Goal: Transaction & Acquisition: Book appointment/travel/reservation

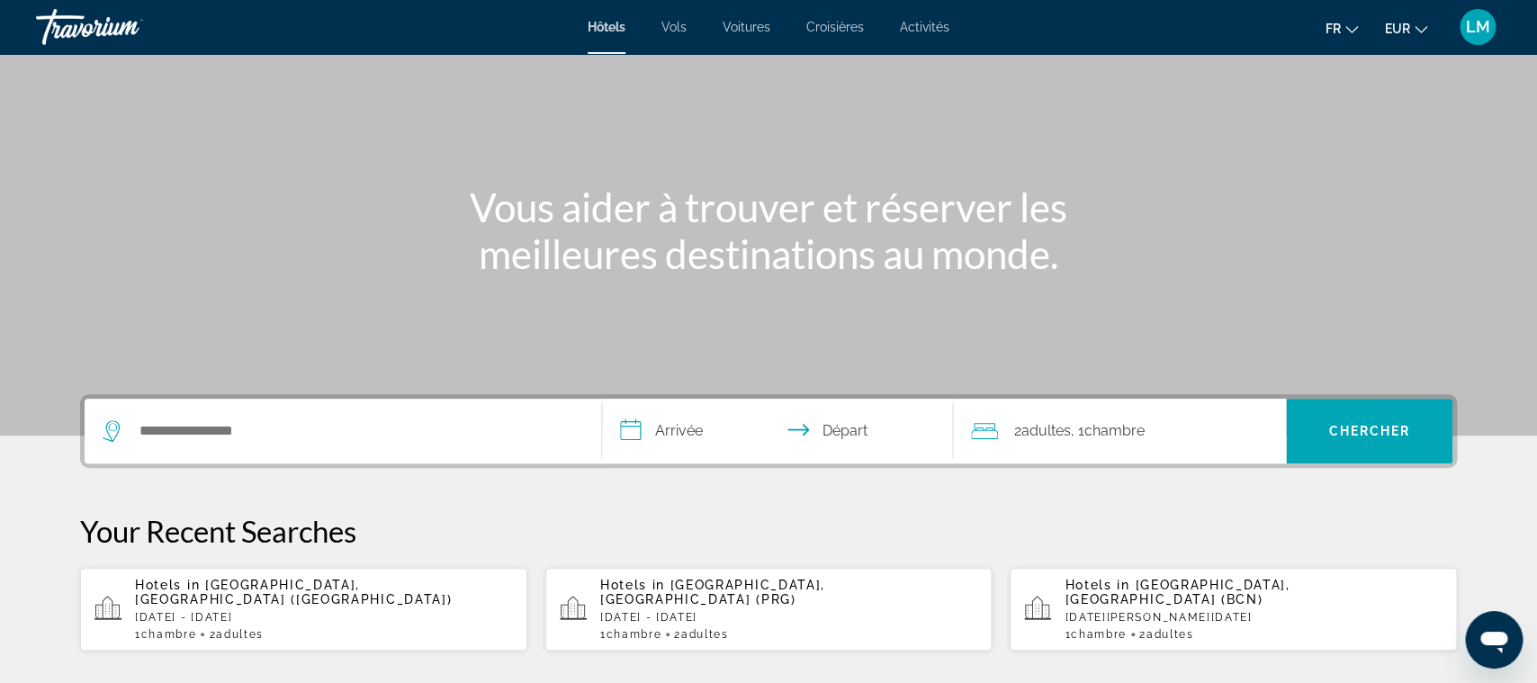
scroll to position [189, 0]
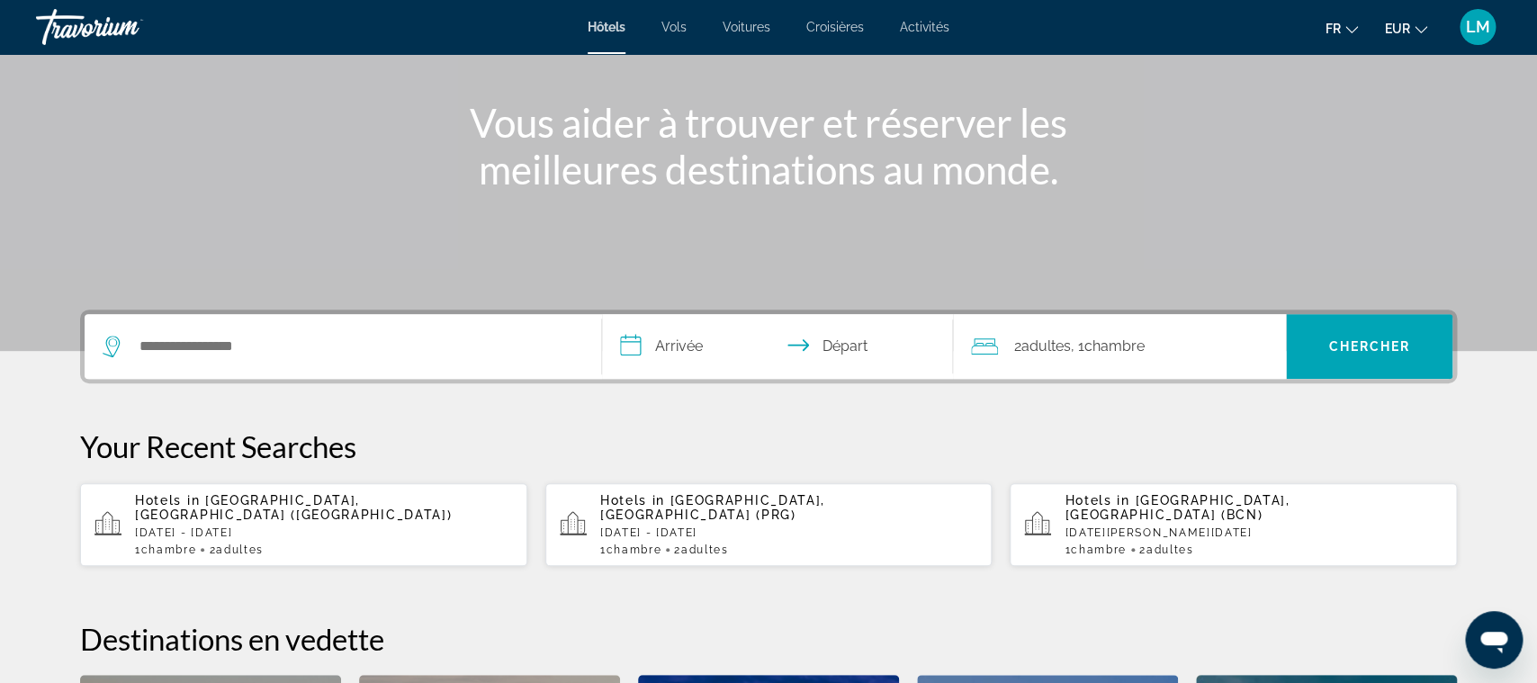
click at [274, 527] on div "Hotels in [GEOGRAPHIC_DATA], [GEOGRAPHIC_DATA] ([GEOGRAPHIC_DATA]) [DATE] - [DA…" at bounding box center [324, 524] width 378 height 63
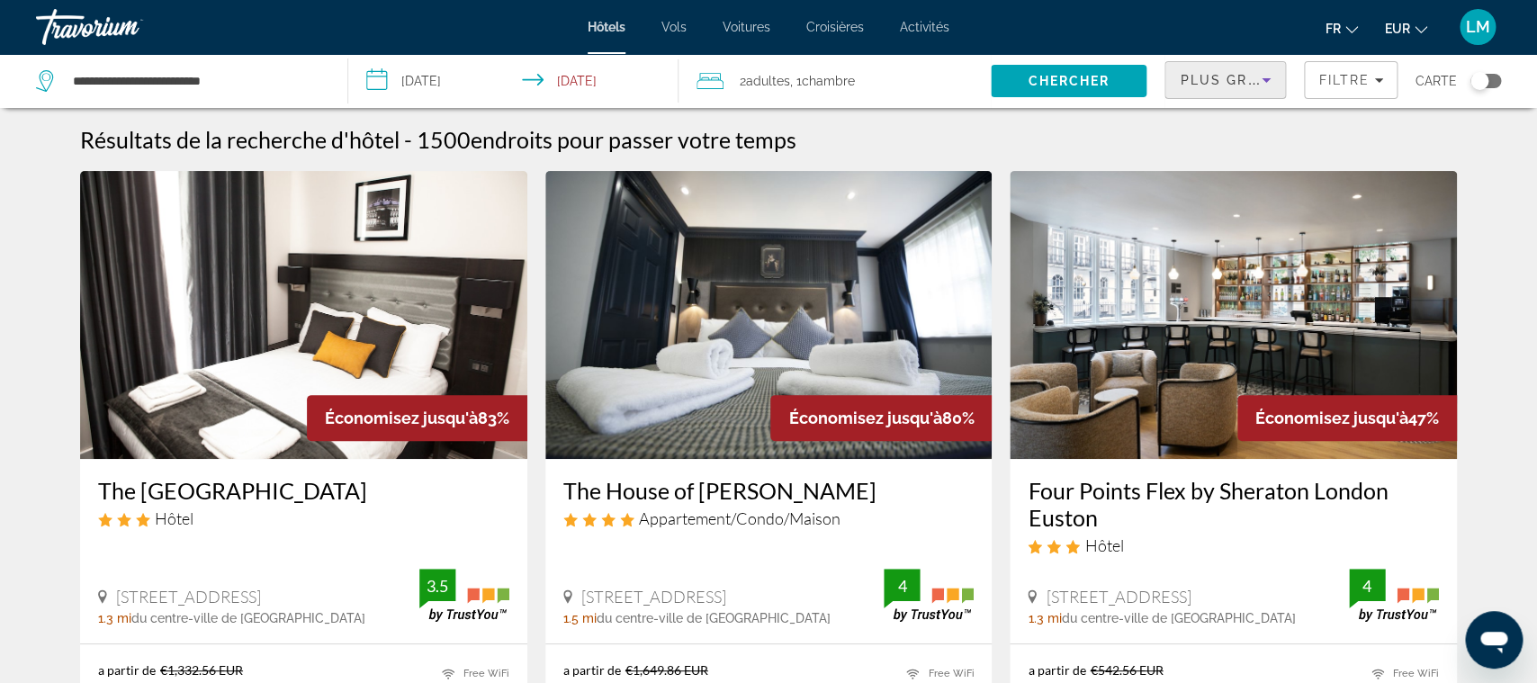
click at [1237, 73] on span "Plus grandes économies" at bounding box center [1287, 80] width 215 height 14
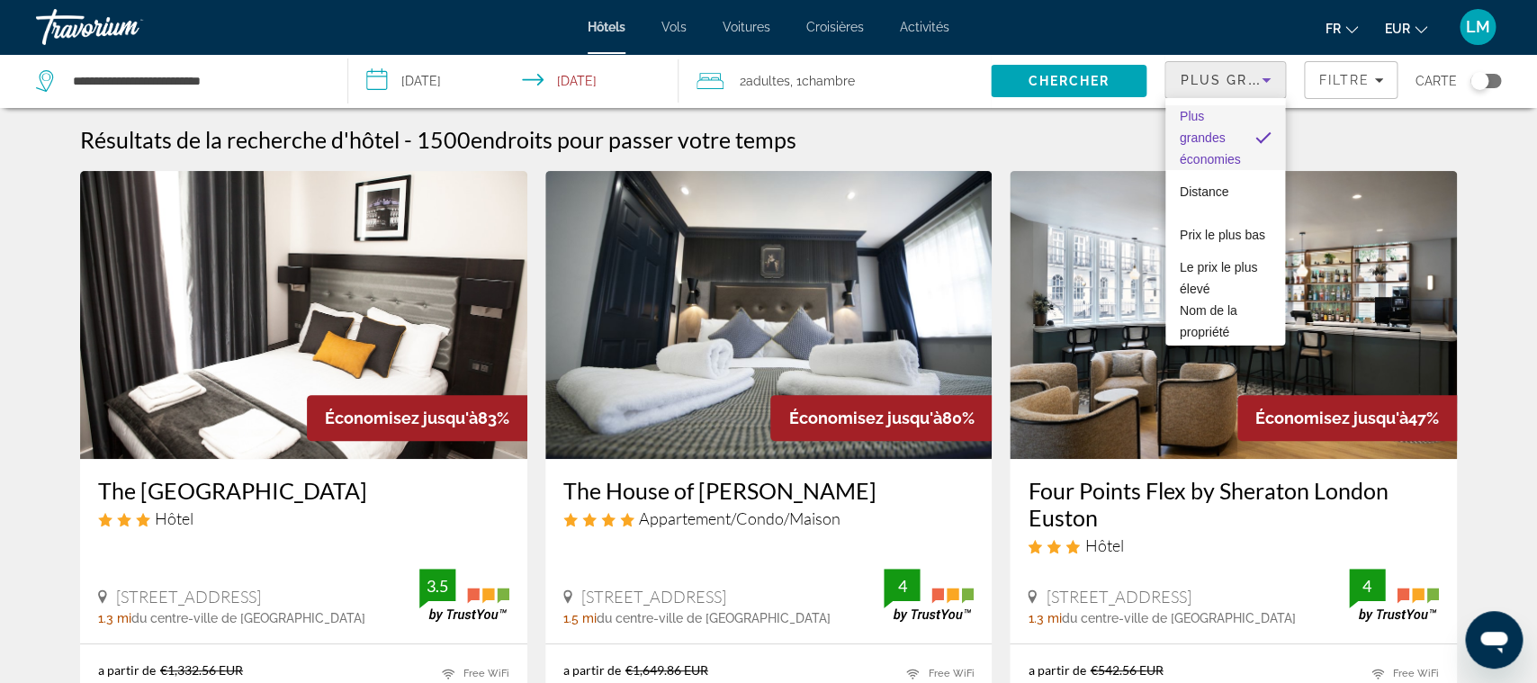
click at [1483, 76] on div at bounding box center [768, 341] width 1537 height 683
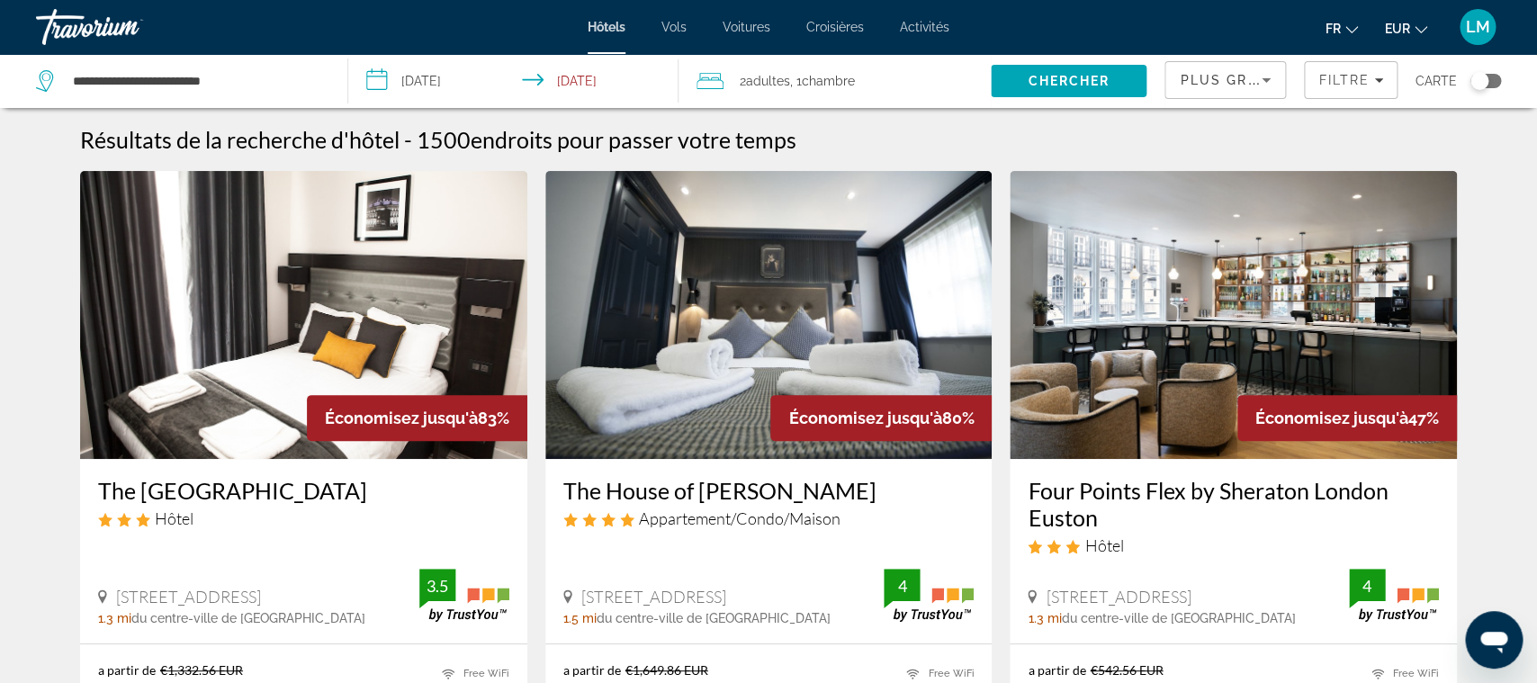
click at [1488, 84] on div "Toggle map" at bounding box center [1485, 81] width 31 height 14
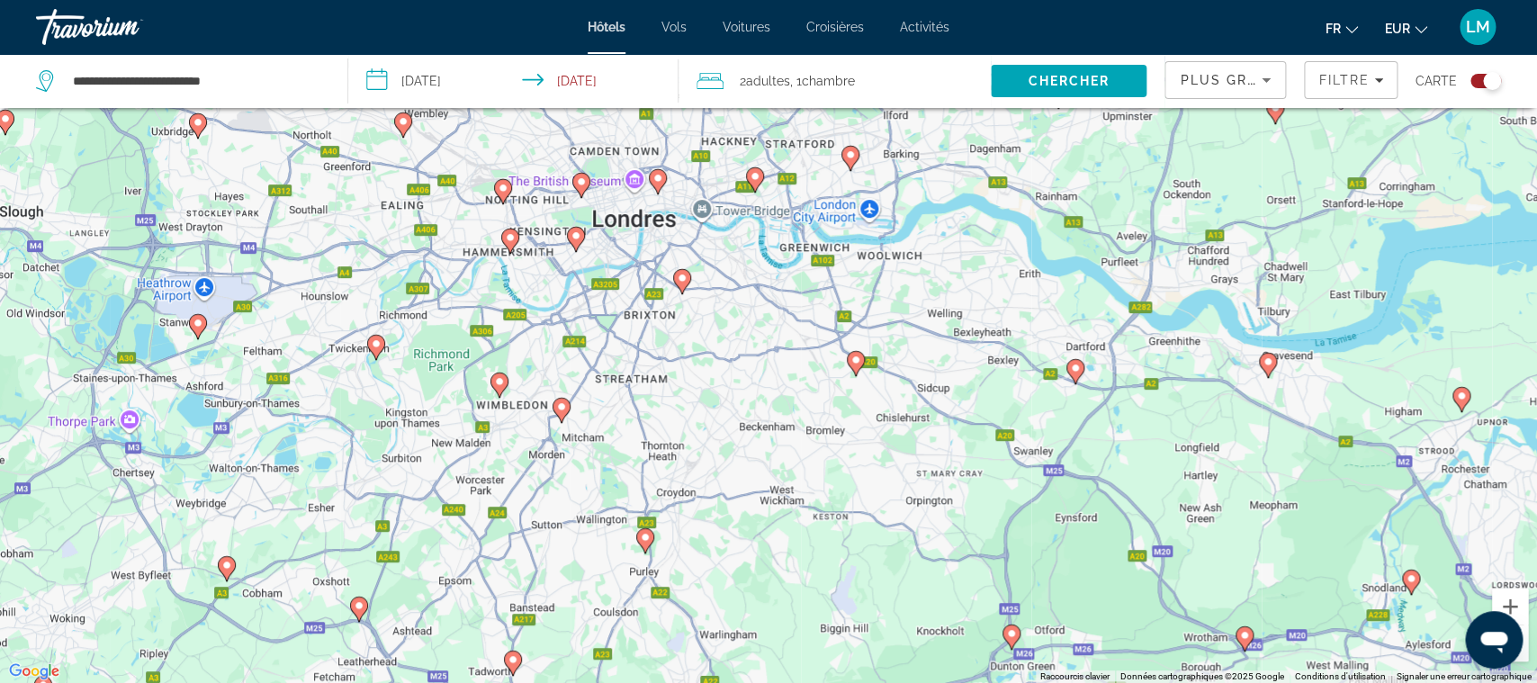
drag, startPoint x: 706, startPoint y: 292, endPoint x: 775, endPoint y: 486, distance: 206.1
click at [775, 486] on div "Pour activer le glissement avec le clavier, appuyez sur Alt+Entrée. Une fois ce…" at bounding box center [768, 341] width 1537 height 683
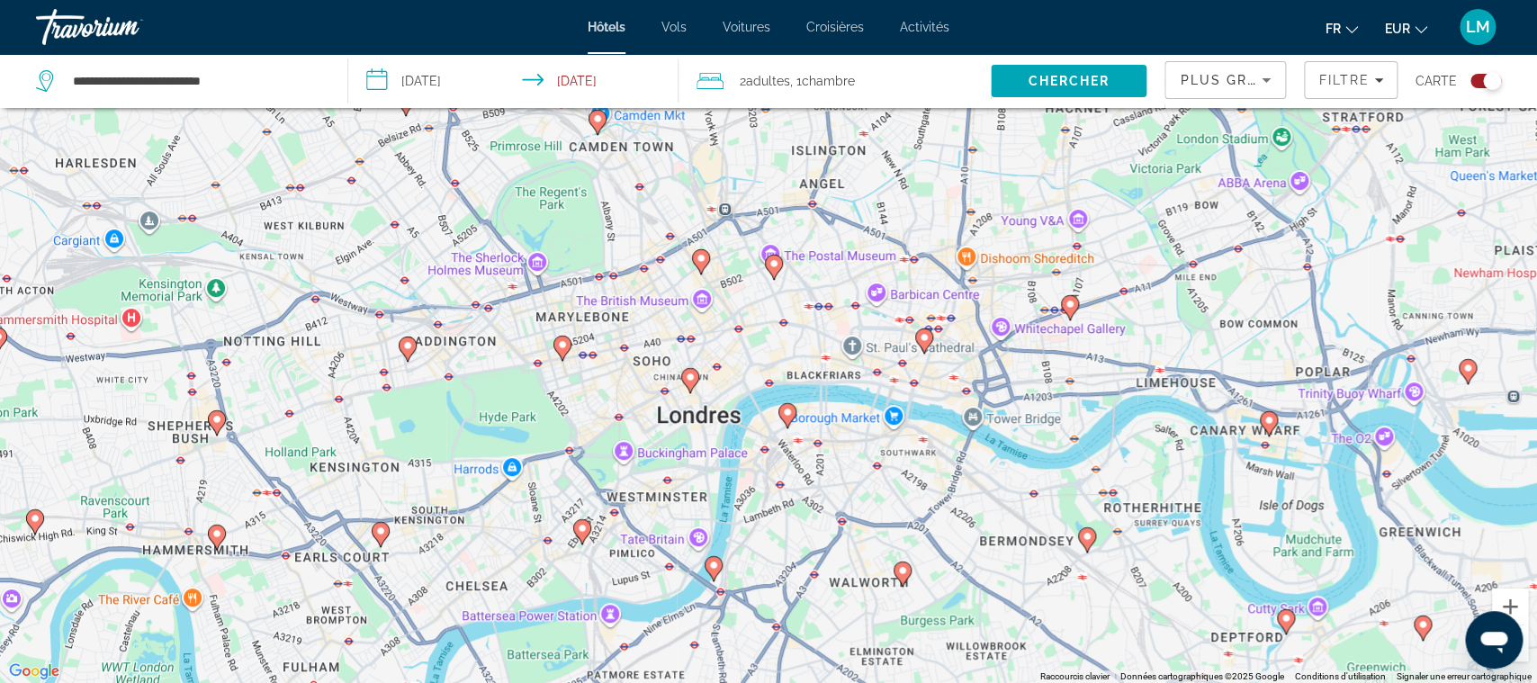
drag, startPoint x: 787, startPoint y: 526, endPoint x: 779, endPoint y: 445, distance: 81.3
click at [779, 445] on div "Pour activer le glissement avec le clavier, appuyez sur Alt+Entrée. Une fois ce…" at bounding box center [768, 341] width 1537 height 683
click at [689, 383] on icon "Main content" at bounding box center [690, 377] width 16 height 23
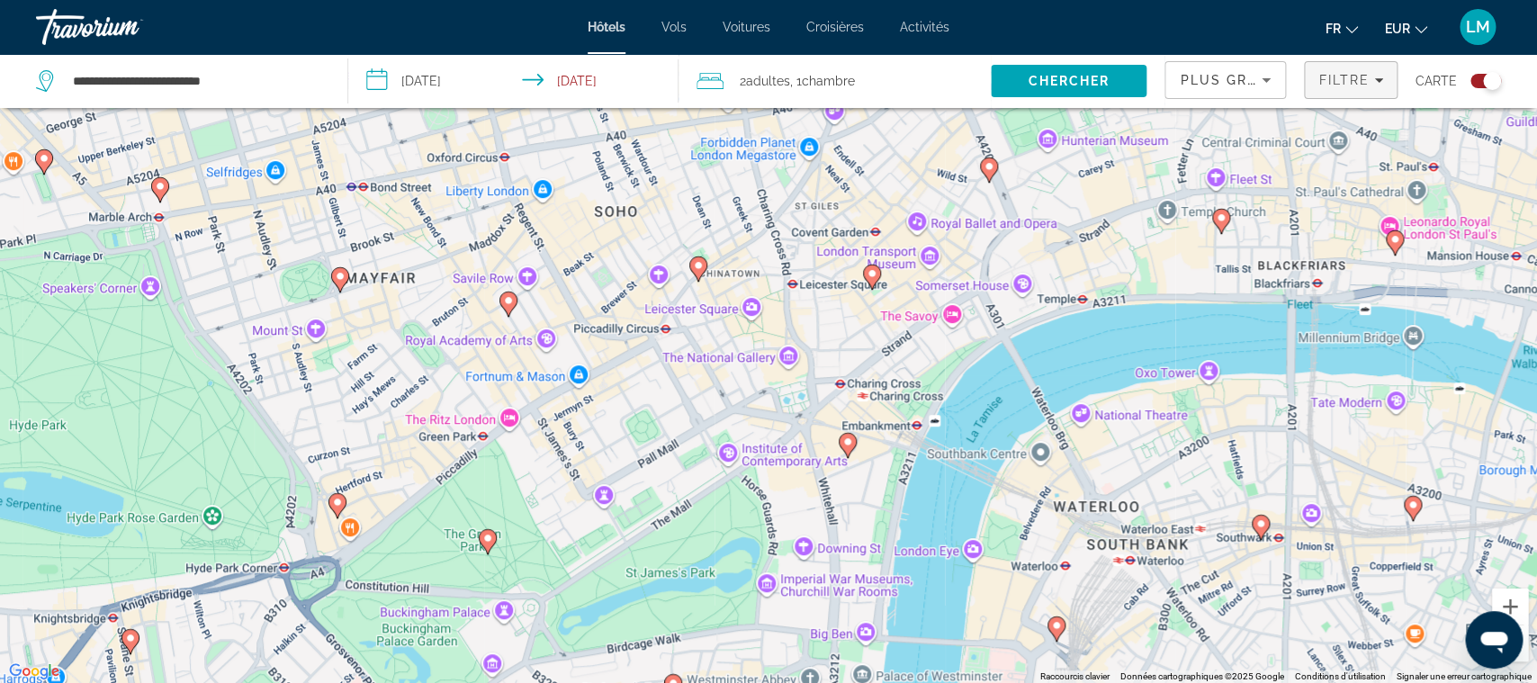
click at [1335, 75] on span "Filtre" at bounding box center [1343, 80] width 51 height 14
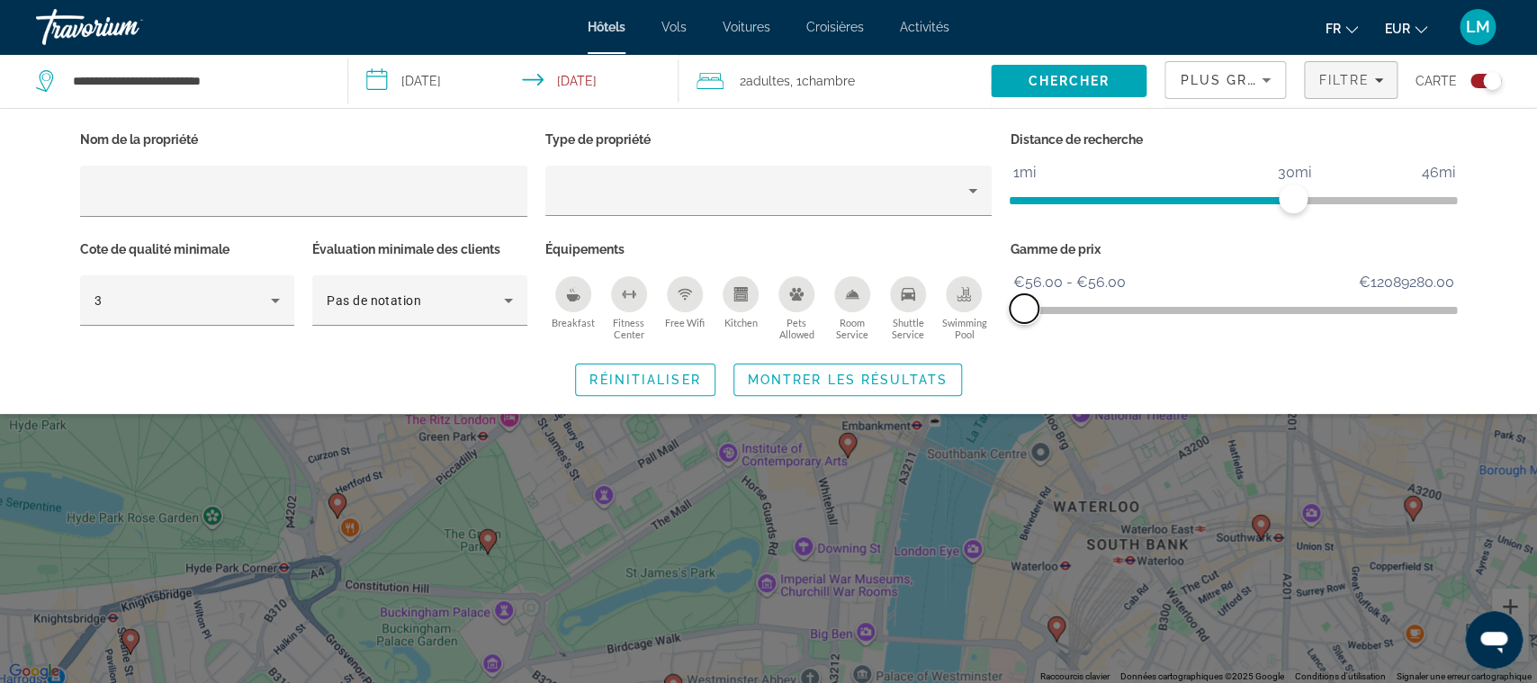
drag, startPoint x: 1440, startPoint y: 310, endPoint x: 1022, endPoint y: 343, distance: 418.9
click at [1022, 343] on div "Gamme de prix €56.00 €12089280.00 €56.00 €56.00 €56.00 - €56.00" at bounding box center [1233, 291] width 465 height 109
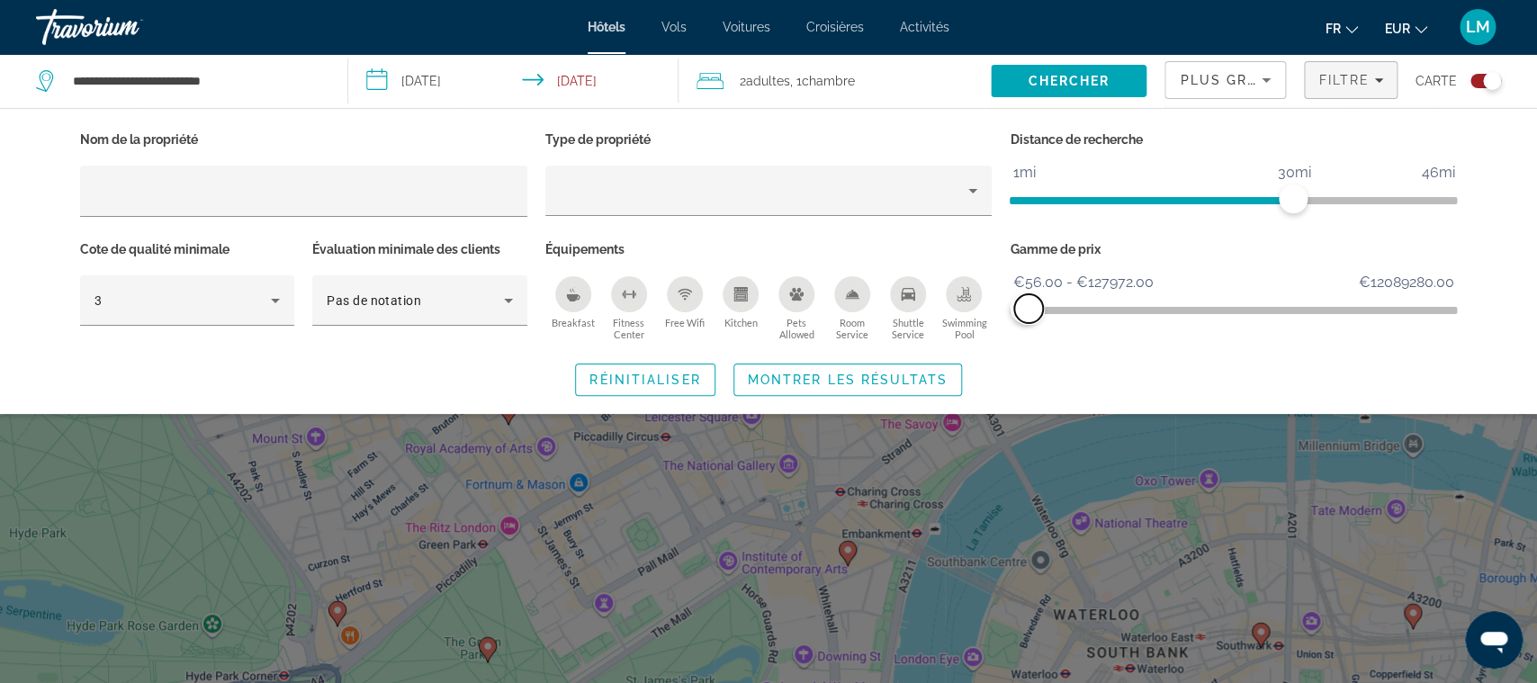
click at [1029, 305] on span "ngx-slider-max" at bounding box center [1028, 308] width 29 height 29
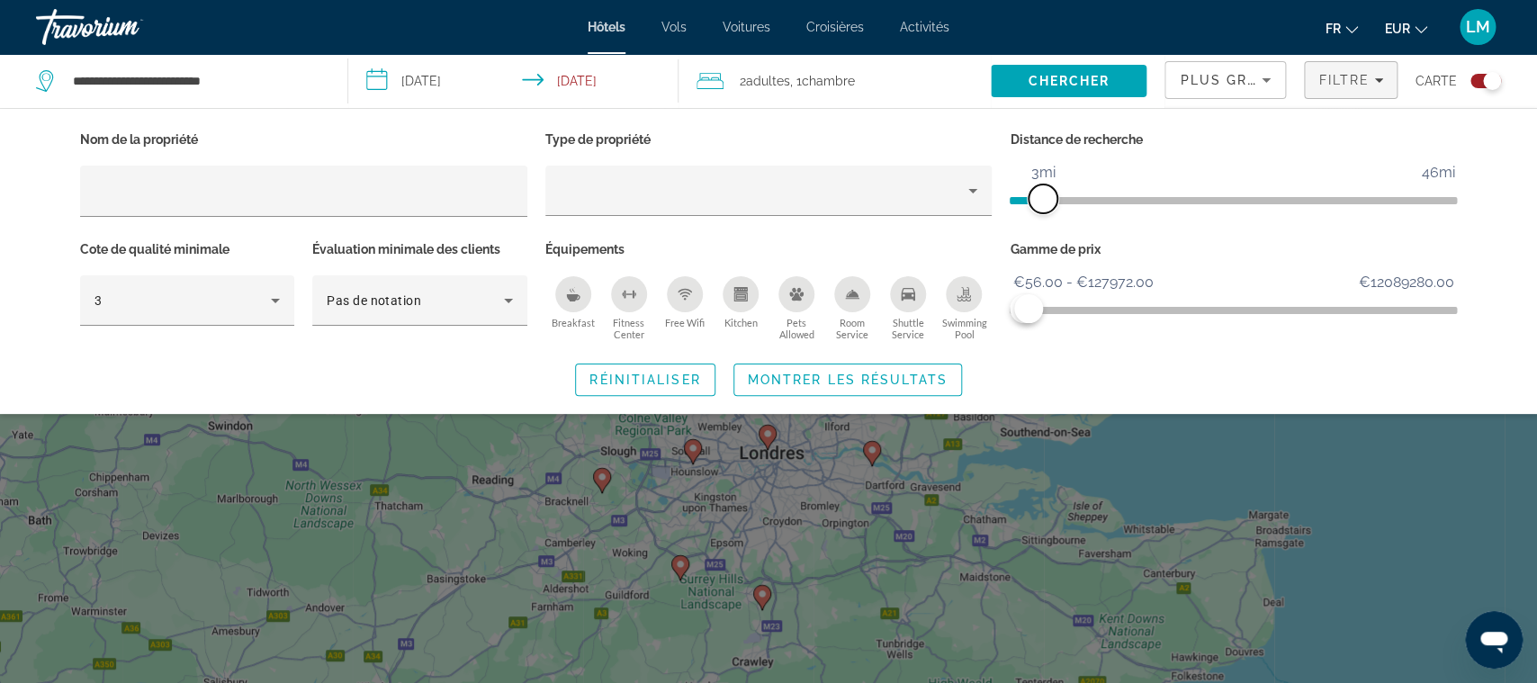
drag, startPoint x: 1290, startPoint y: 202, endPoint x: 1047, endPoint y: 228, distance: 244.4
click at [1047, 228] on div "Distance de recherche 1mi 46mi 3mi" at bounding box center [1233, 182] width 465 height 110
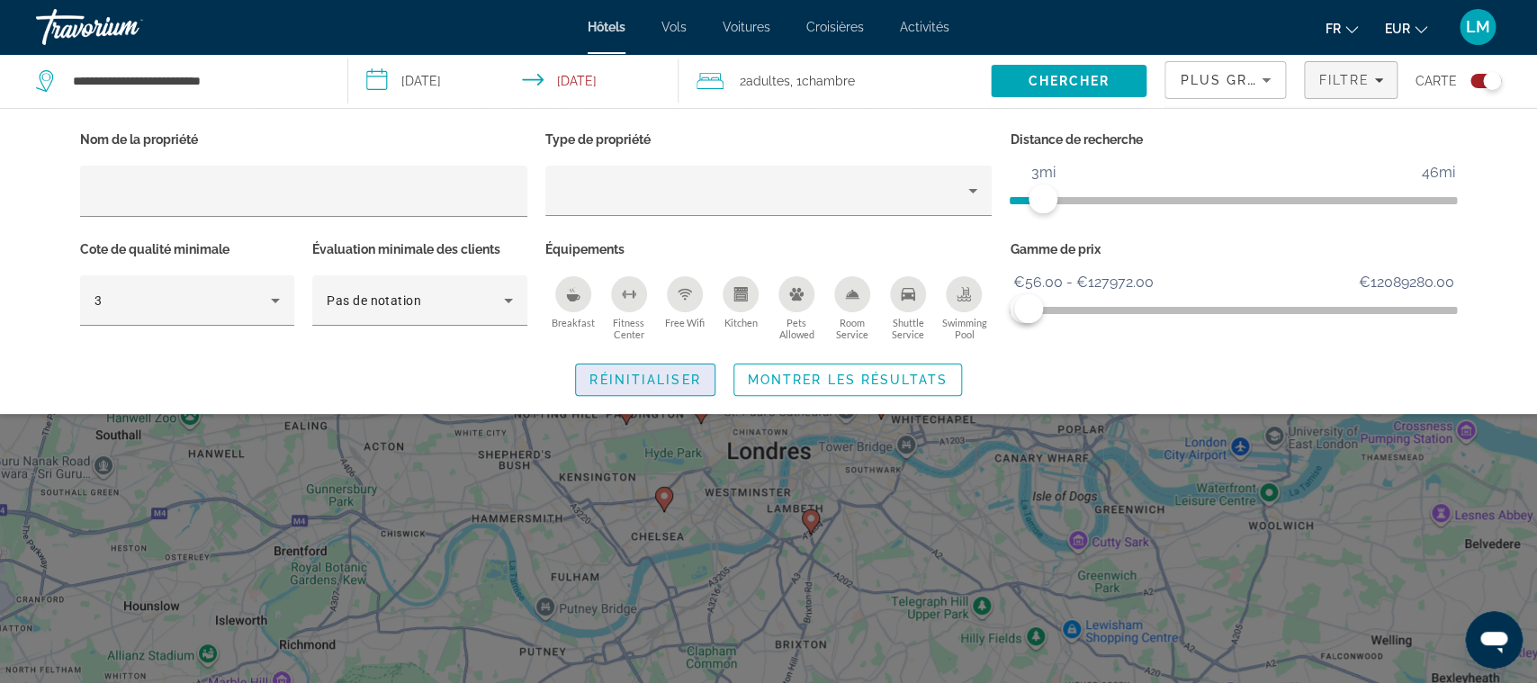
click at [657, 379] on span "Réinitialiser" at bounding box center [644, 380] width 111 height 14
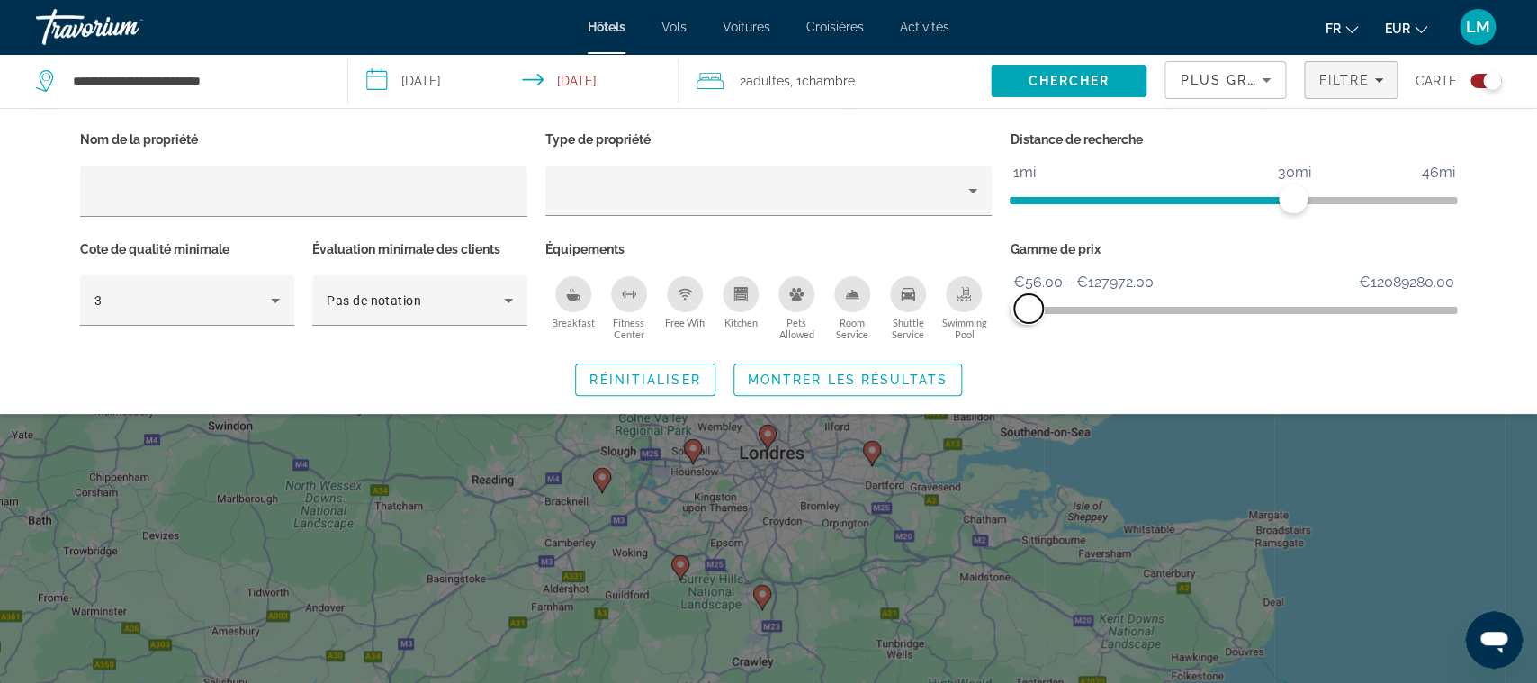
drag, startPoint x: 1443, startPoint y: 311, endPoint x: 1029, endPoint y: 313, distance: 414.0
click at [1029, 313] on span "ngx-slider-max" at bounding box center [1028, 308] width 29 height 29
drag, startPoint x: 1276, startPoint y: 197, endPoint x: 1063, endPoint y: 210, distance: 213.7
click at [1063, 210] on span "ngx-slider" at bounding box center [1142, 197] width 265 height 29
click at [1052, 208] on span "ngx-slider" at bounding box center [1142, 197] width 265 height 29
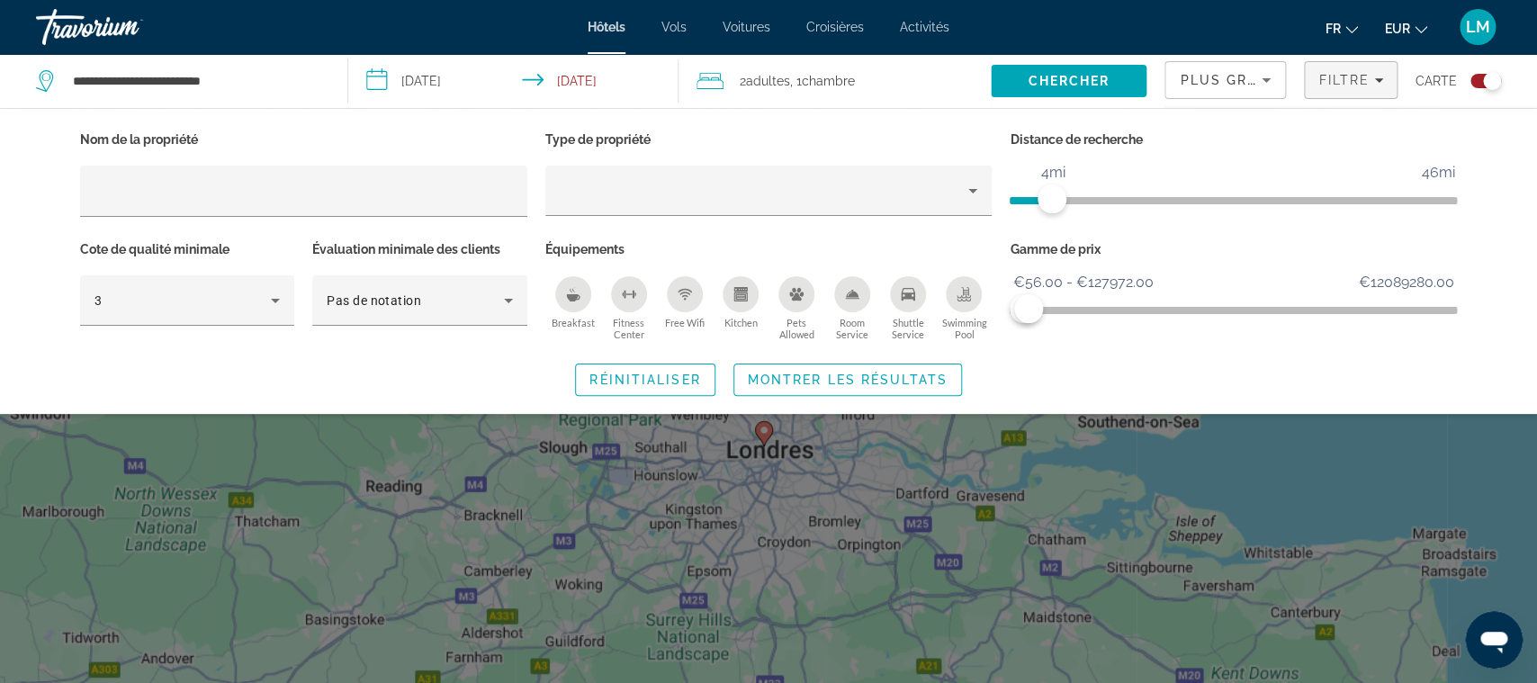
click at [1051, 201] on ngx-slider "1mi 46mi 4mi" at bounding box center [1233, 199] width 447 height 4
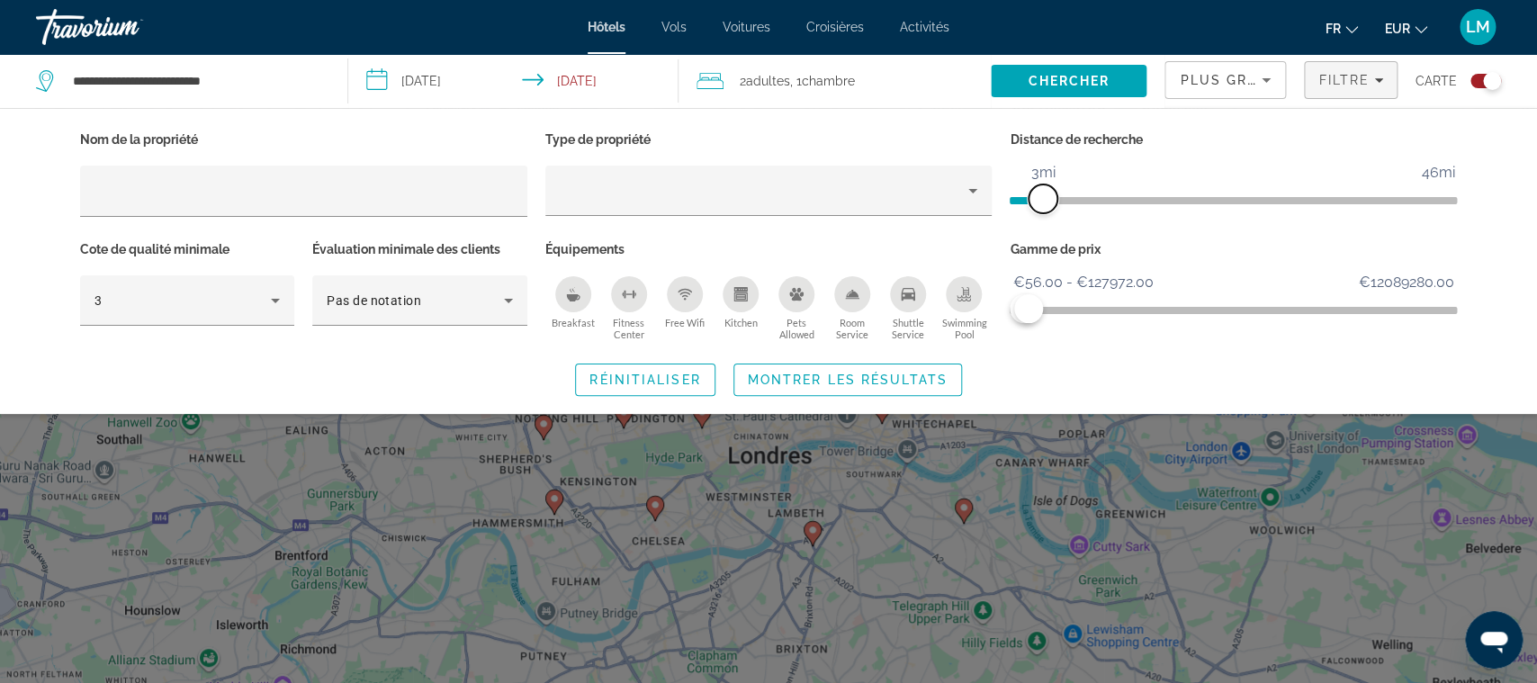
drag, startPoint x: 1051, startPoint y: 201, endPoint x: 1039, endPoint y: 199, distance: 12.7
click at [1039, 199] on span "ngx-slider" at bounding box center [1043, 198] width 29 height 29
click at [871, 364] on span "Search widget" at bounding box center [847, 379] width 227 height 43
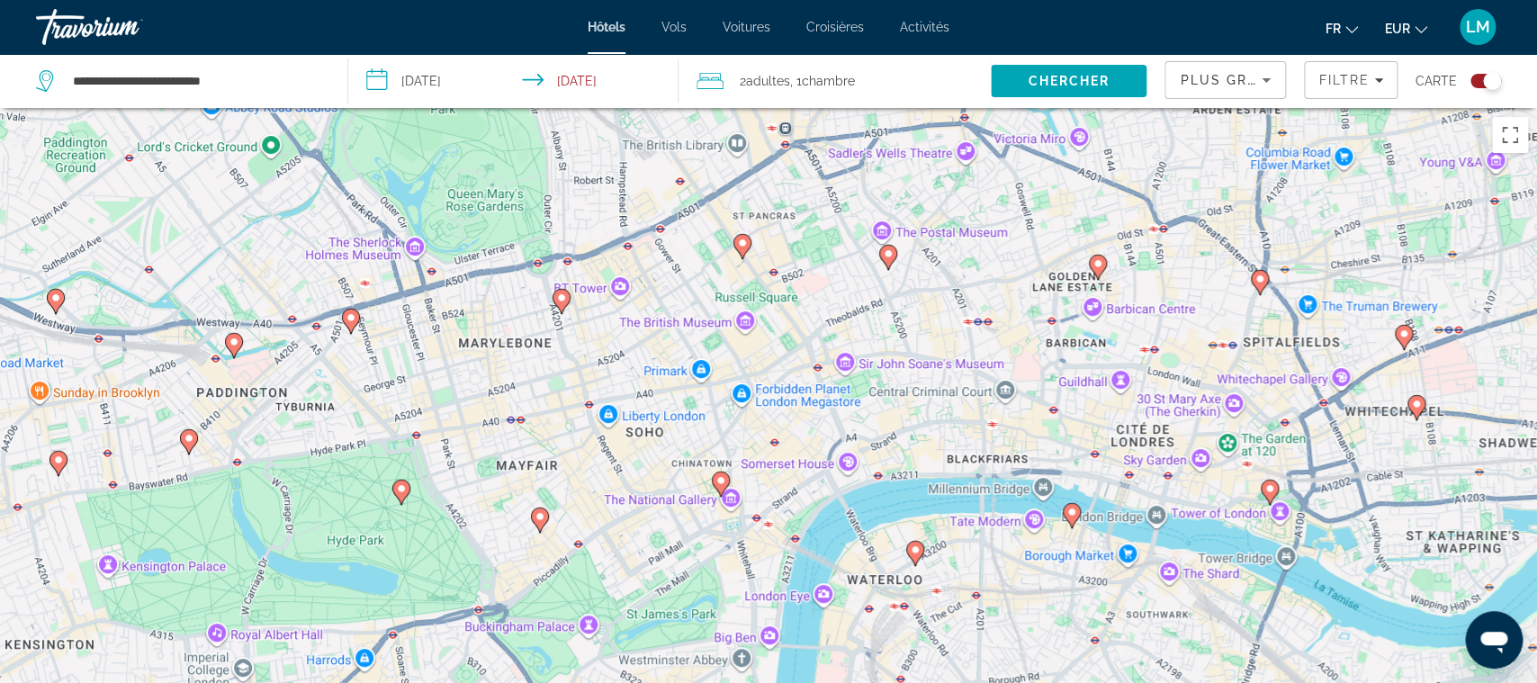
click at [724, 481] on image "Main content" at bounding box center [720, 480] width 11 height 11
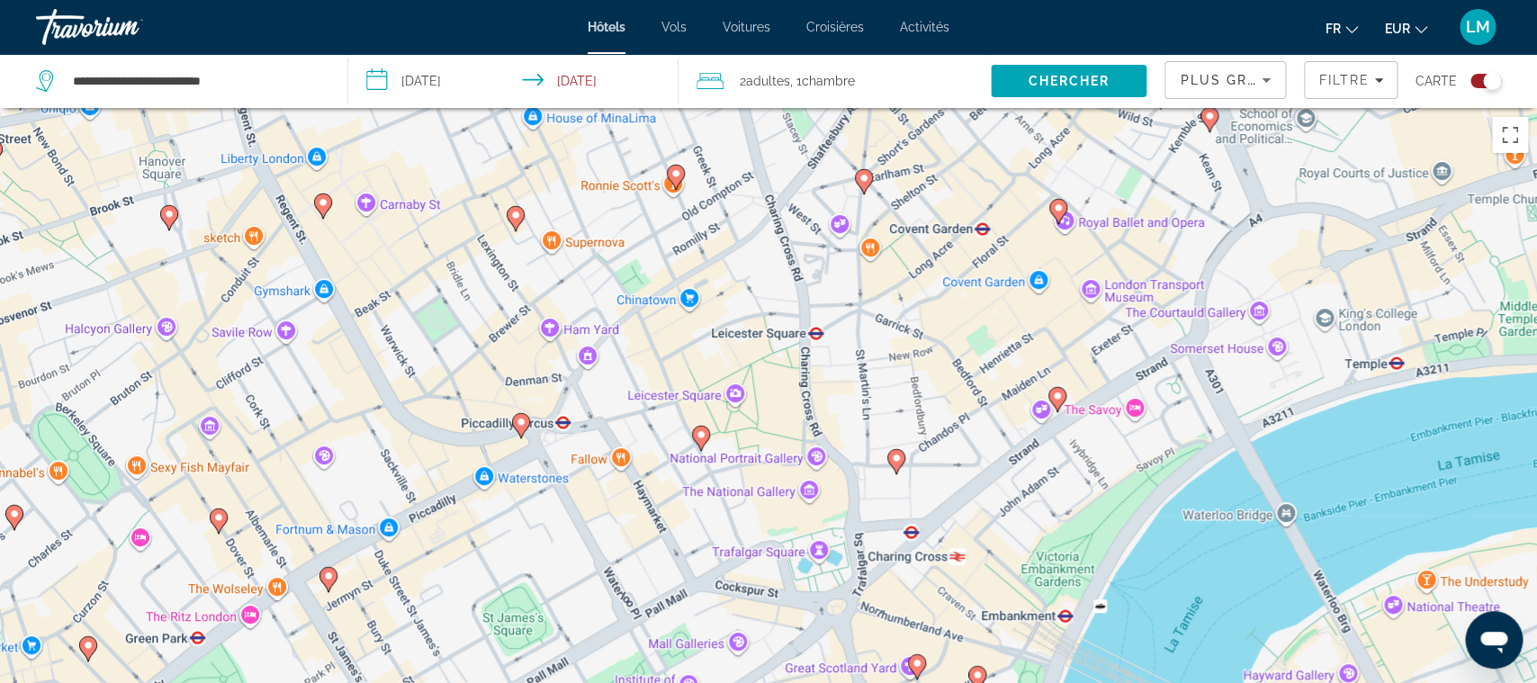
click at [697, 437] on image "Main content" at bounding box center [701, 434] width 11 height 11
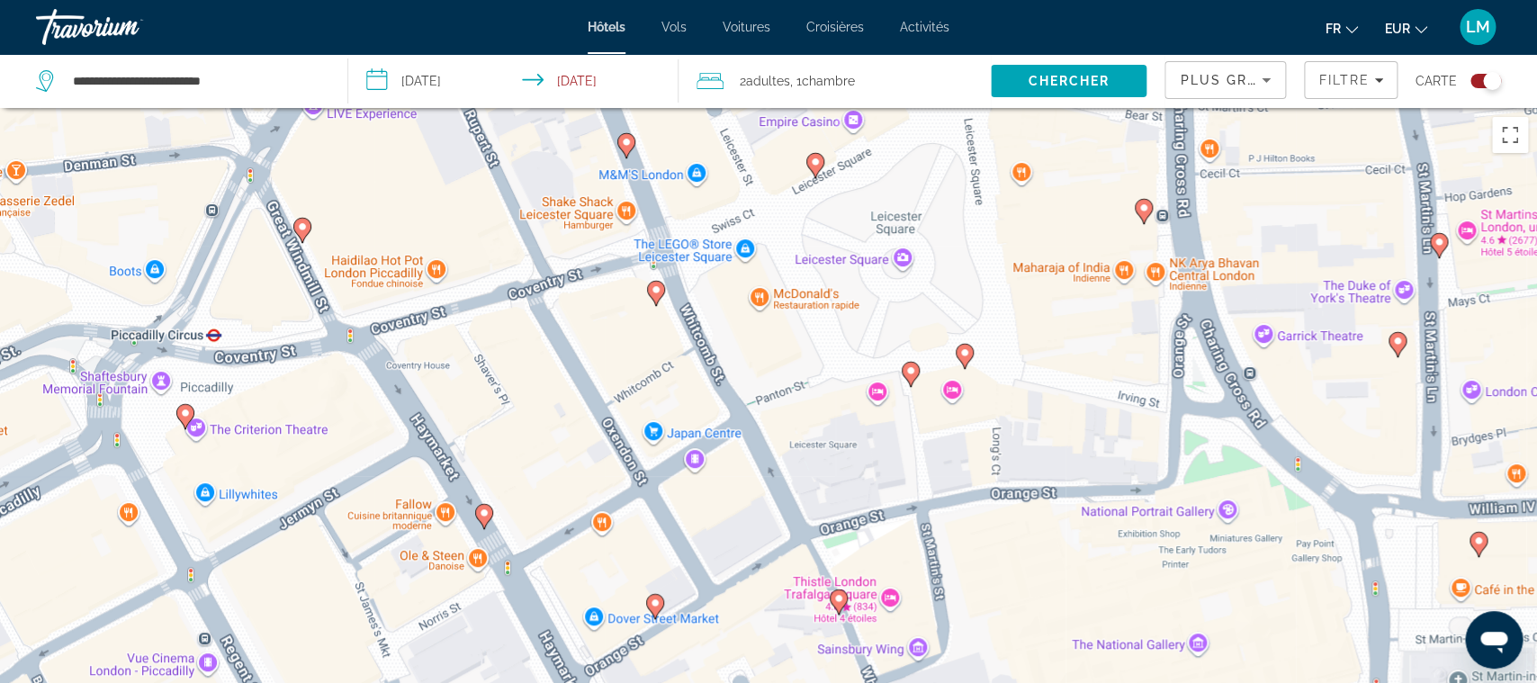
click at [912, 374] on image "Main content" at bounding box center [910, 370] width 11 height 11
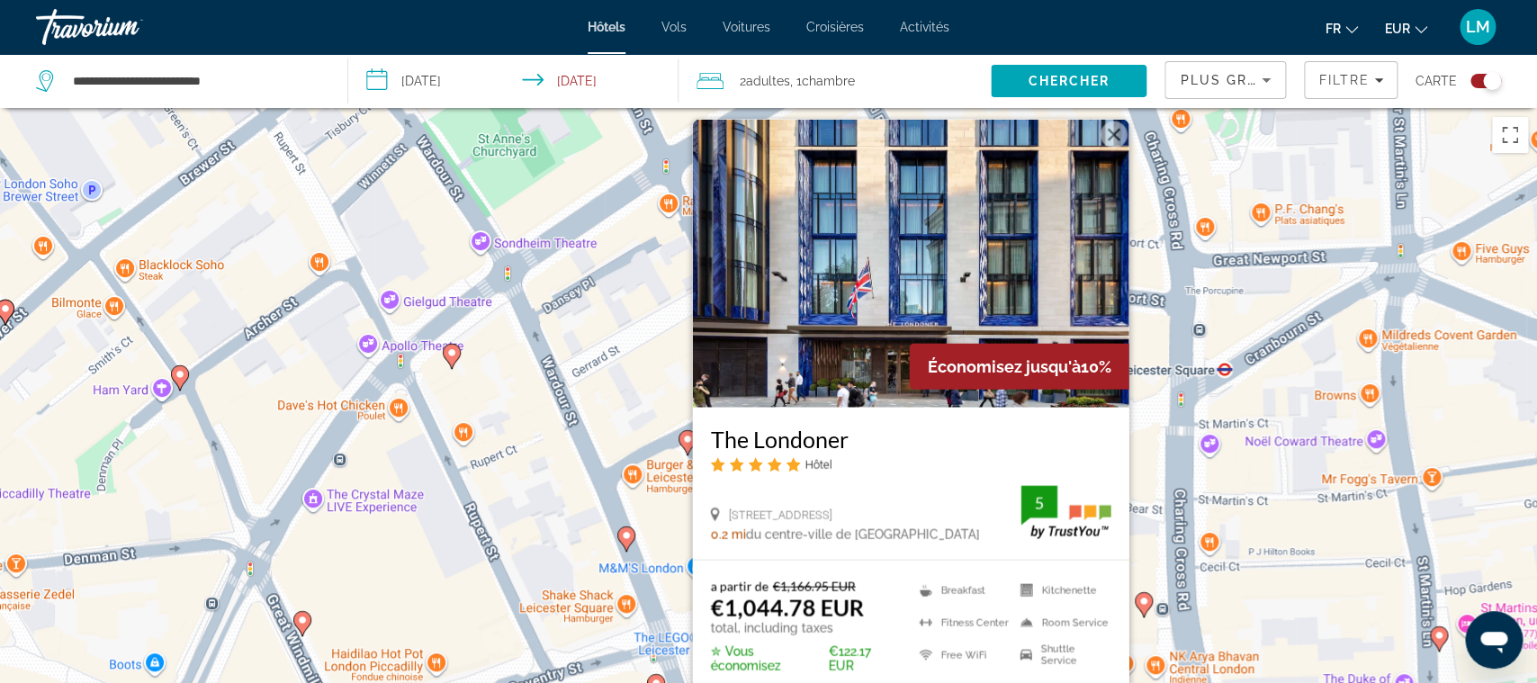
click at [1219, 81] on span "Plus grandes économies" at bounding box center [1287, 80] width 215 height 14
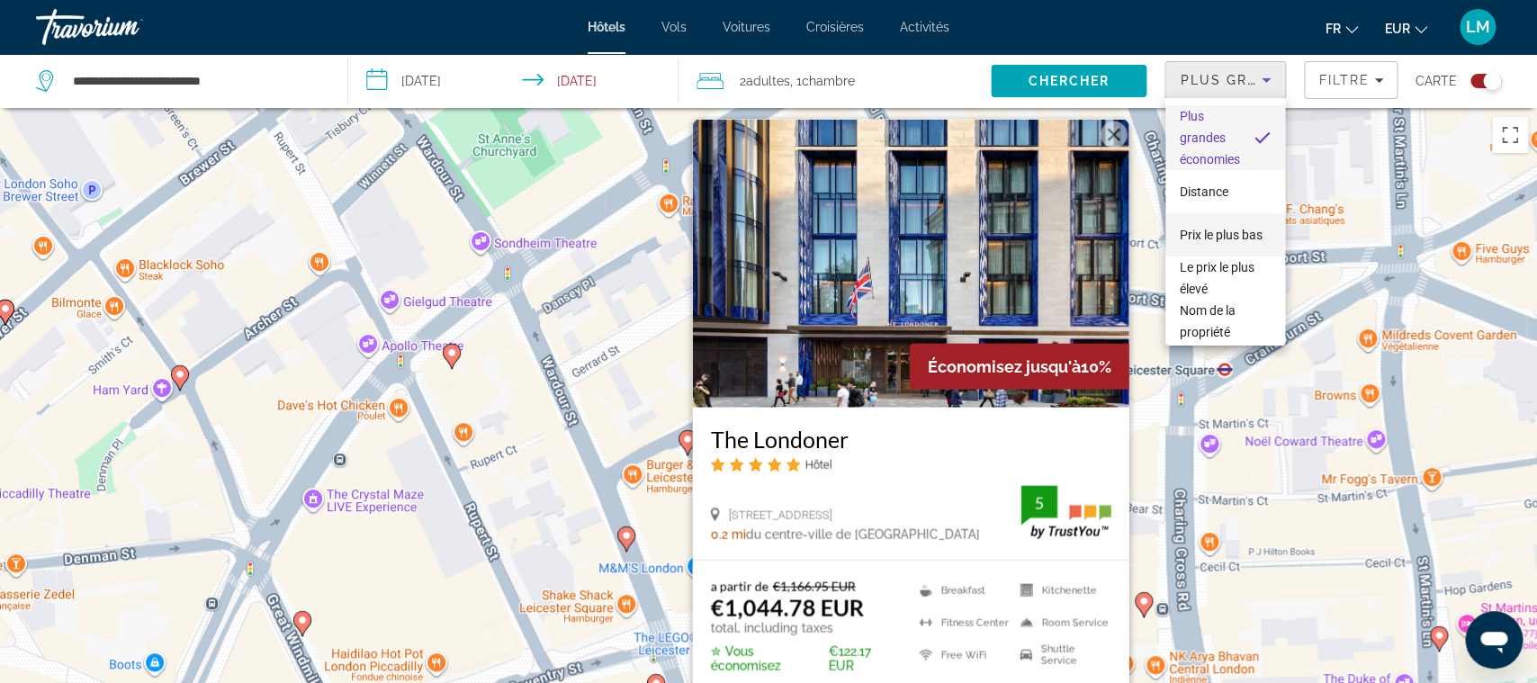
click at [1237, 237] on span "Prix le plus bas" at bounding box center [1221, 235] width 83 height 14
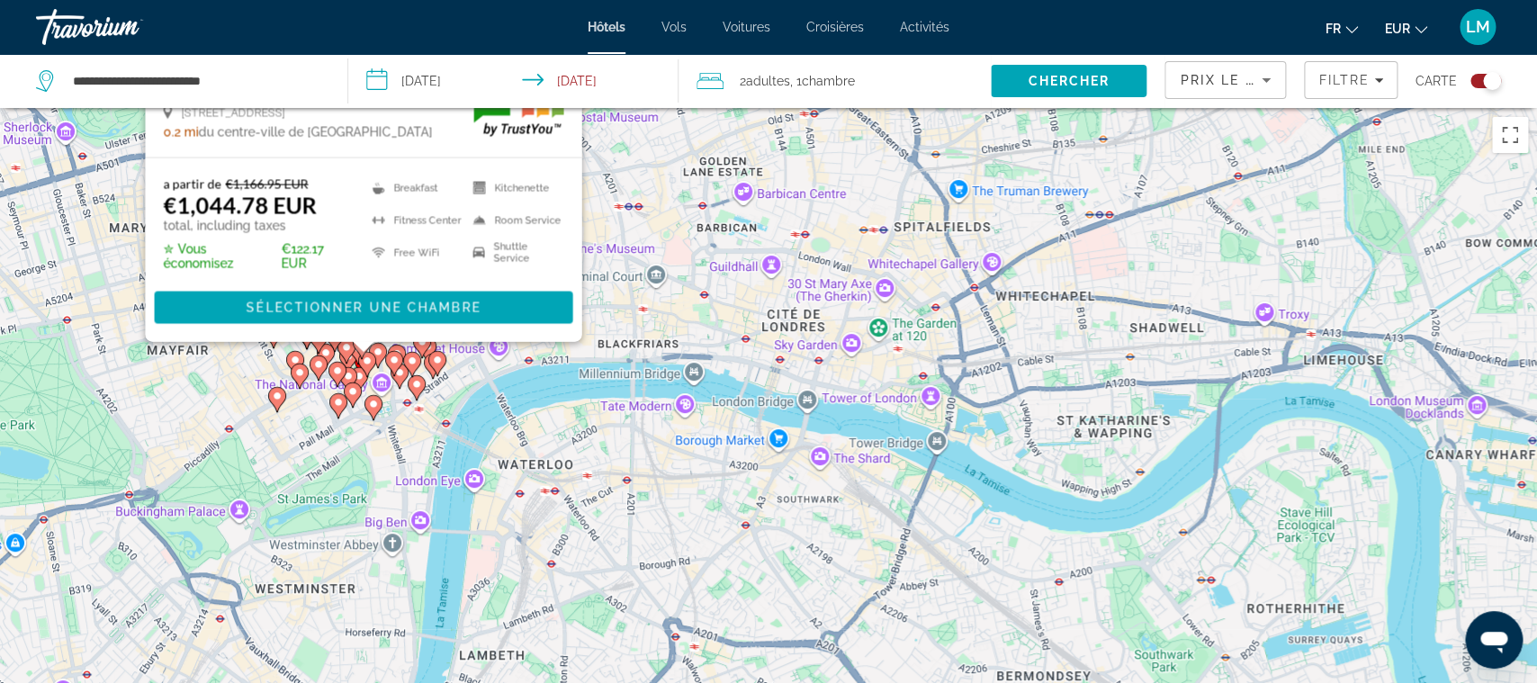
drag, startPoint x: 671, startPoint y: 418, endPoint x: 1029, endPoint y: 316, distance: 371.7
click at [1029, 316] on div "Pour activer le glissement avec le clavier, appuyez sur Alt+Entrée. Une fois ce…" at bounding box center [768, 449] width 1537 height 683
click at [1377, 90] on span "Filters" at bounding box center [1351, 79] width 92 height 43
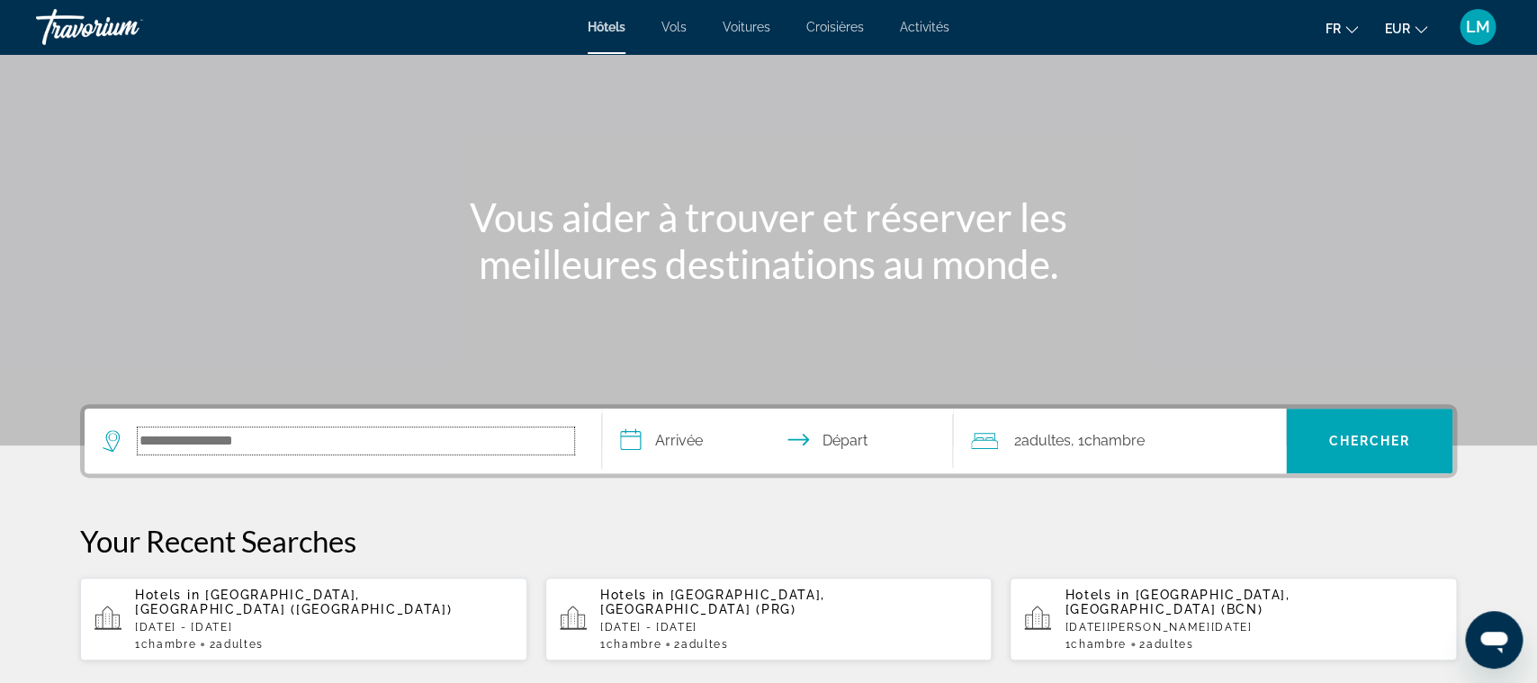
click at [274, 435] on input "Search hotel destination" at bounding box center [356, 440] width 436 height 27
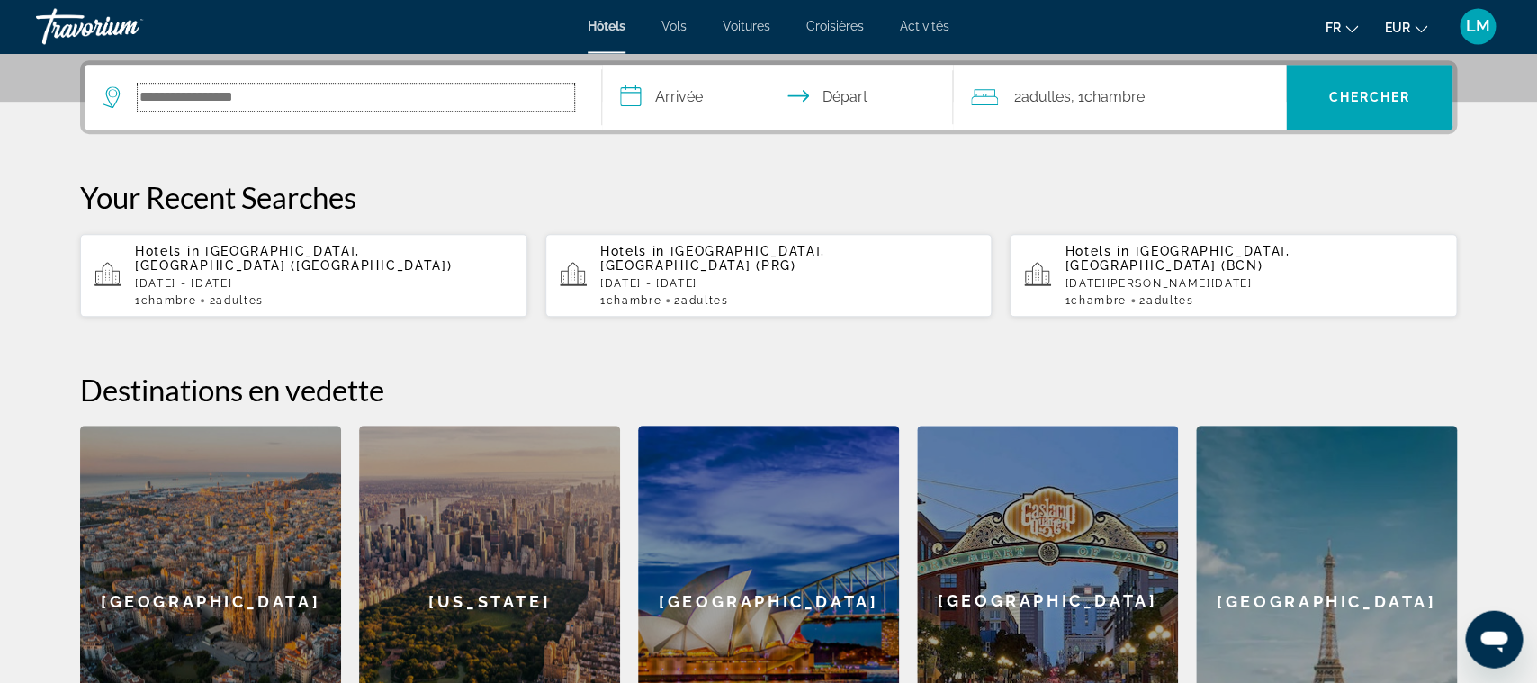
scroll to position [439, 0]
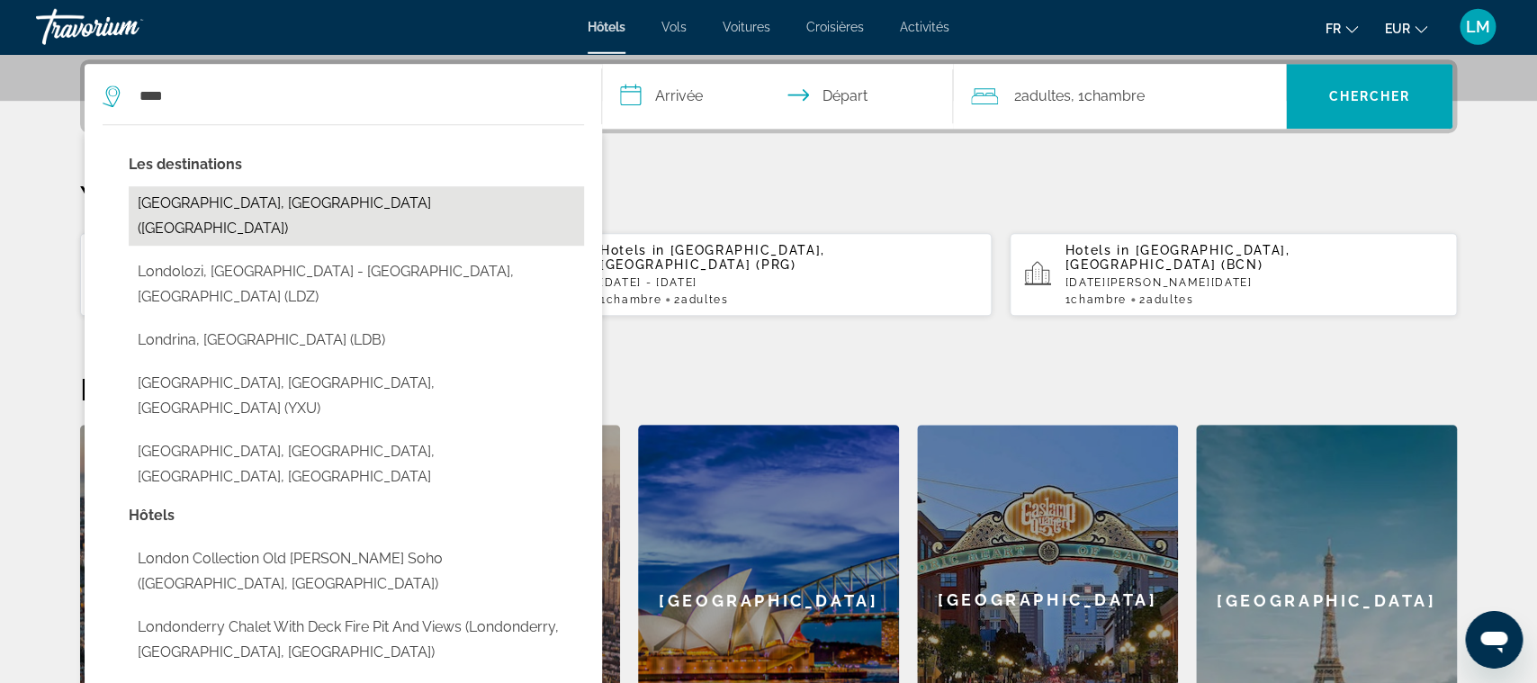
click at [246, 213] on button "[GEOGRAPHIC_DATA], [GEOGRAPHIC_DATA] ([GEOGRAPHIC_DATA])" at bounding box center [356, 215] width 455 height 59
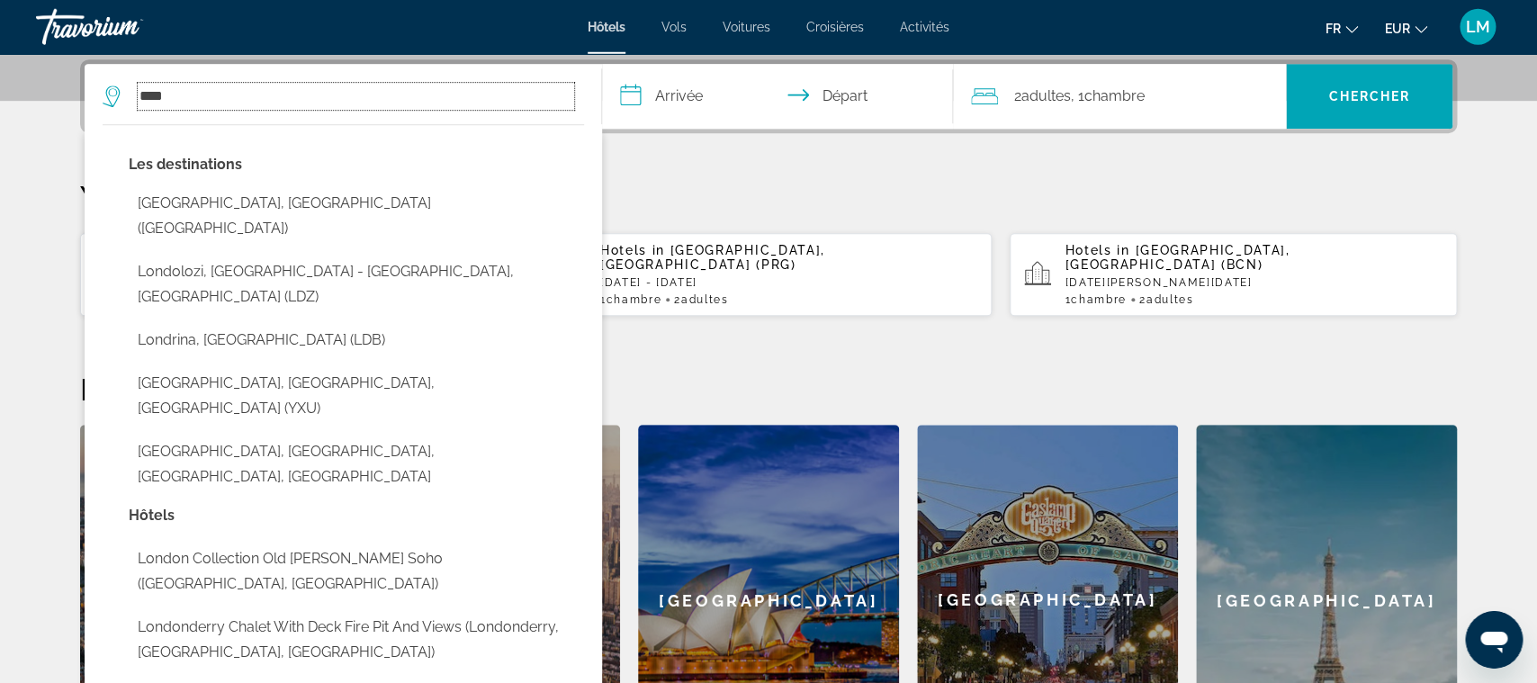
type input "**********"
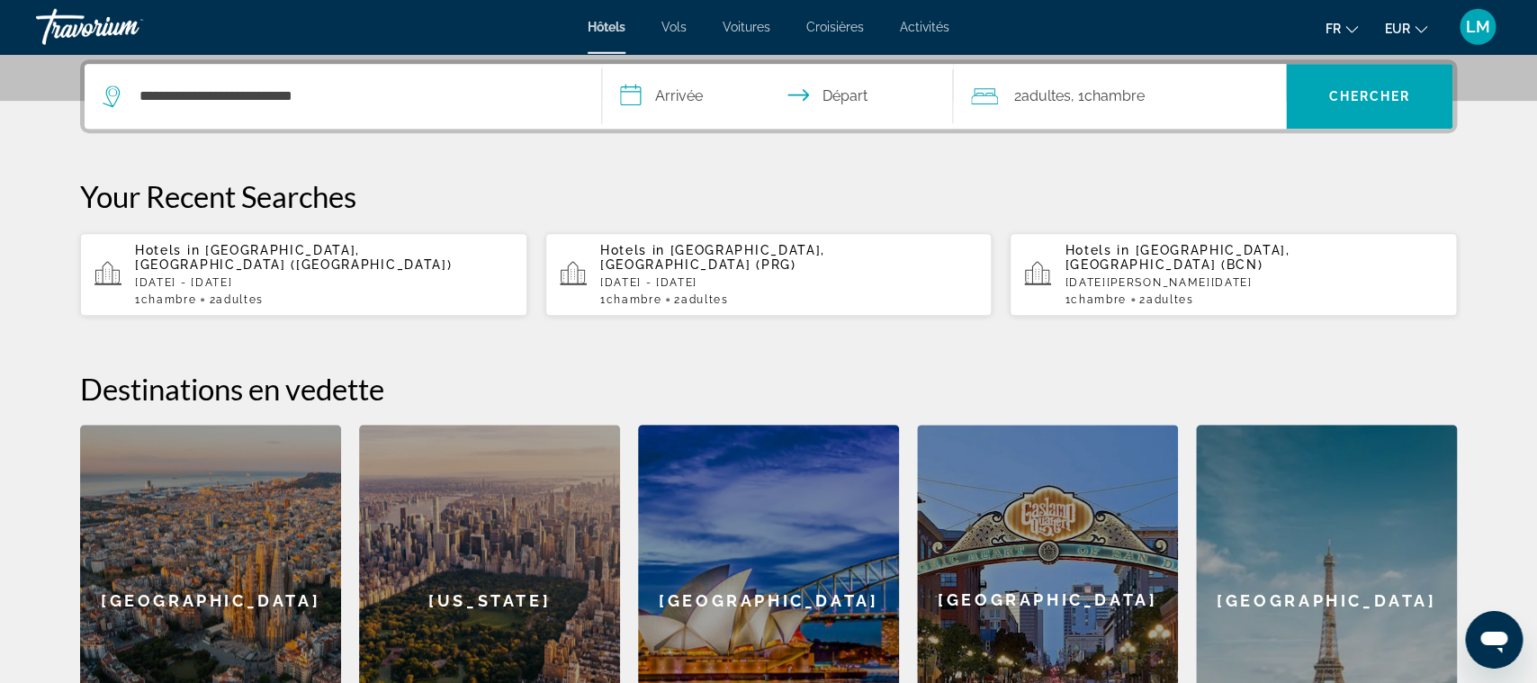
click at [734, 103] on input "**********" at bounding box center [781, 99] width 358 height 70
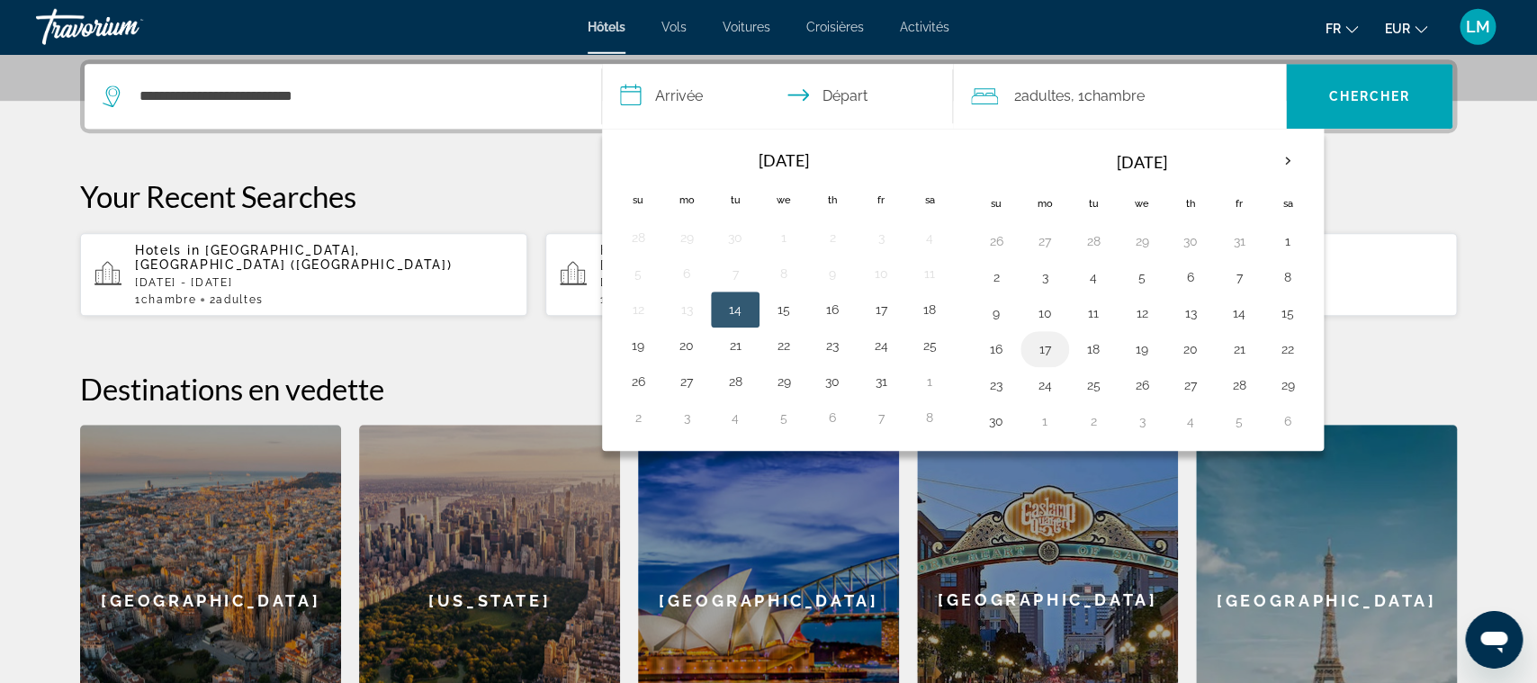
click at [1047, 337] on td "17" at bounding box center [1045, 349] width 49 height 36
click at [1042, 359] on button "17" at bounding box center [1044, 349] width 29 height 25
click at [1151, 357] on button "19" at bounding box center [1142, 349] width 29 height 25
type input "**********"
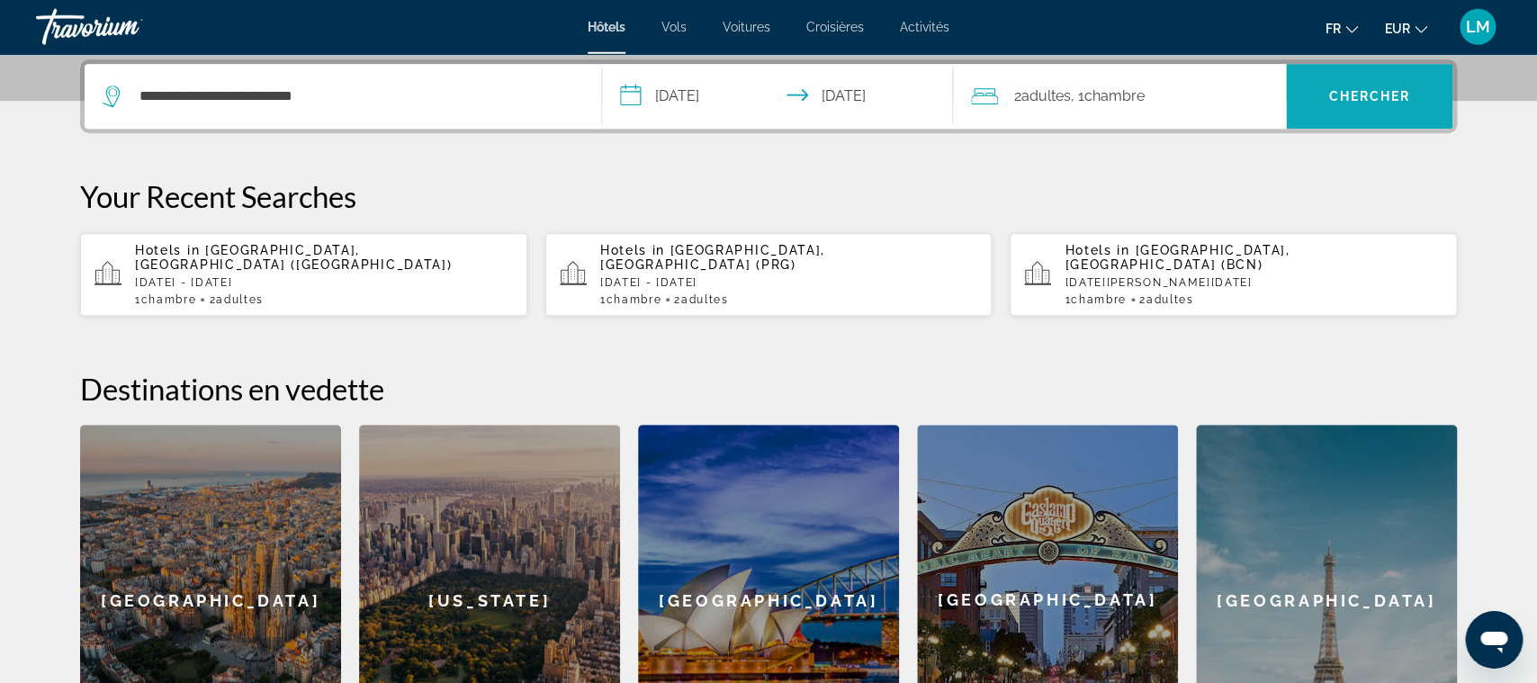
click at [1341, 116] on span "Search" at bounding box center [1369, 96] width 166 height 43
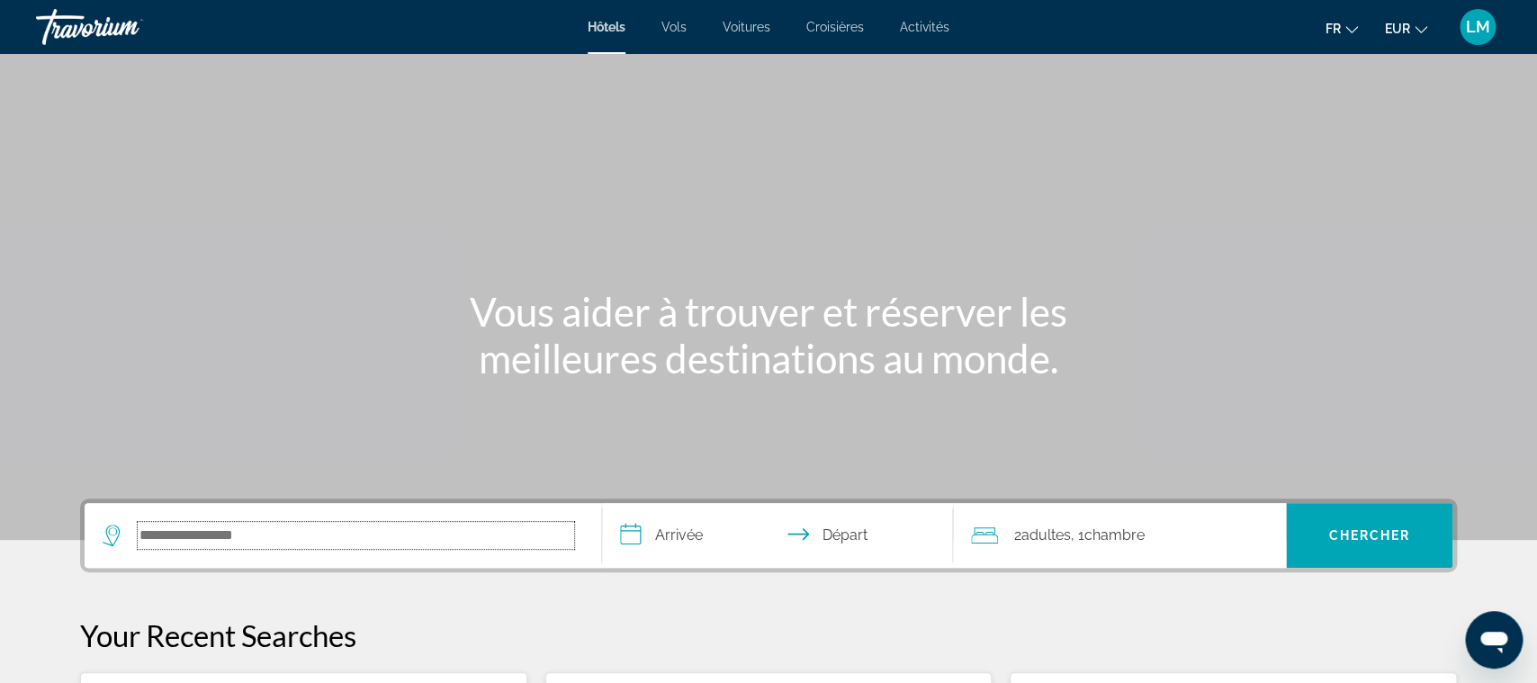
click at [390, 534] on input "Search hotel destination" at bounding box center [356, 535] width 436 height 27
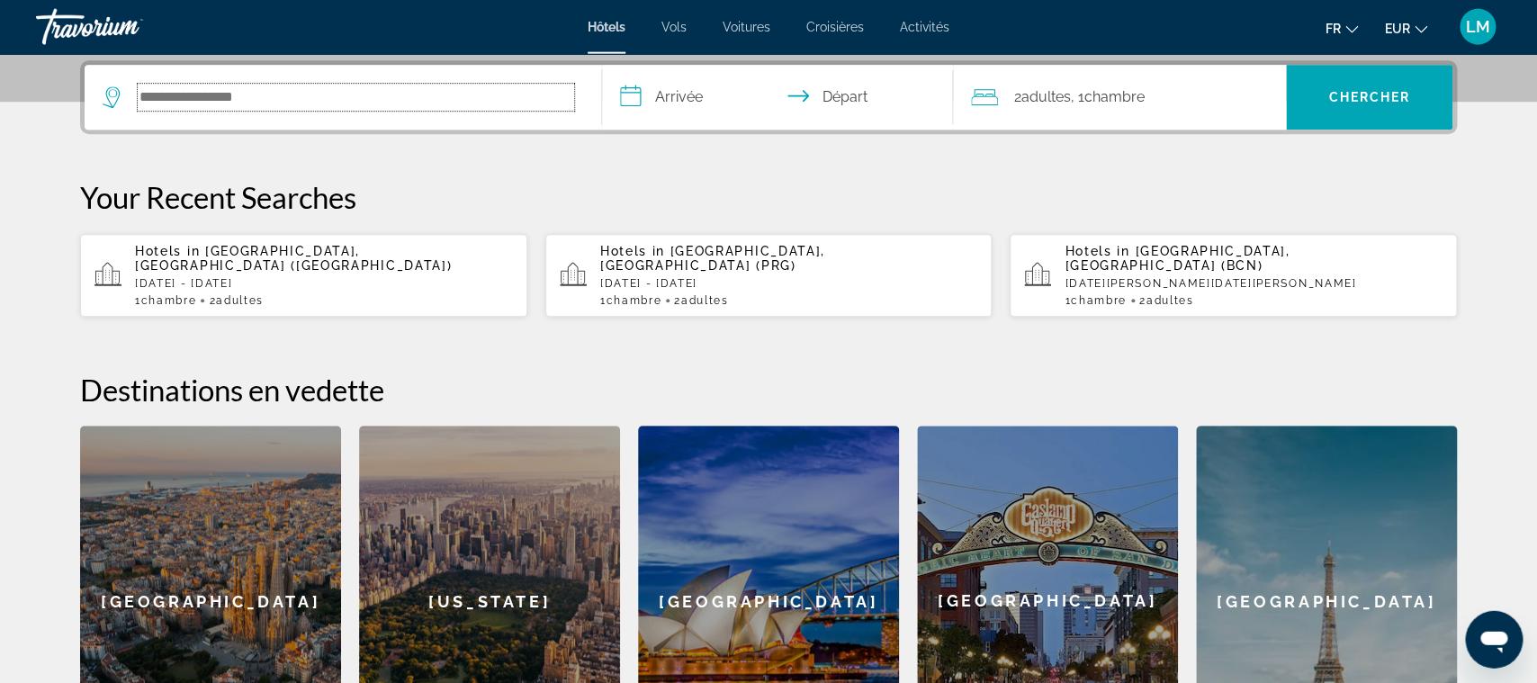
scroll to position [439, 0]
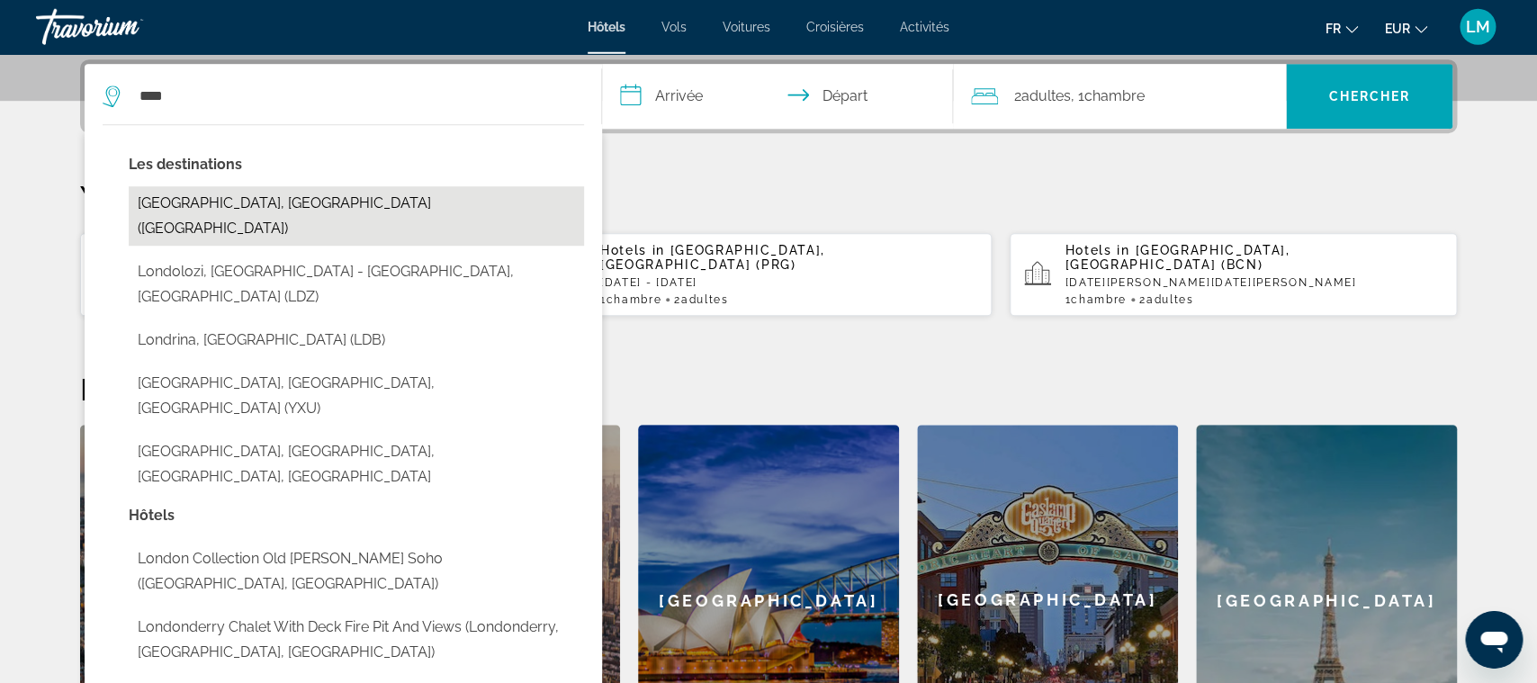
click at [247, 204] on button "[GEOGRAPHIC_DATA], [GEOGRAPHIC_DATA] ([GEOGRAPHIC_DATA])" at bounding box center [356, 215] width 455 height 59
type input "**********"
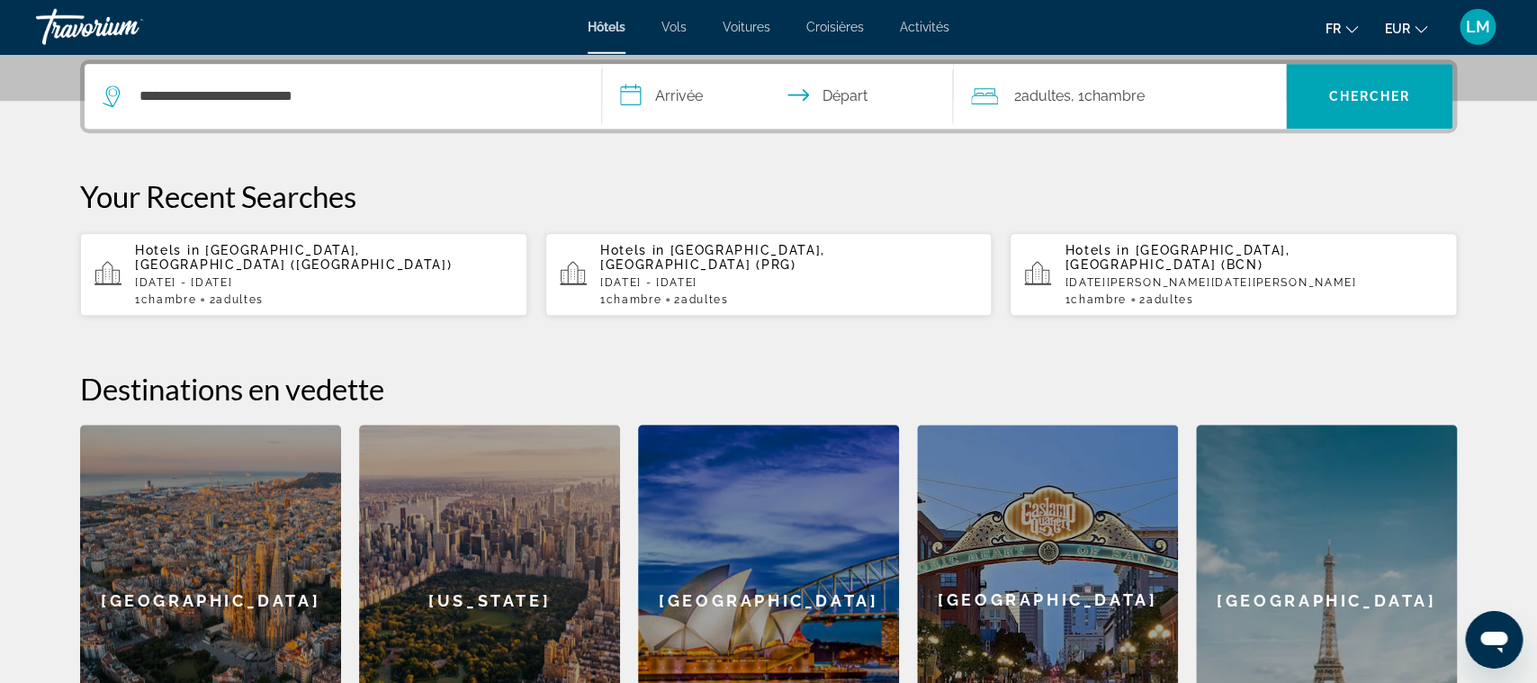
click at [661, 96] on input "**********" at bounding box center [781, 99] width 358 height 70
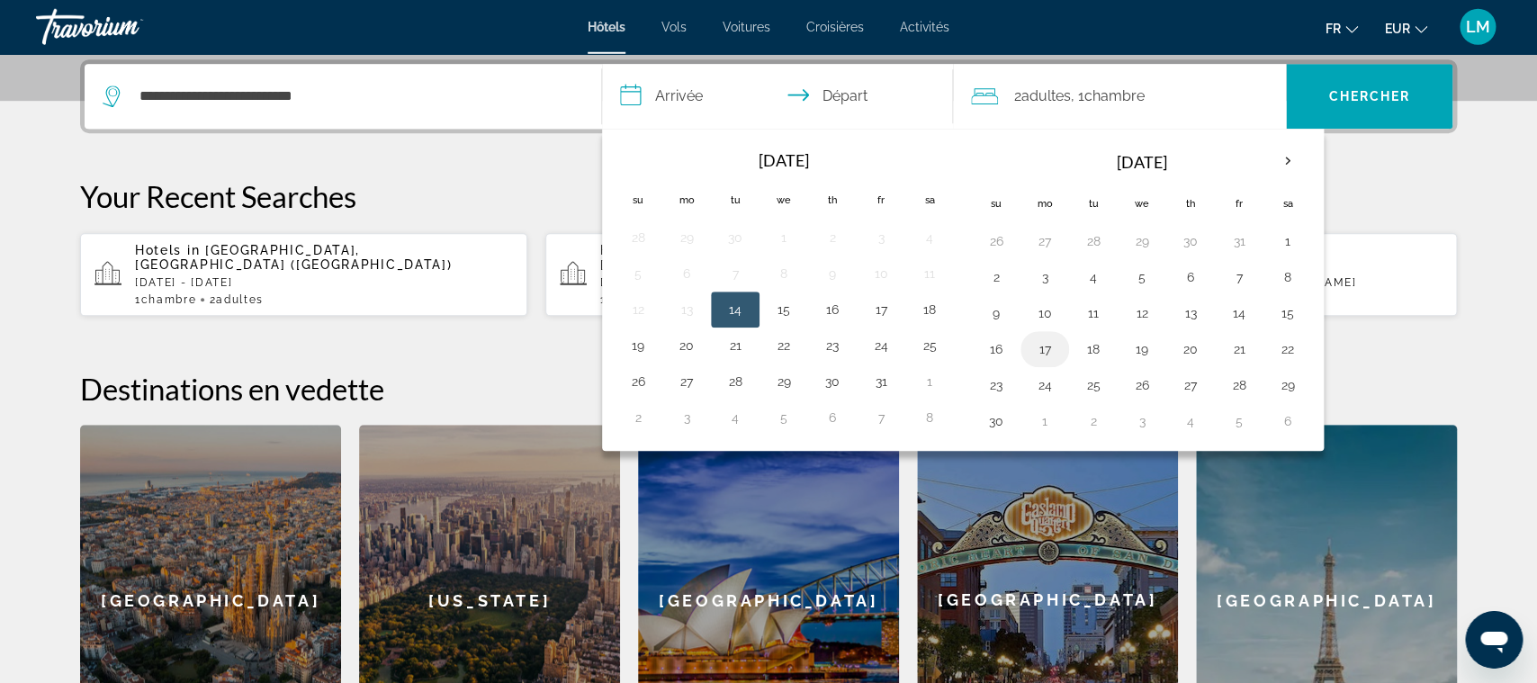
click at [1059, 355] on button "17" at bounding box center [1044, 349] width 29 height 25
click at [1134, 354] on button "19" at bounding box center [1142, 349] width 29 height 25
type input "**********"
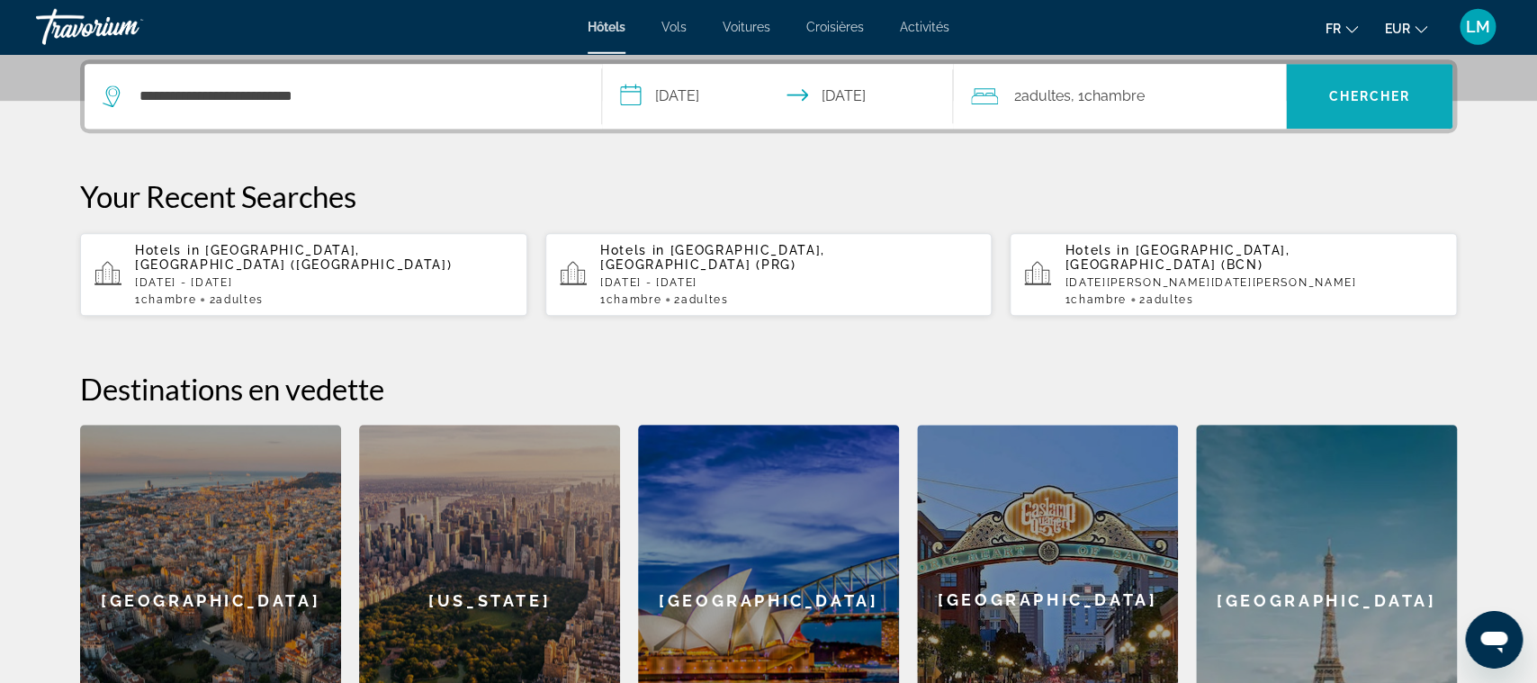
click at [1337, 99] on span "Chercher" at bounding box center [1369, 96] width 82 height 14
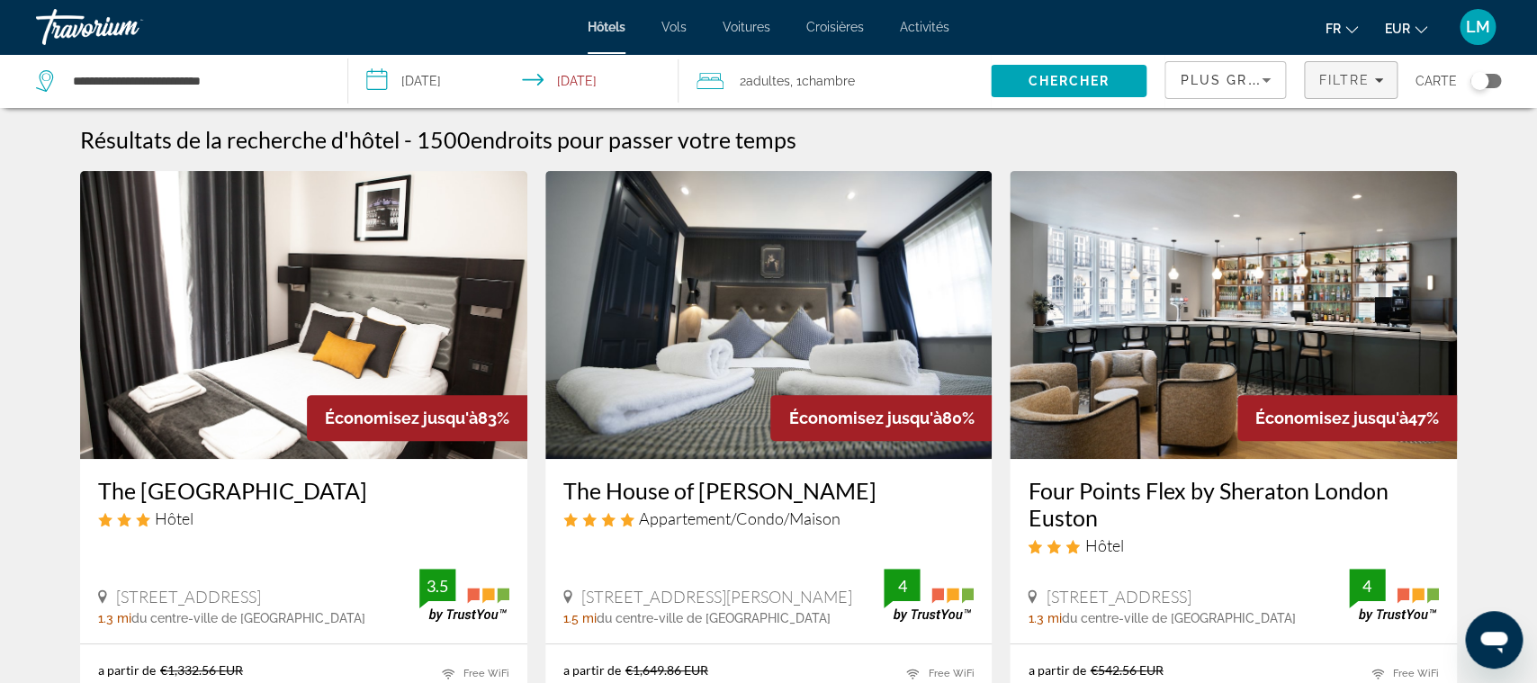
click at [1340, 80] on span "Filtre" at bounding box center [1343, 80] width 51 height 14
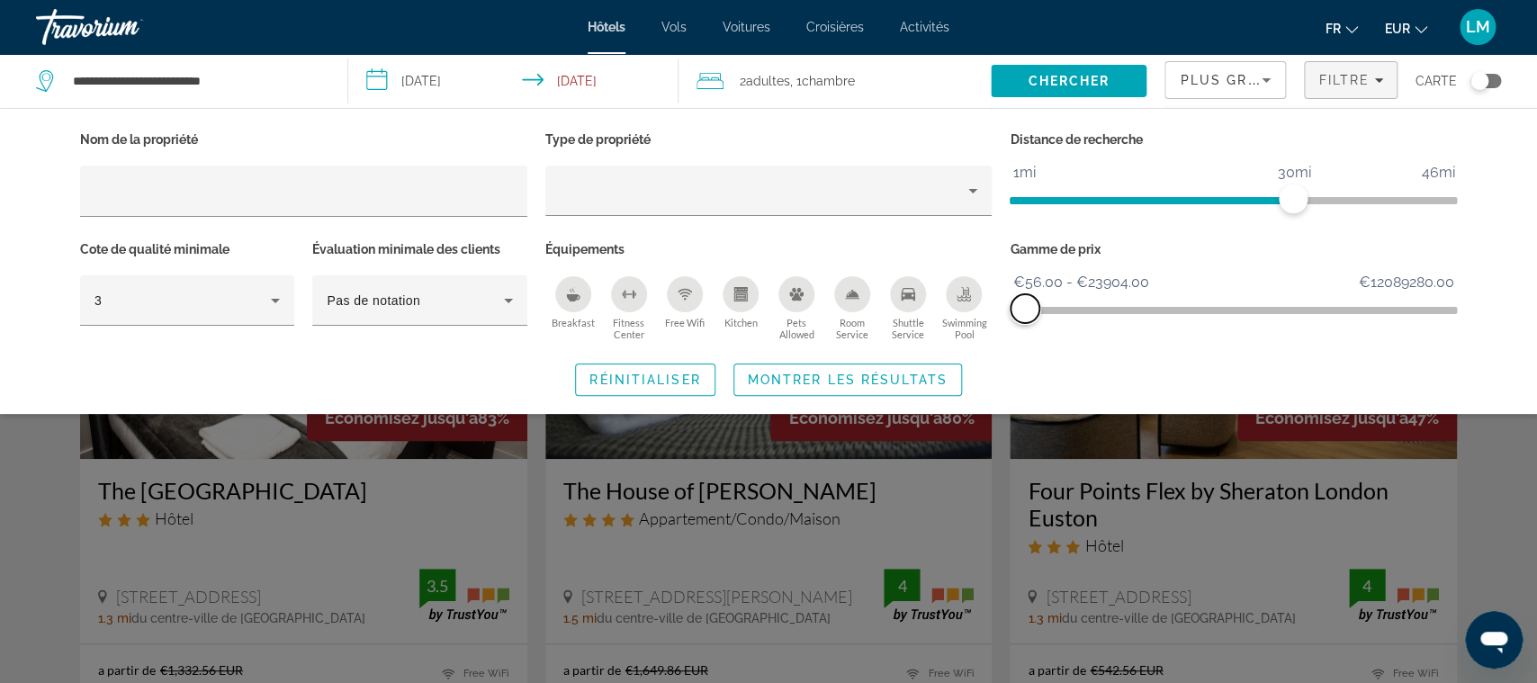
drag, startPoint x: 1436, startPoint y: 310, endPoint x: 1025, endPoint y: 310, distance: 411.3
click at [1025, 310] on span "ngx-slider-max" at bounding box center [1025, 308] width 29 height 29
drag, startPoint x: 1300, startPoint y: 197, endPoint x: 1044, endPoint y: 210, distance: 255.9
click at [1044, 210] on span "ngx-slider" at bounding box center [1043, 198] width 29 height 29
click at [790, 377] on span "Montrer les résultats" at bounding box center [848, 380] width 200 height 14
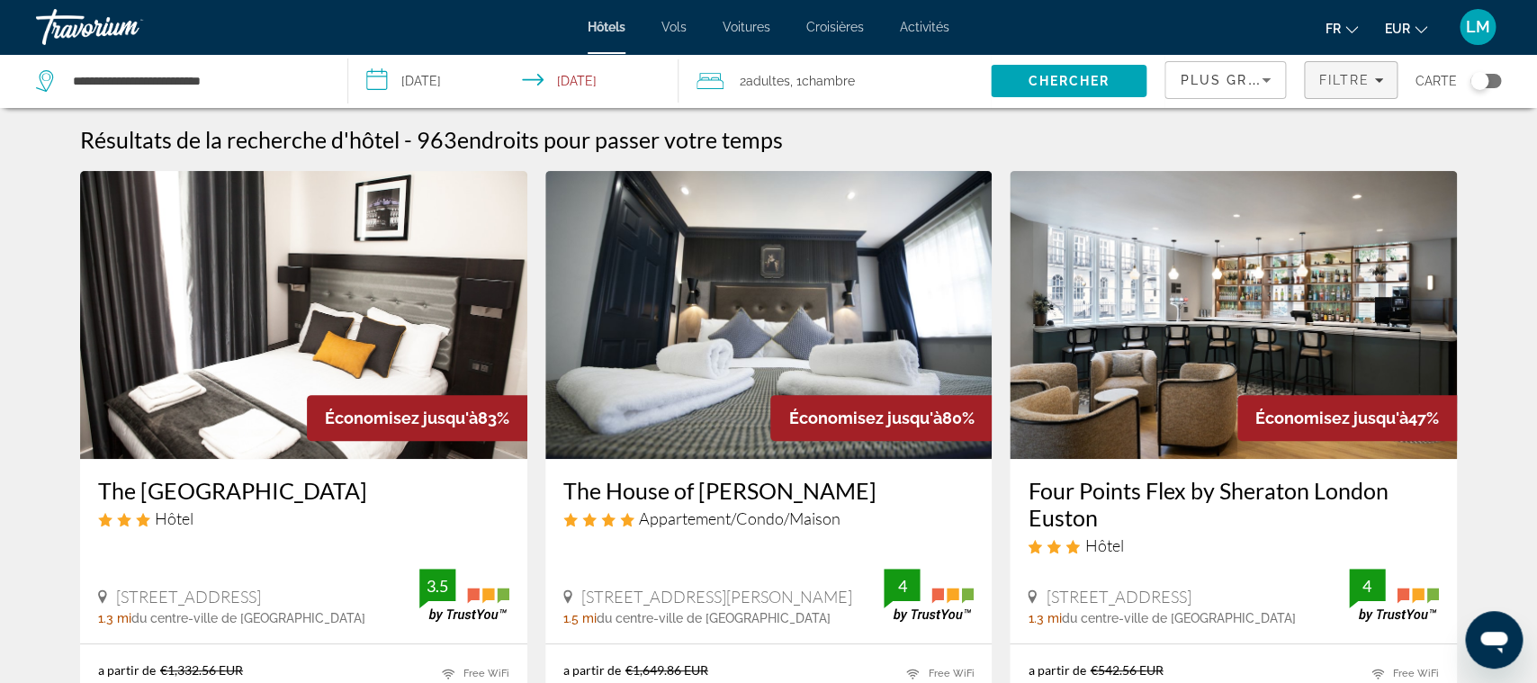
click at [1333, 82] on span "Filtre" at bounding box center [1343, 80] width 51 height 14
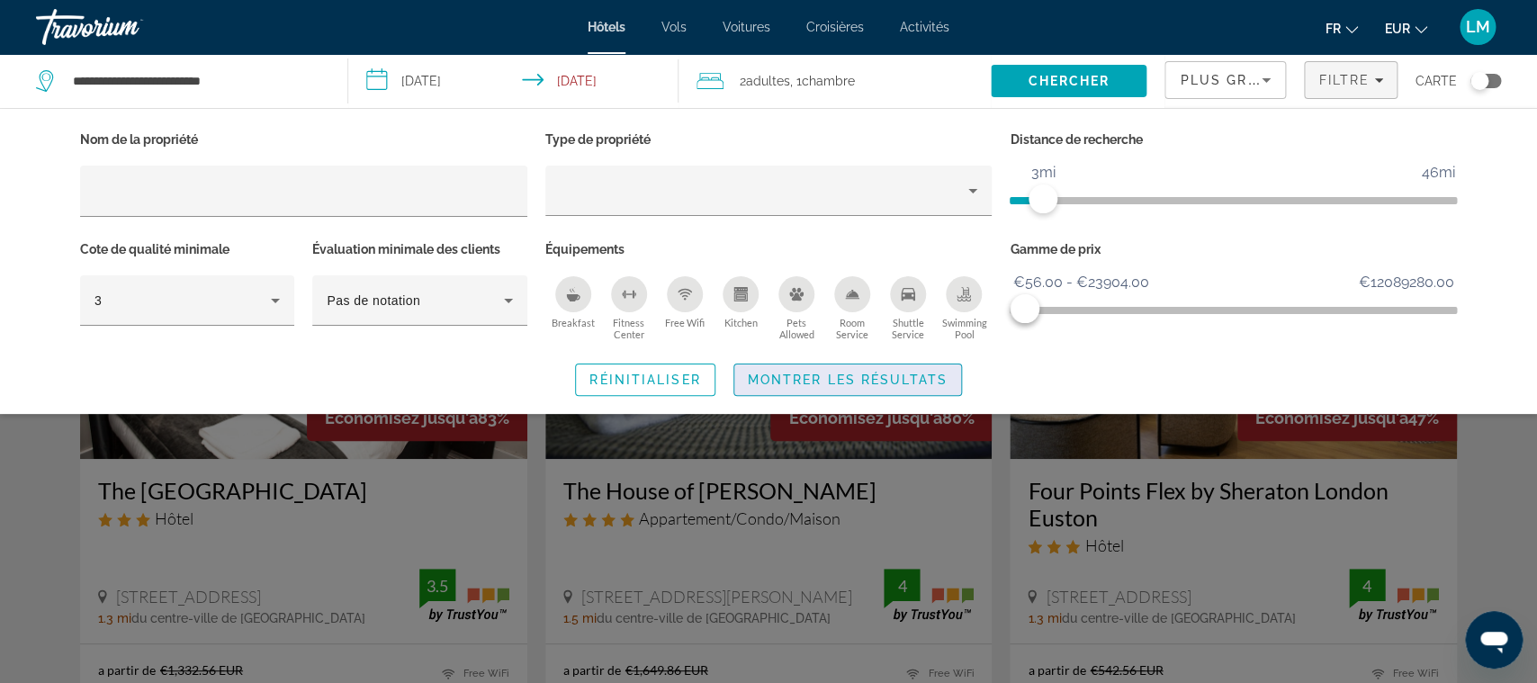
click at [905, 370] on span "Search widget" at bounding box center [847, 379] width 227 height 43
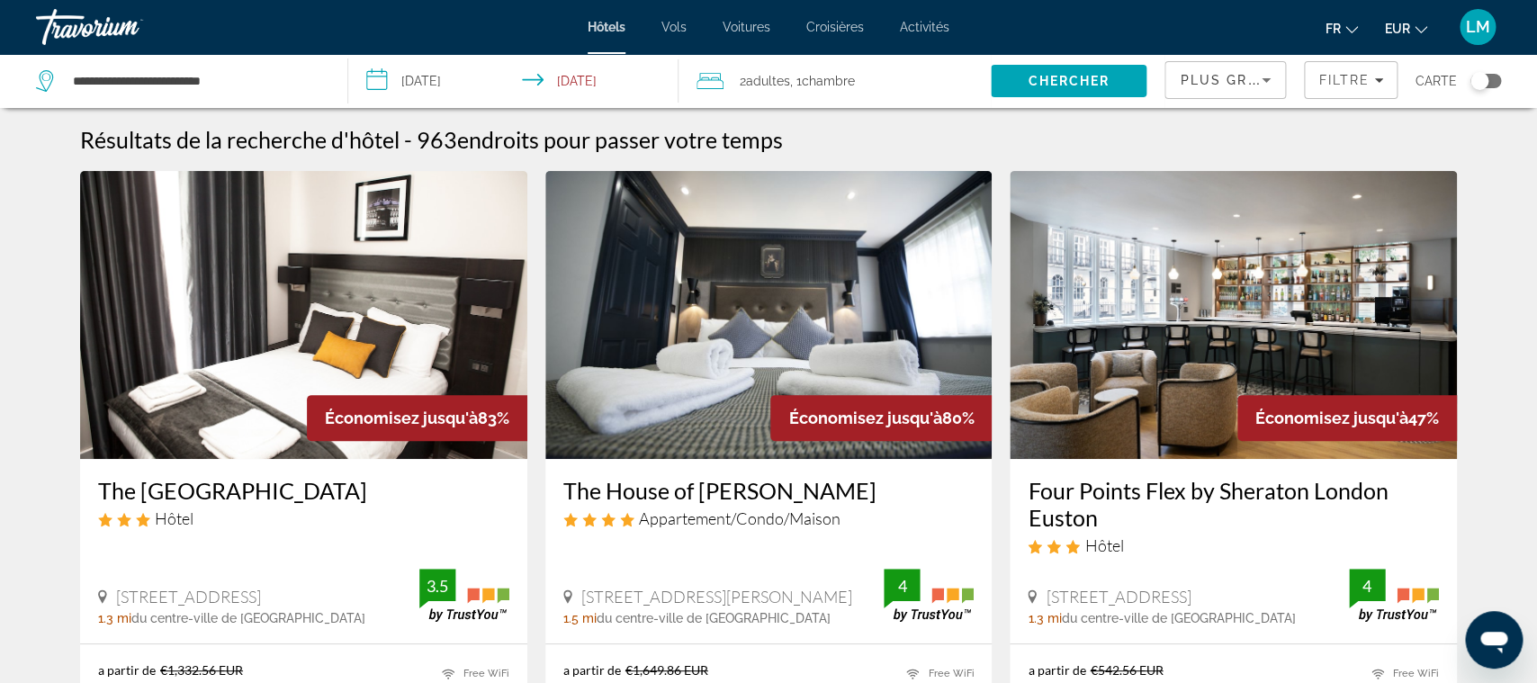
click at [1233, 66] on div "Plus grandes économies" at bounding box center [1225, 87] width 91 height 50
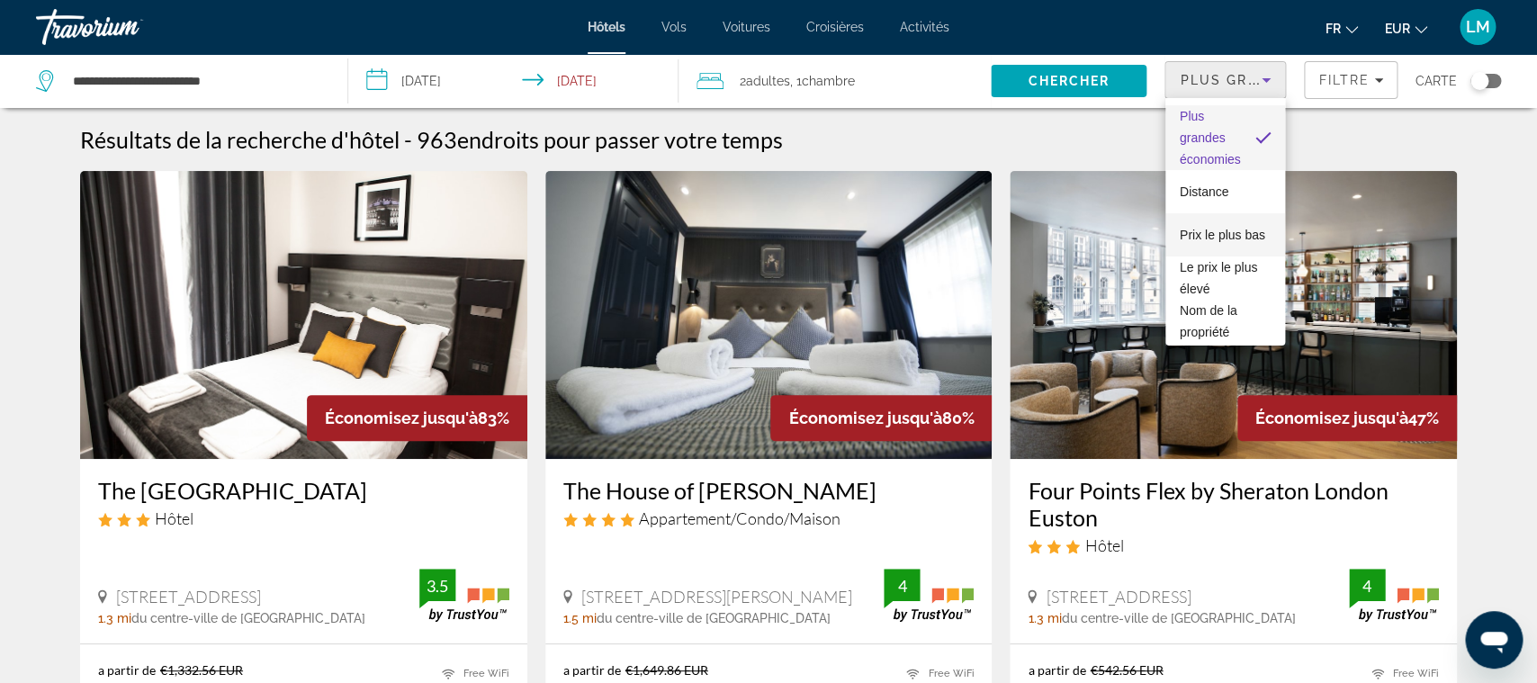
click at [1241, 243] on span "Prix le plus bas" at bounding box center [1222, 235] width 85 height 22
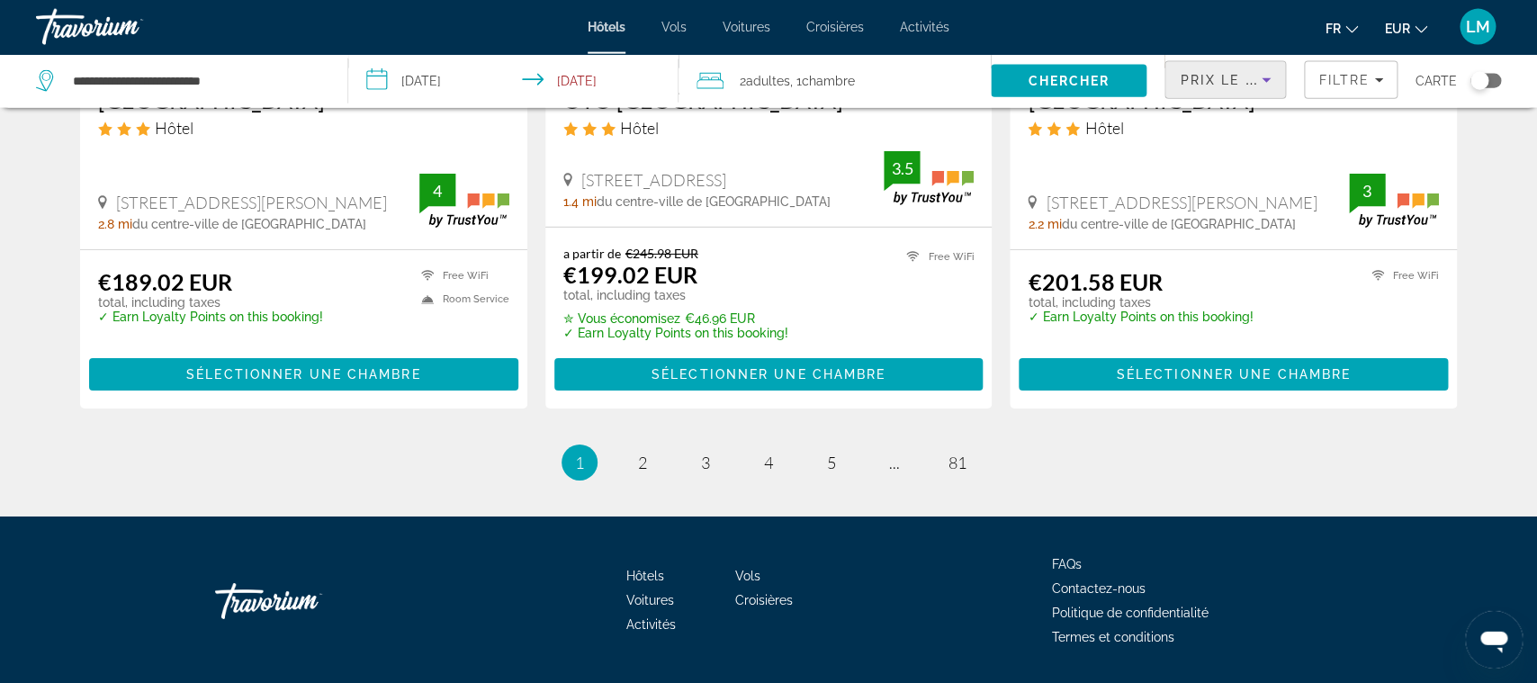
scroll to position [2464, 0]
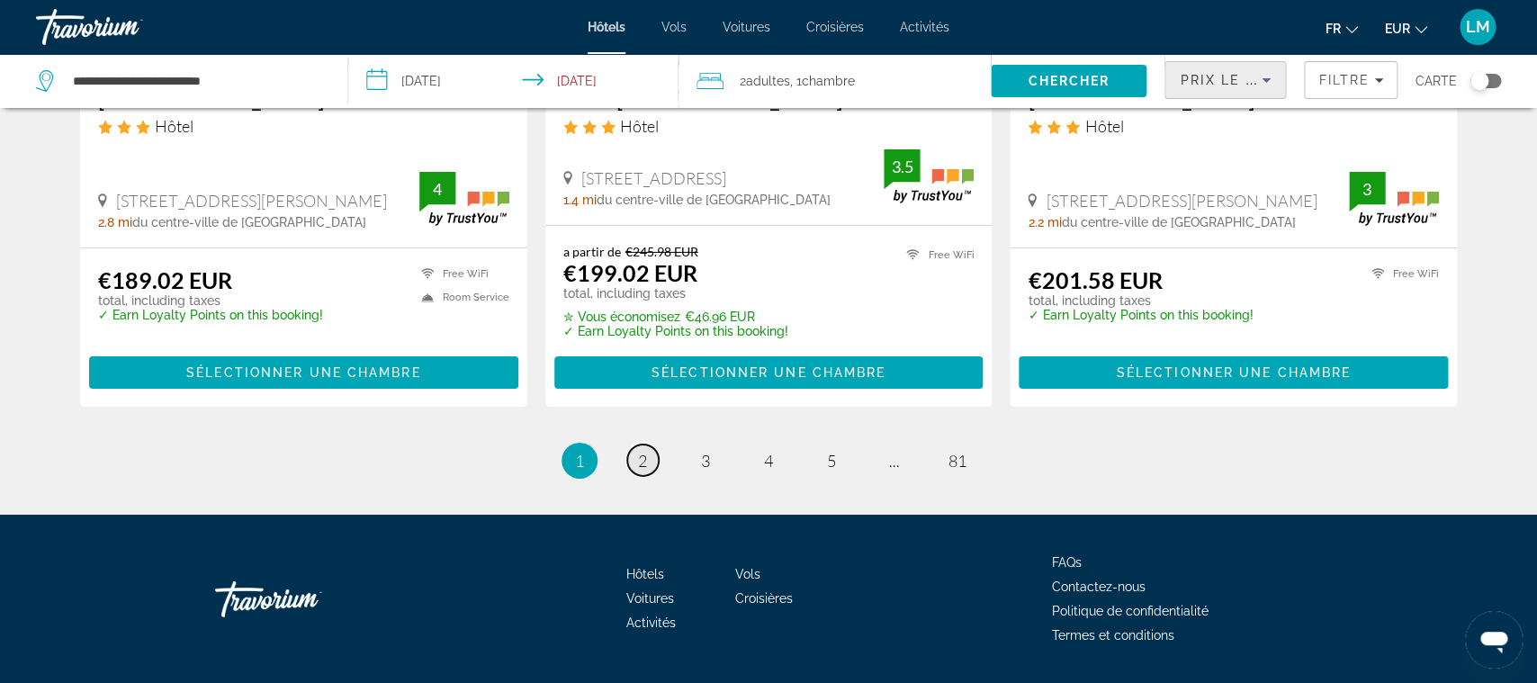
click at [634, 445] on link "page 2" at bounding box center [642, 460] width 31 height 31
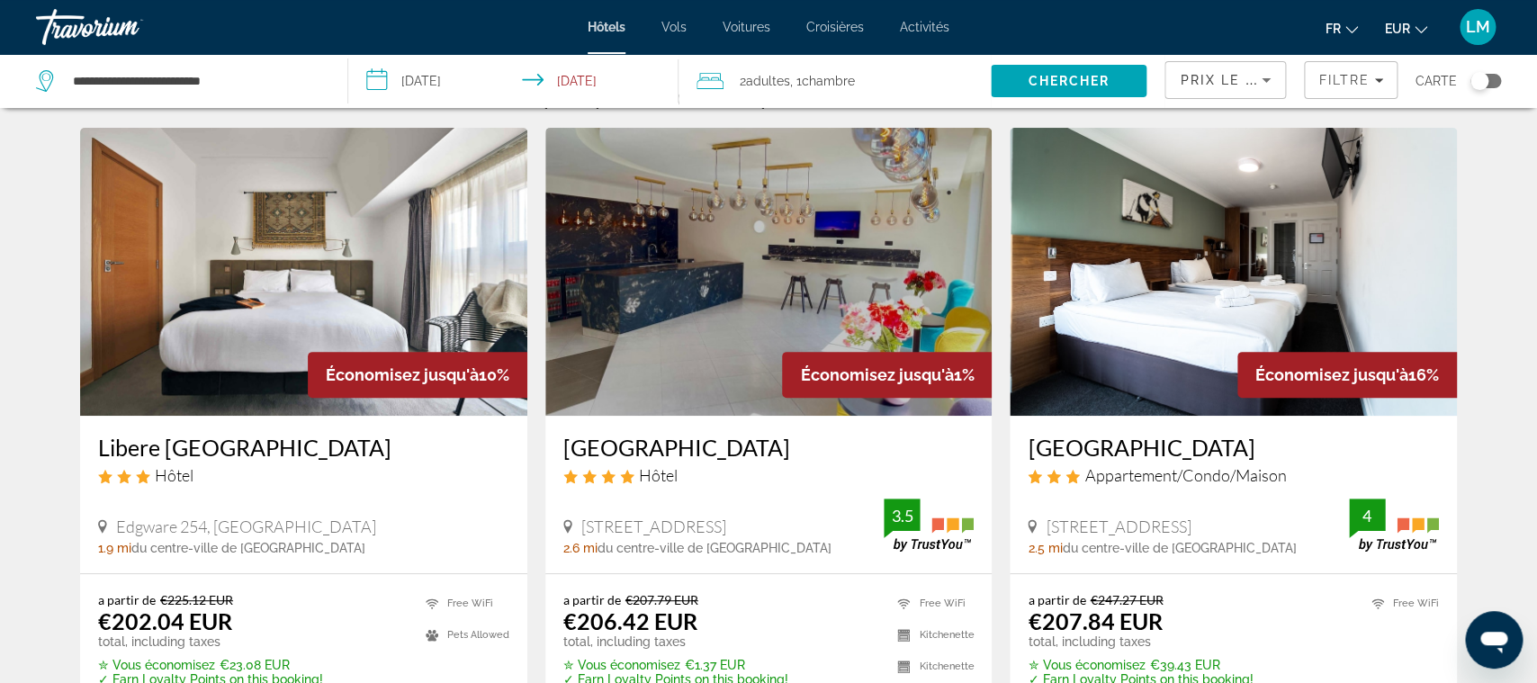
scroll to position [94, 0]
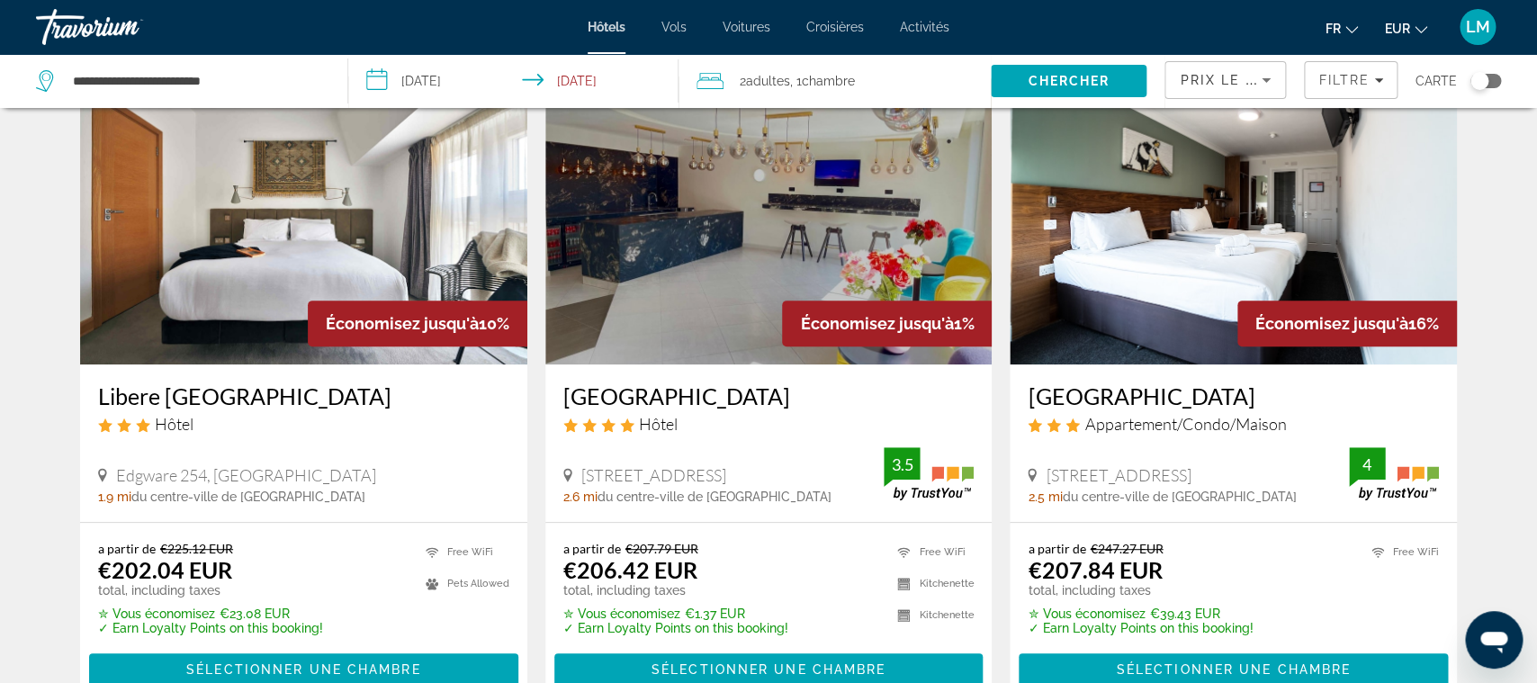
click at [346, 406] on h3 "Libere [GEOGRAPHIC_DATA]" at bounding box center [303, 395] width 411 height 27
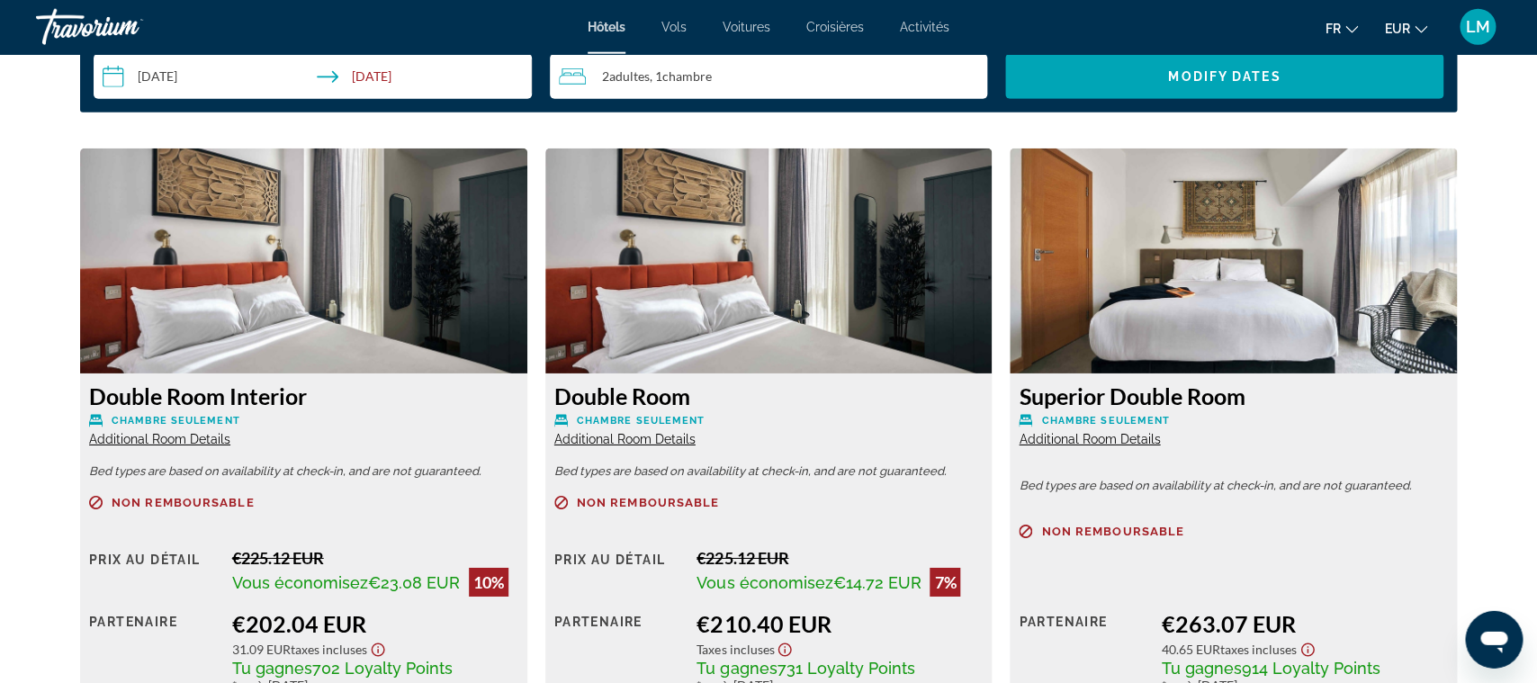
scroll to position [2397, 0]
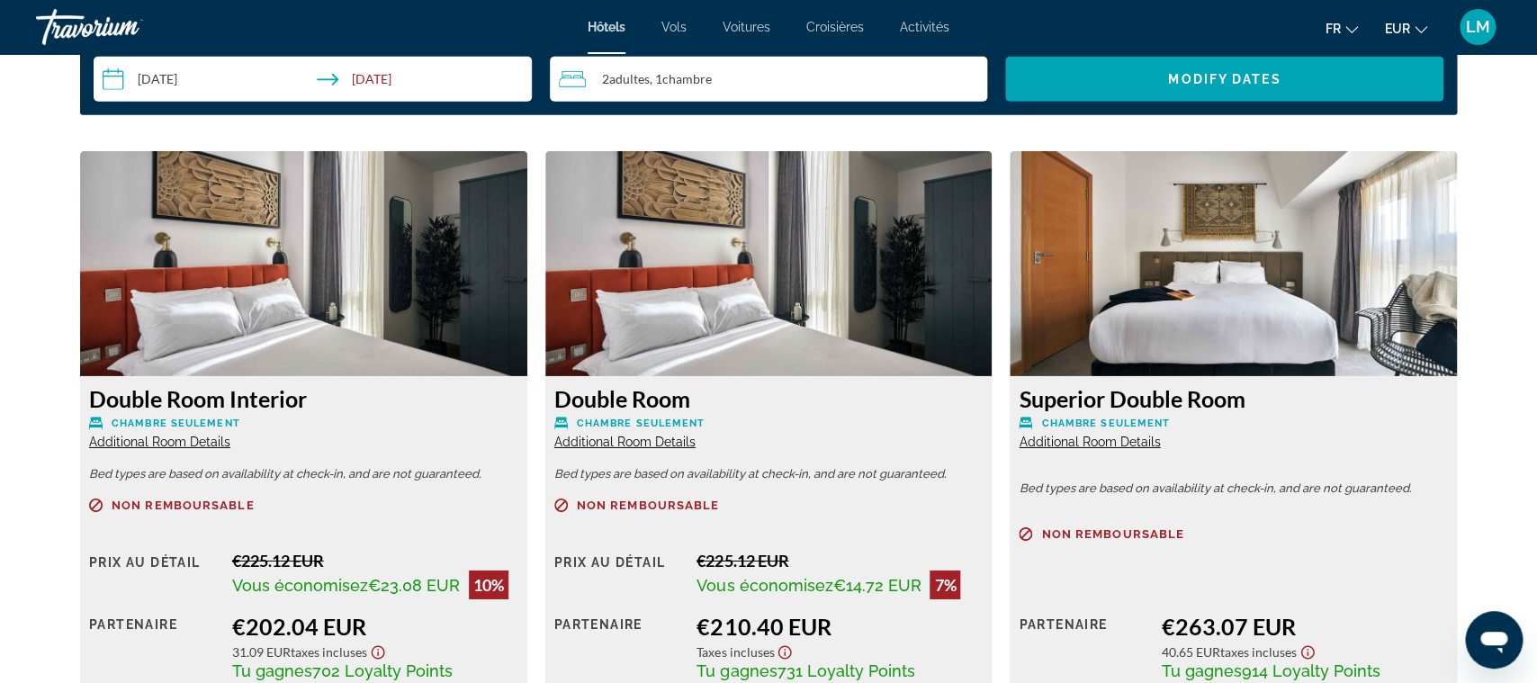
click at [199, 451] on div "Double Room Interior Chambre seulement Additional Room Details Bed types are ba…" at bounding box center [303, 563] width 447 height 374
click at [199, 450] on div "Double Room Interior Chambre seulement Additional Room Details Bed types are ba…" at bounding box center [303, 563] width 447 height 374
click at [215, 440] on span "Additional Room Details" at bounding box center [159, 442] width 141 height 14
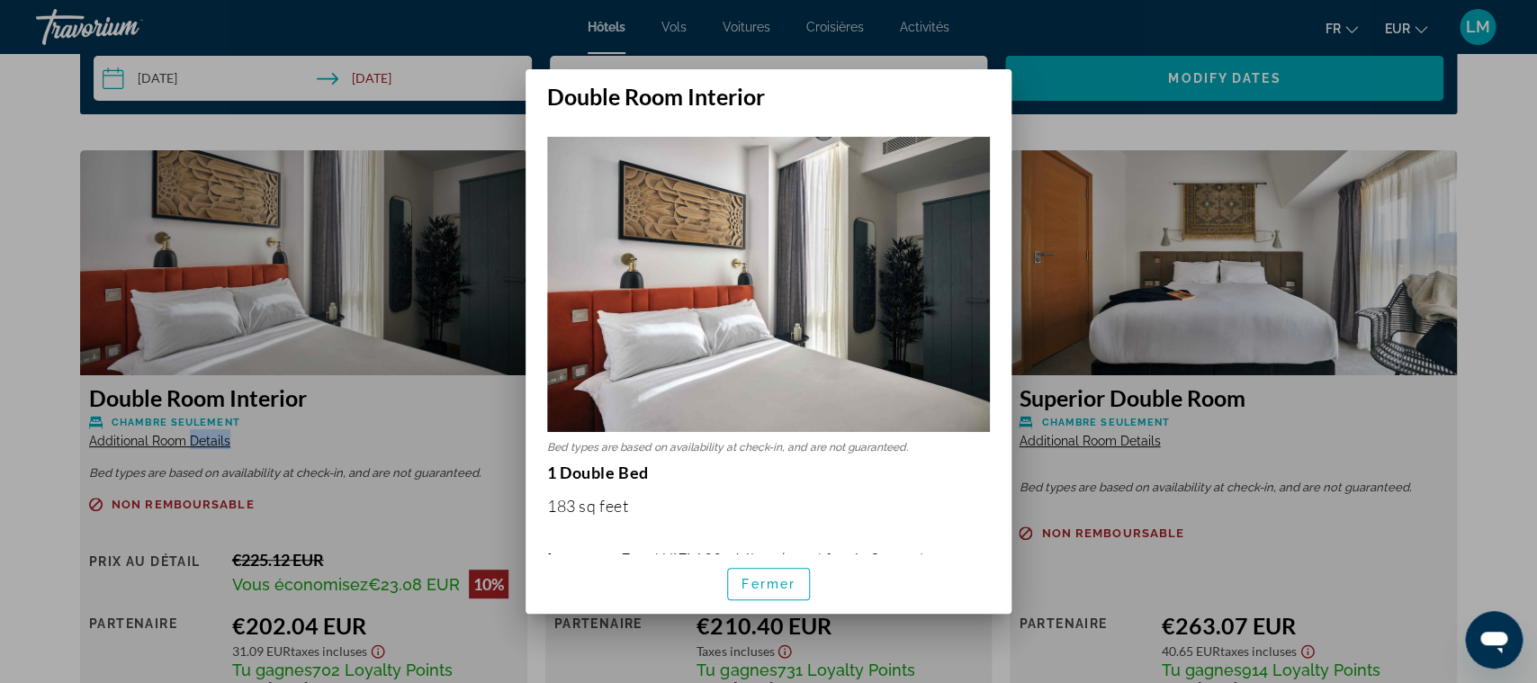
scroll to position [0, 0]
click at [763, 584] on span "Fermer" at bounding box center [769, 584] width 54 height 14
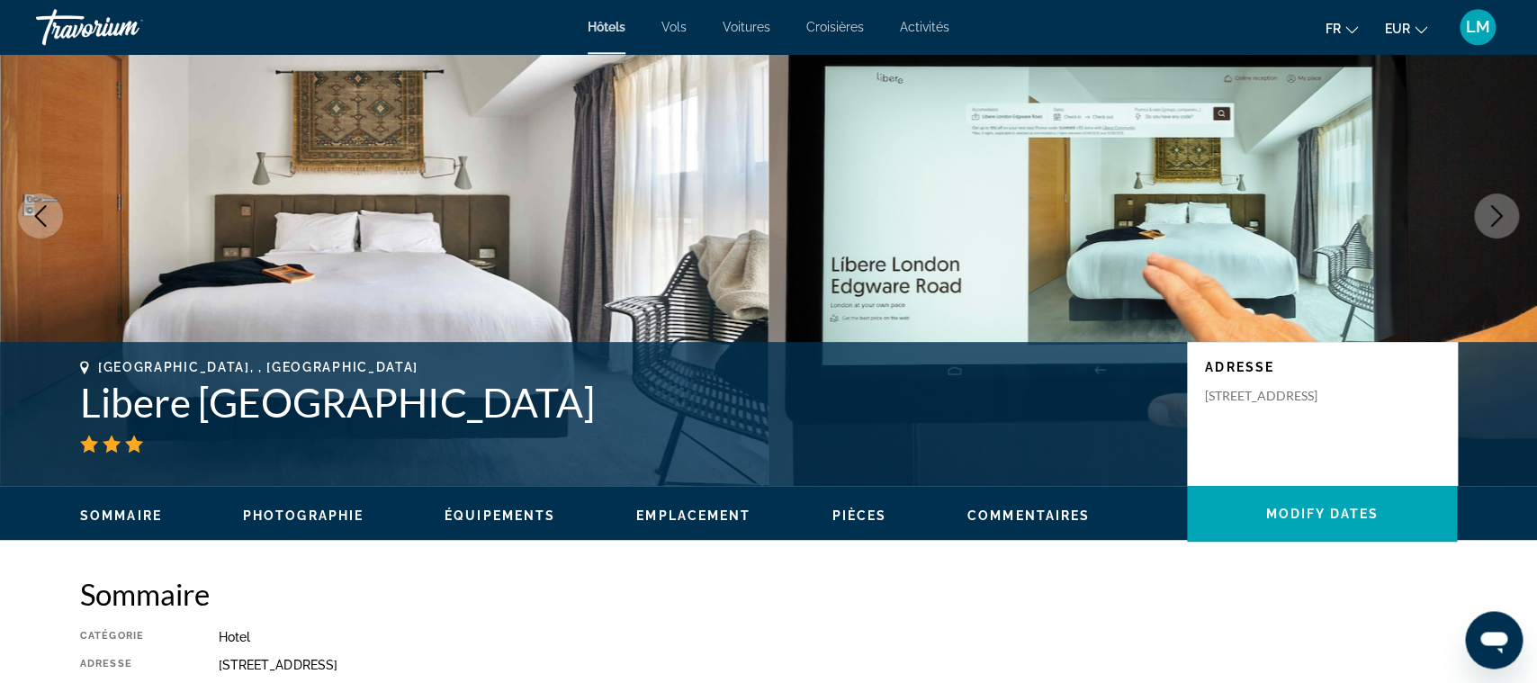
scroll to position [34, 0]
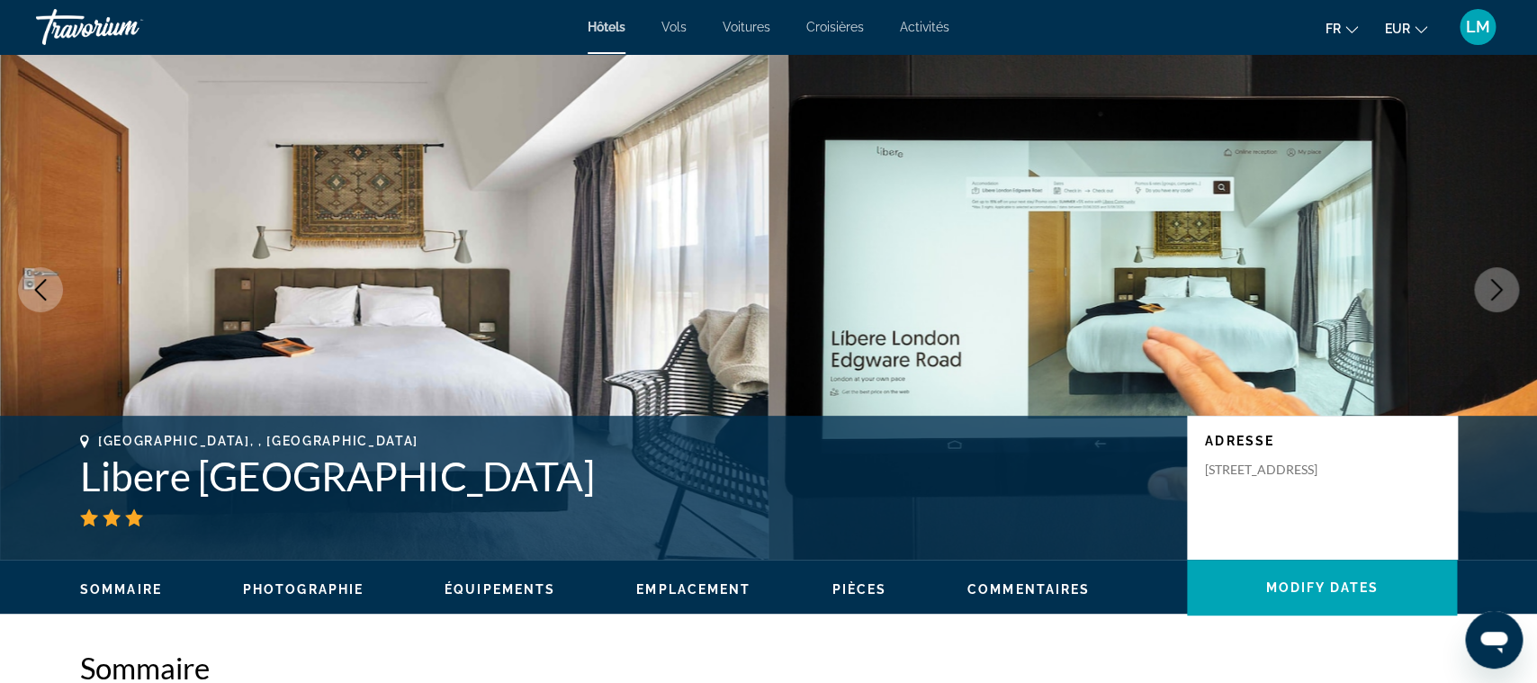
click at [296, 463] on h1 "Libere [GEOGRAPHIC_DATA]" at bounding box center [624, 476] width 1089 height 47
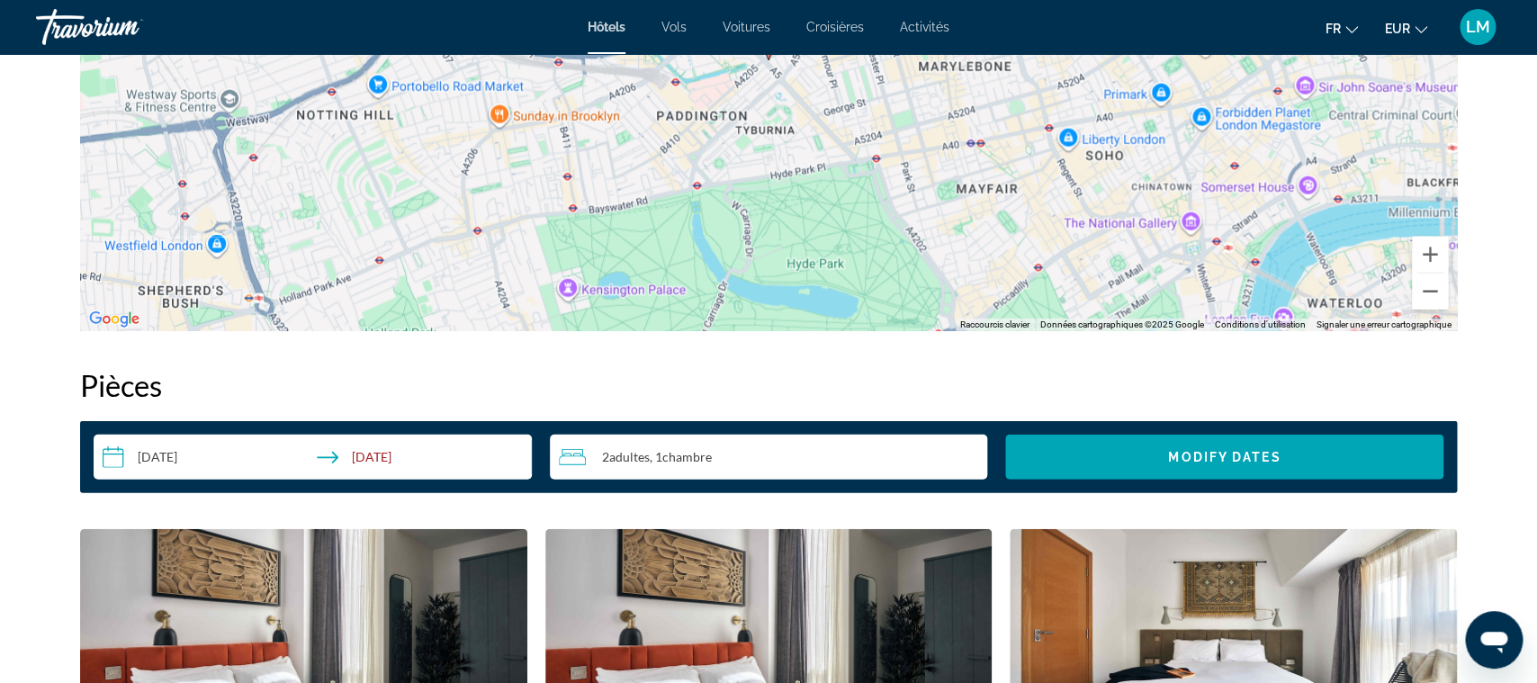
scroll to position [1546, 0]
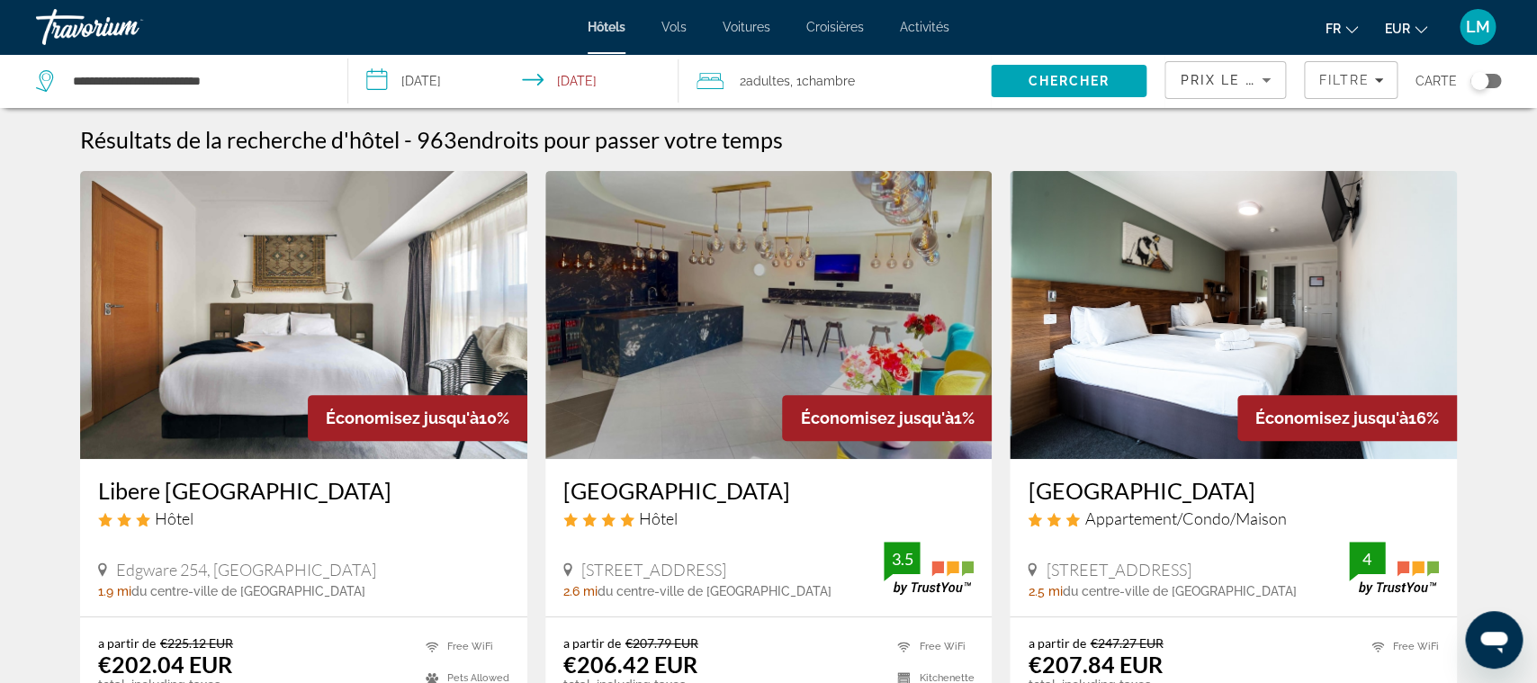
click at [1213, 49] on div "Hôtels Vols Voitures Croisières Activités Hôtels Vols Voitures Croisières Activ…" at bounding box center [768, 27] width 1537 height 47
click at [1219, 64] on div "Prix le plus bas" at bounding box center [1225, 87] width 91 height 50
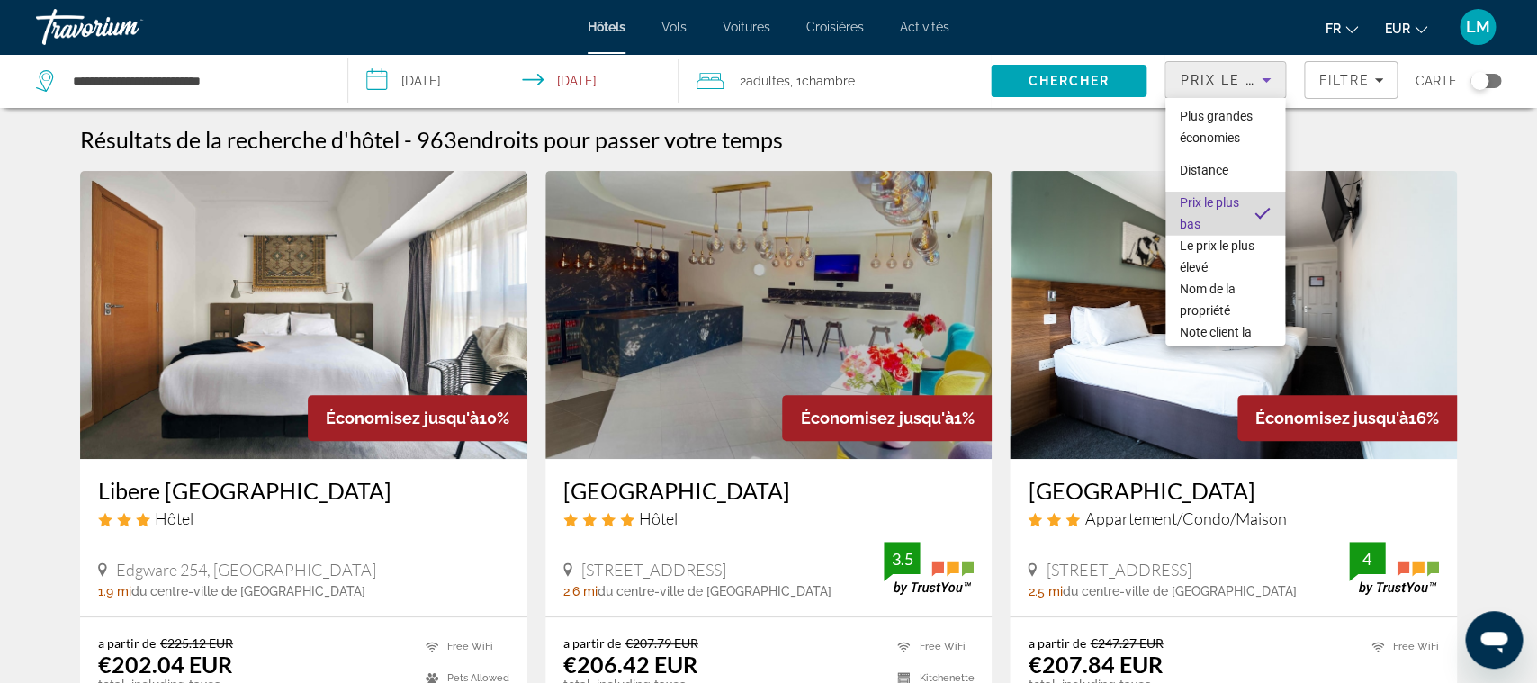
click at [1227, 201] on span "Prix le plus bas" at bounding box center [1210, 213] width 60 height 43
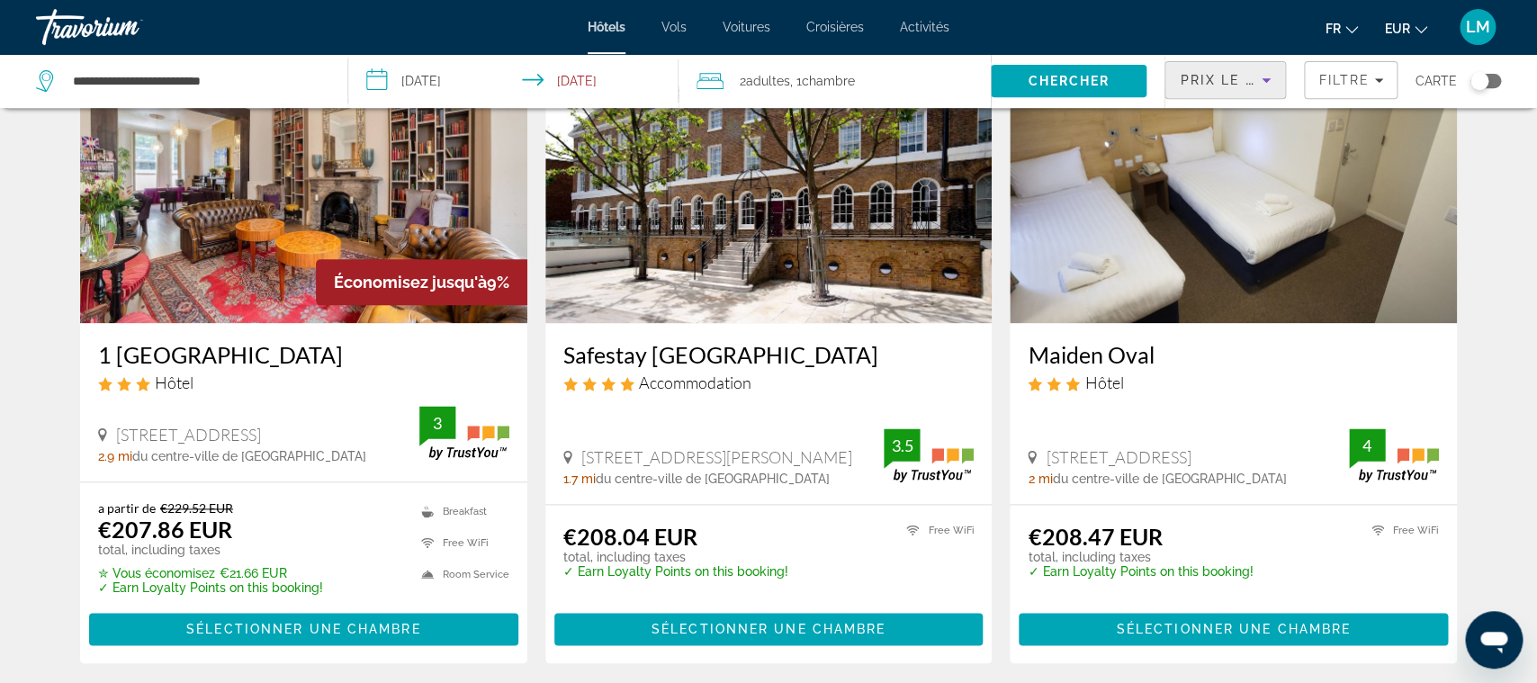
scroll to position [850, 0]
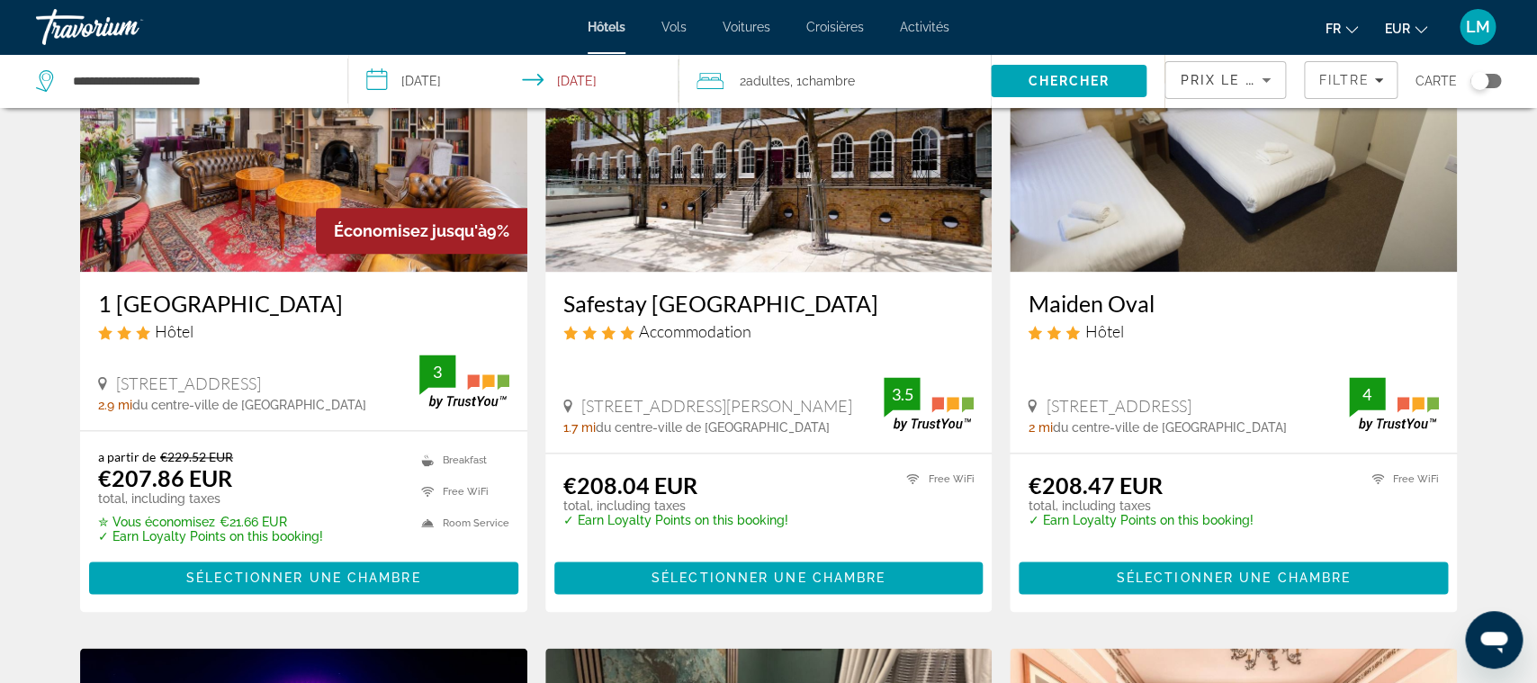
click at [814, 307] on h3 "Safestay [GEOGRAPHIC_DATA]" at bounding box center [768, 303] width 411 height 27
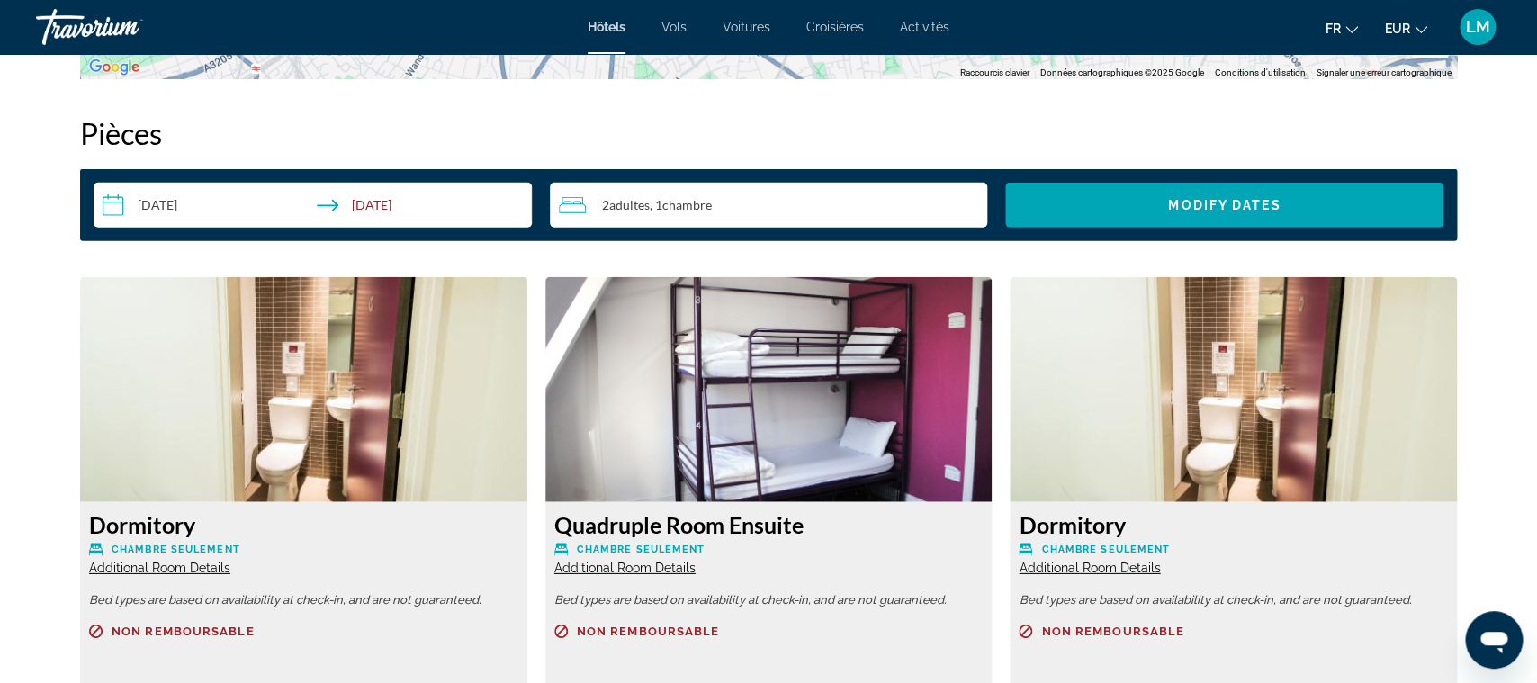
scroll to position [2457, 0]
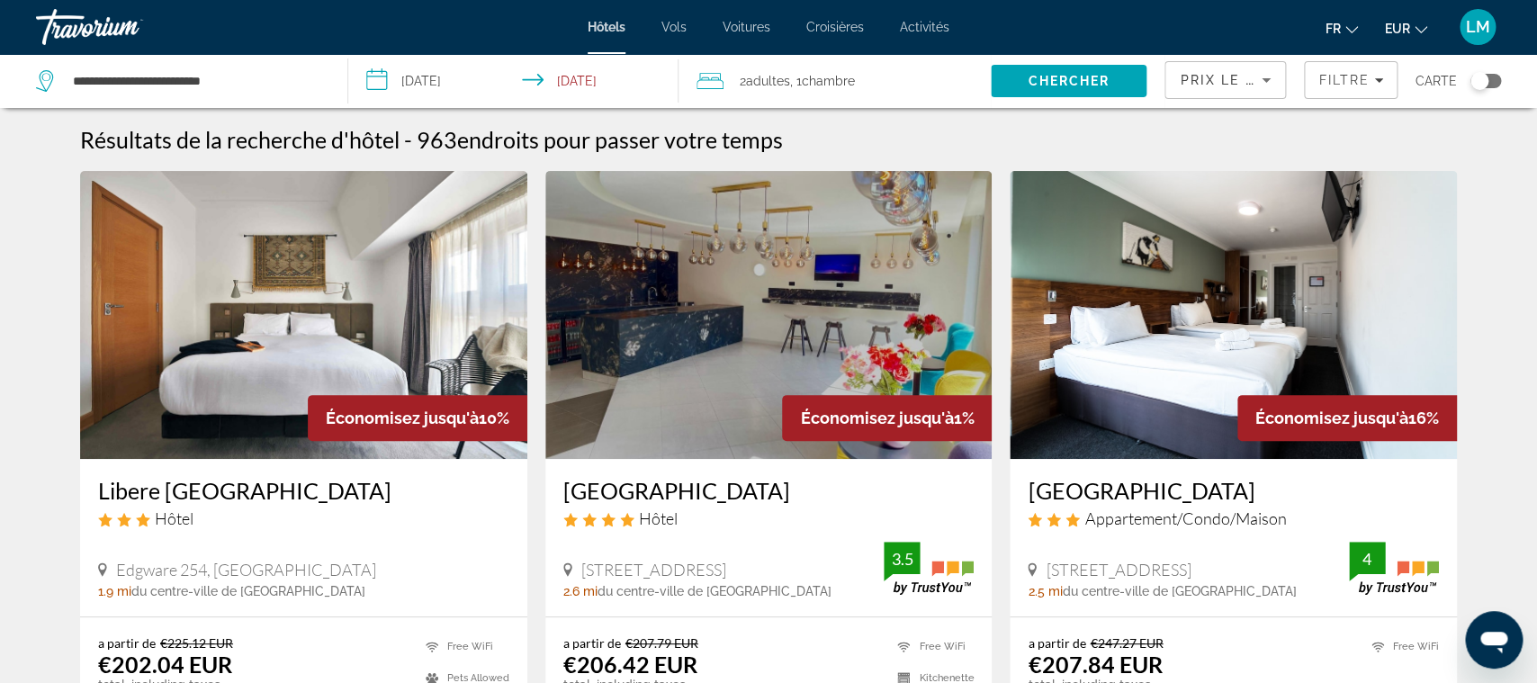
click at [1174, 472] on div "Chelsea Guest House Appartement/Condo/Maison 372 Wandsworth Road, London 2.5 mi…" at bounding box center [1233, 537] width 447 height 157
click at [1174, 477] on h3 "[GEOGRAPHIC_DATA]" at bounding box center [1233, 490] width 411 height 27
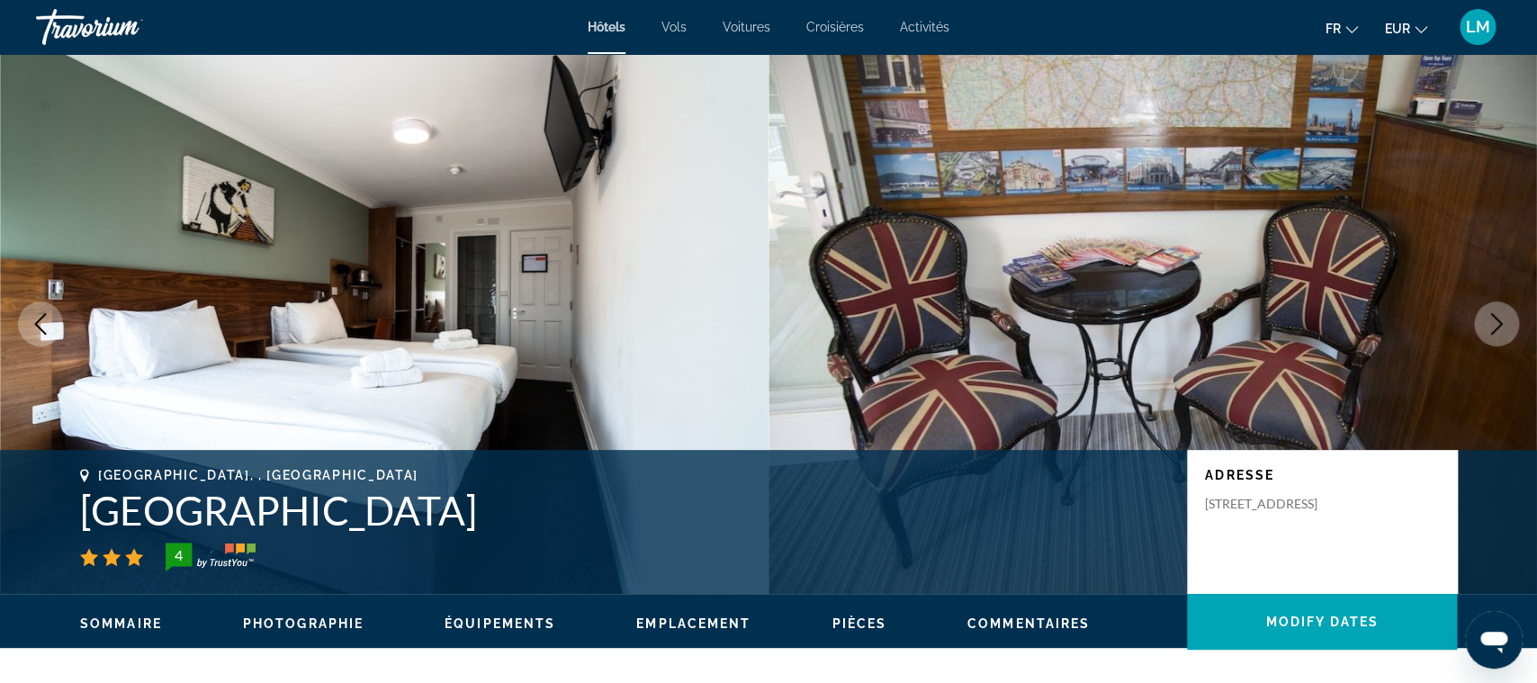
click at [1489, 331] on icon "Next image" at bounding box center [1497, 324] width 22 height 22
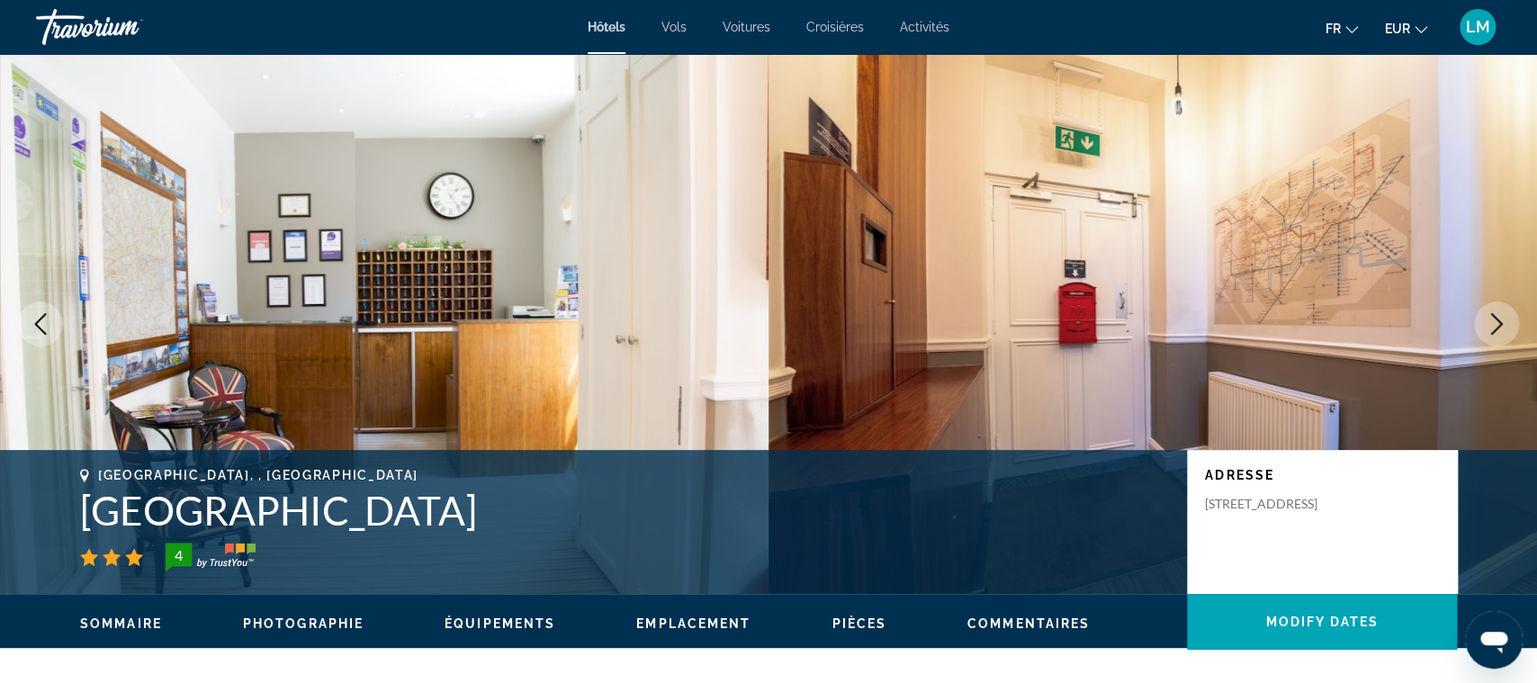
click at [1489, 331] on icon "Next image" at bounding box center [1497, 324] width 22 height 22
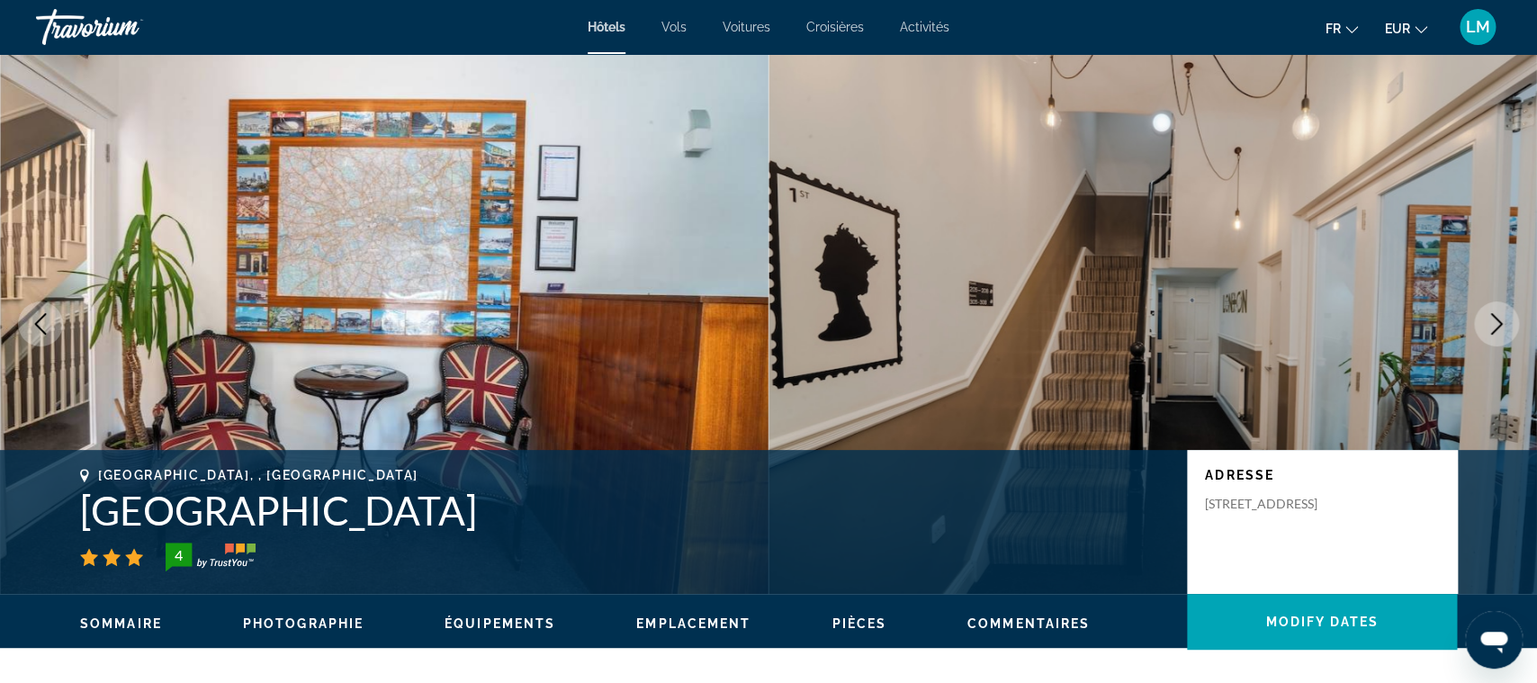
click at [358, 504] on h1 "[GEOGRAPHIC_DATA]" at bounding box center [624, 510] width 1089 height 47
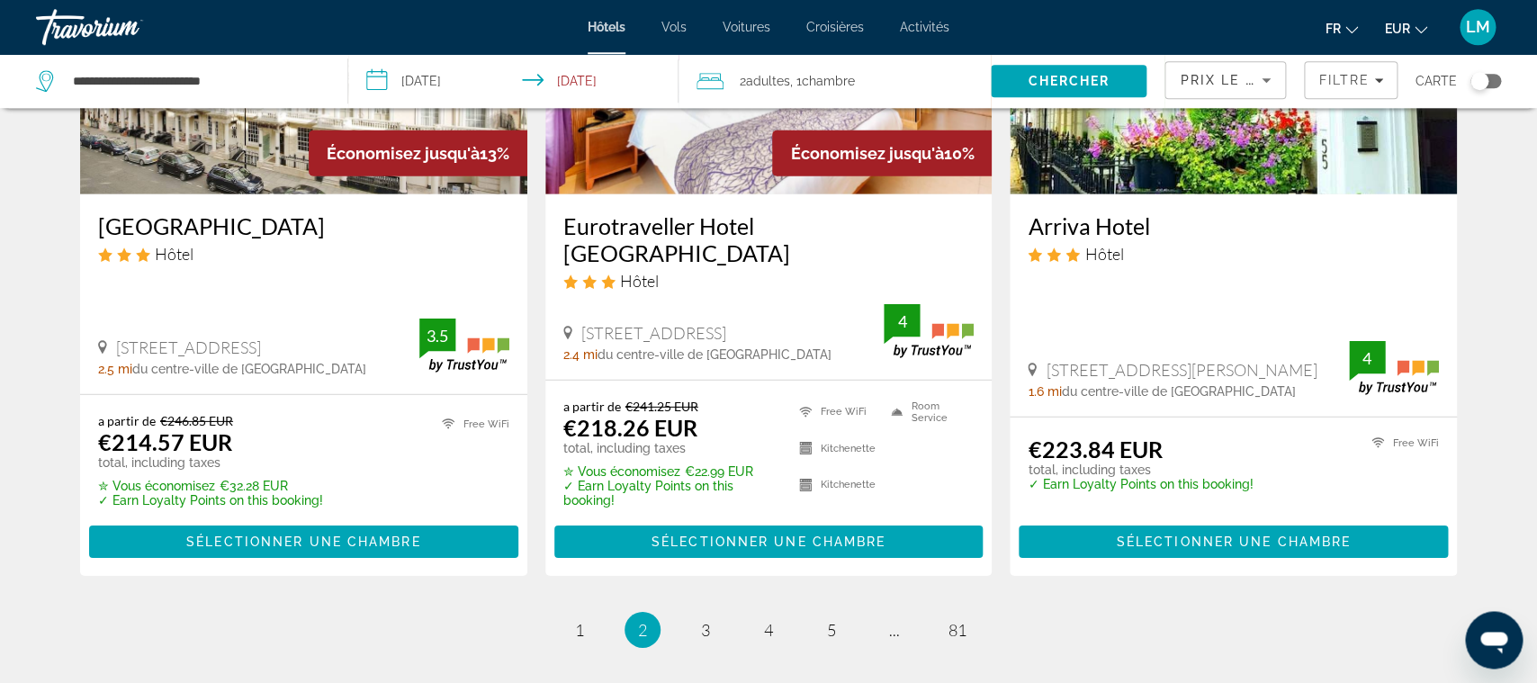
scroll to position [2451, 0]
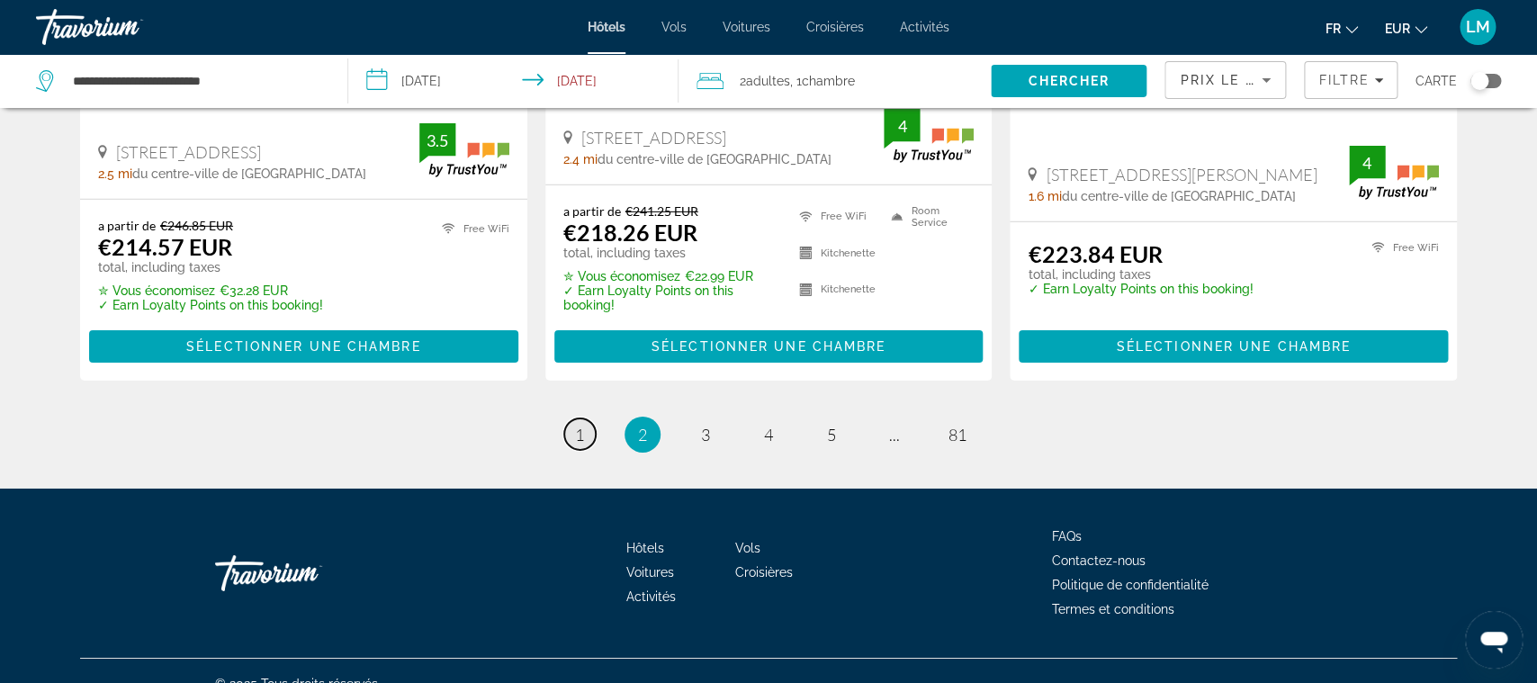
click at [577, 425] on span "1" at bounding box center [579, 435] width 9 height 20
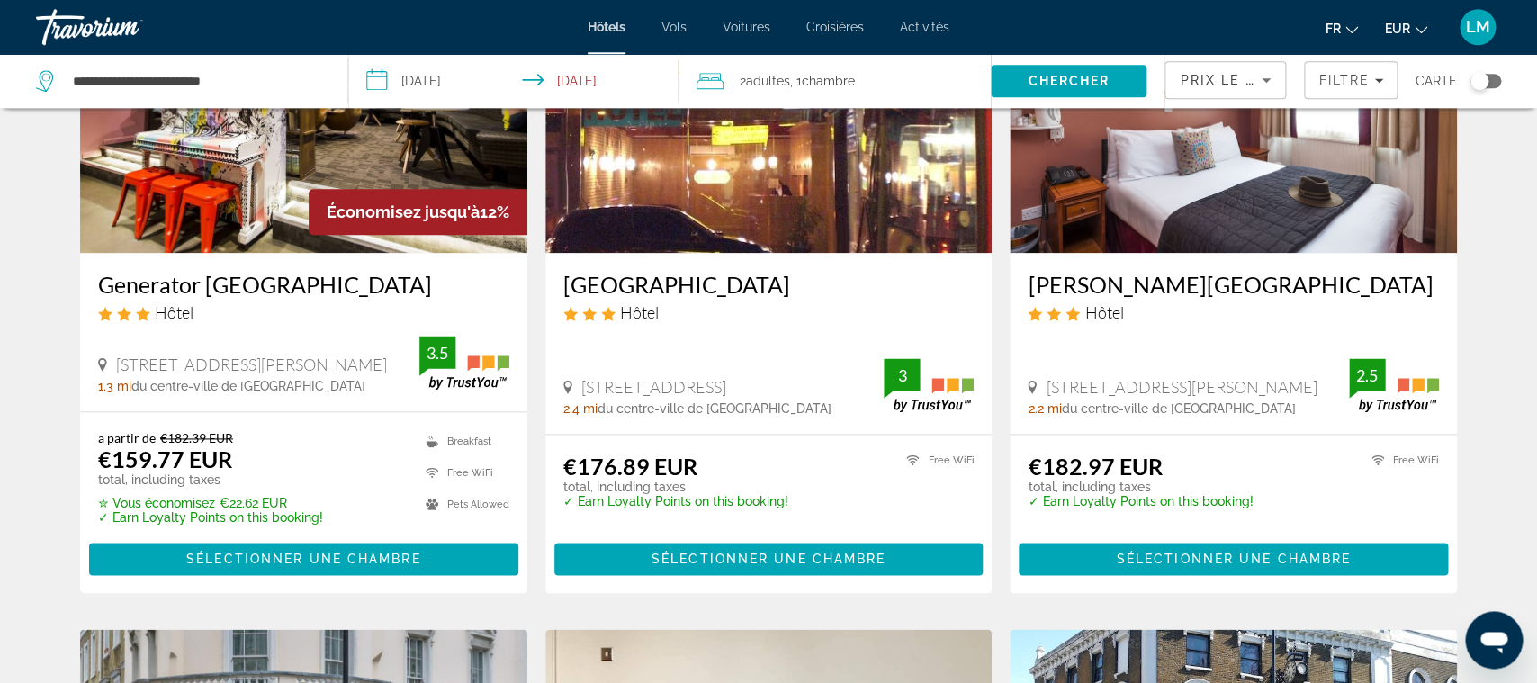
scroll to position [850, 0]
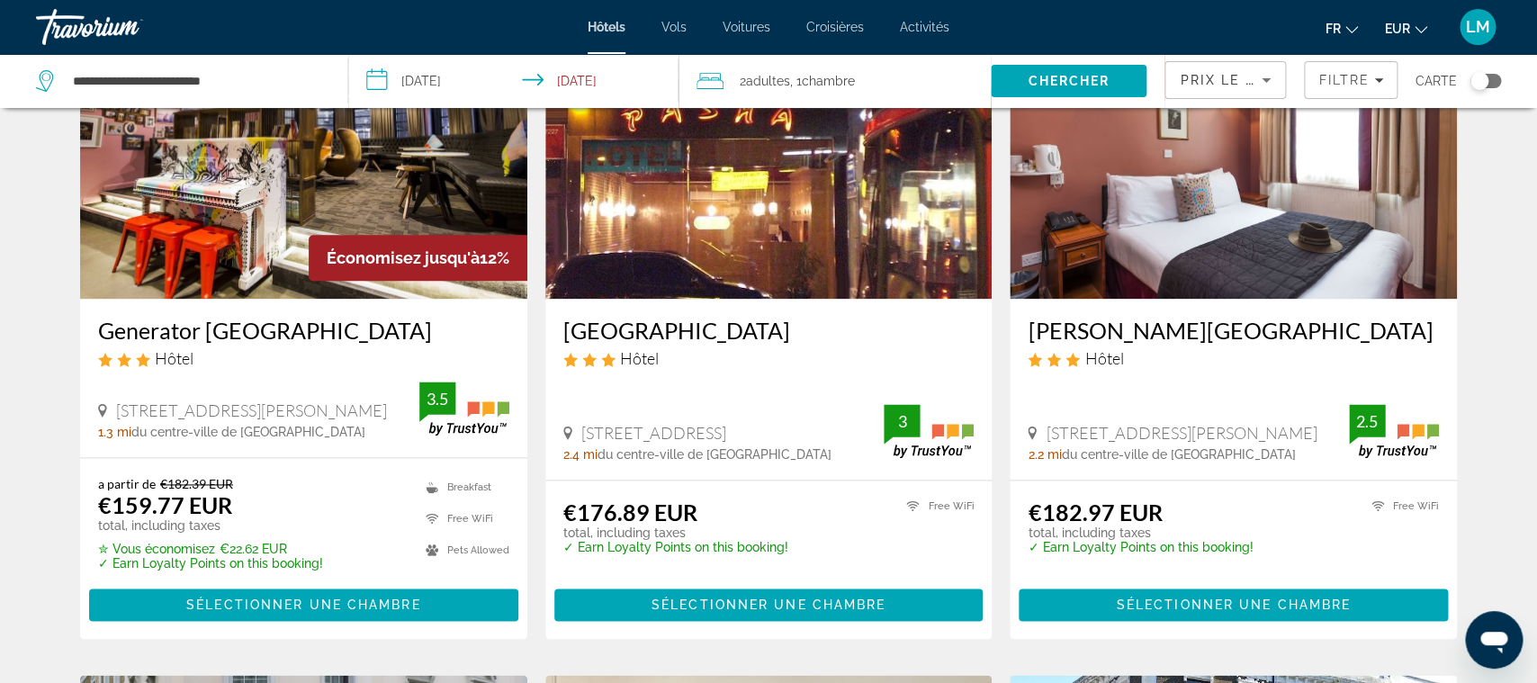
click at [1117, 325] on h3 "[PERSON_NAME][GEOGRAPHIC_DATA]" at bounding box center [1233, 330] width 411 height 27
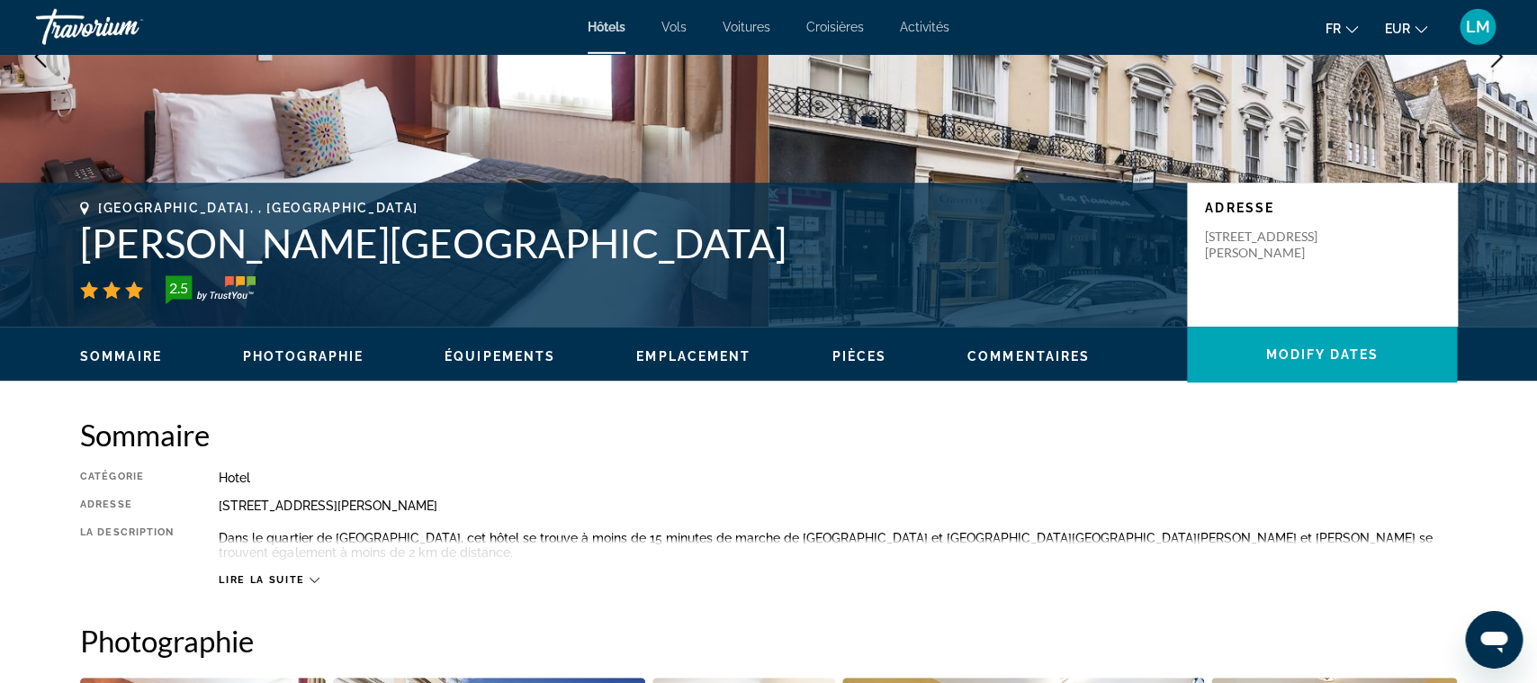
scroll to position [250, 0]
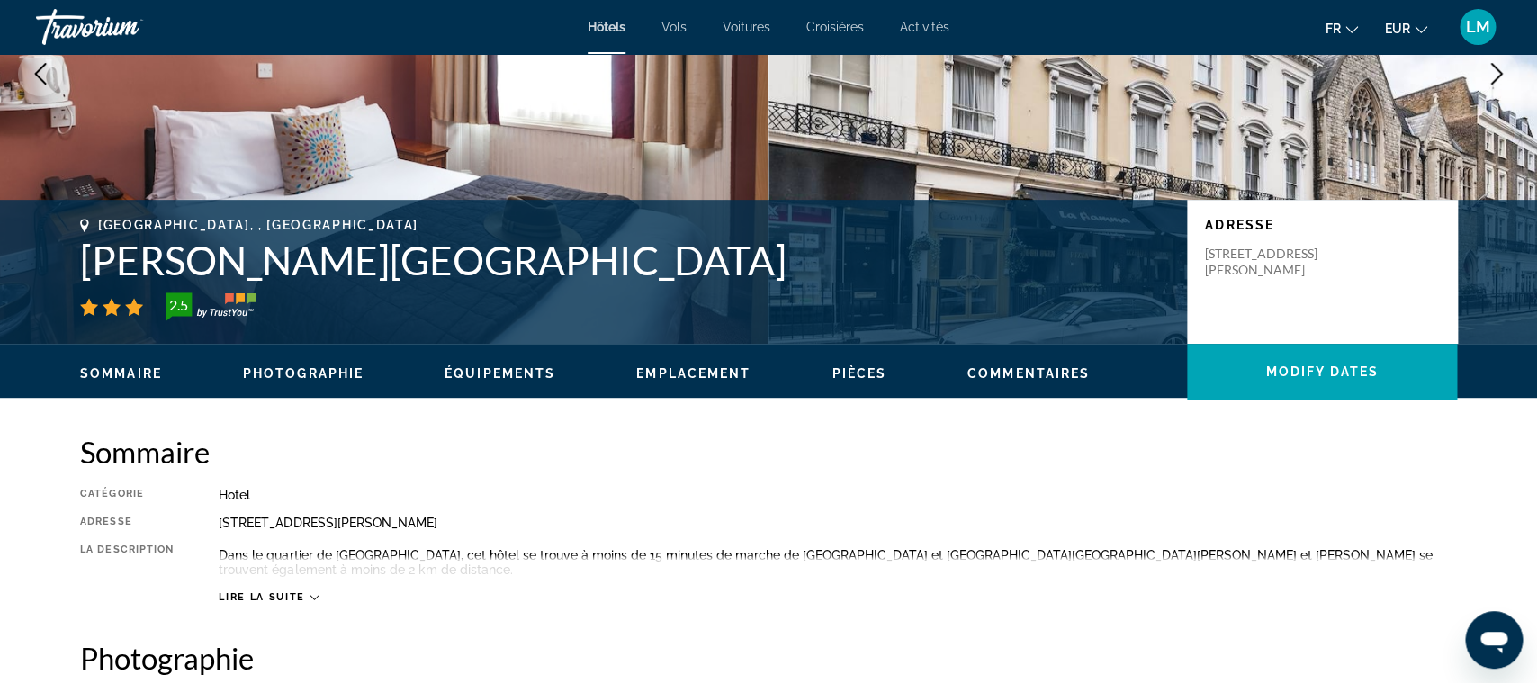
click at [322, 283] on h1 "[PERSON_NAME][GEOGRAPHIC_DATA]" at bounding box center [624, 260] width 1089 height 47
click at [309, 265] on h1 "[PERSON_NAME][GEOGRAPHIC_DATA]" at bounding box center [624, 260] width 1089 height 47
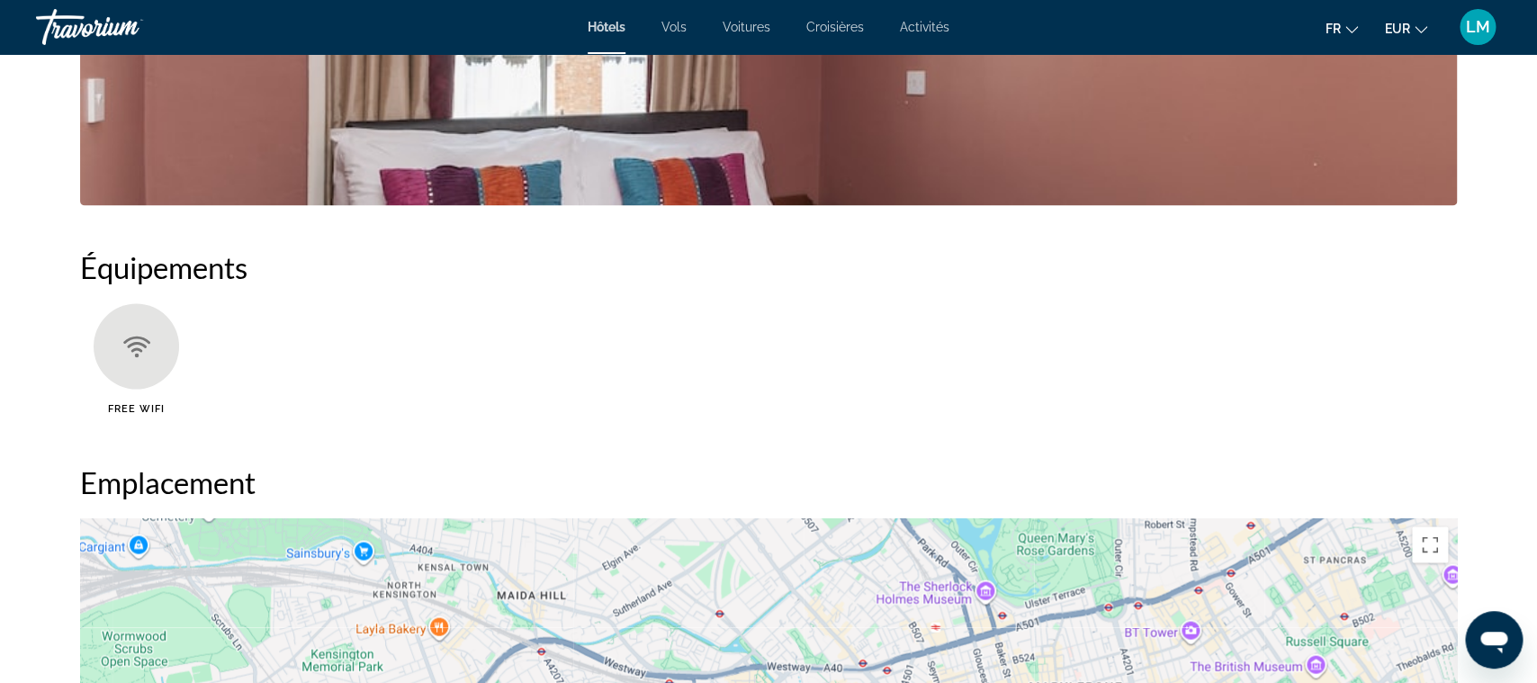
scroll to position [628, 0]
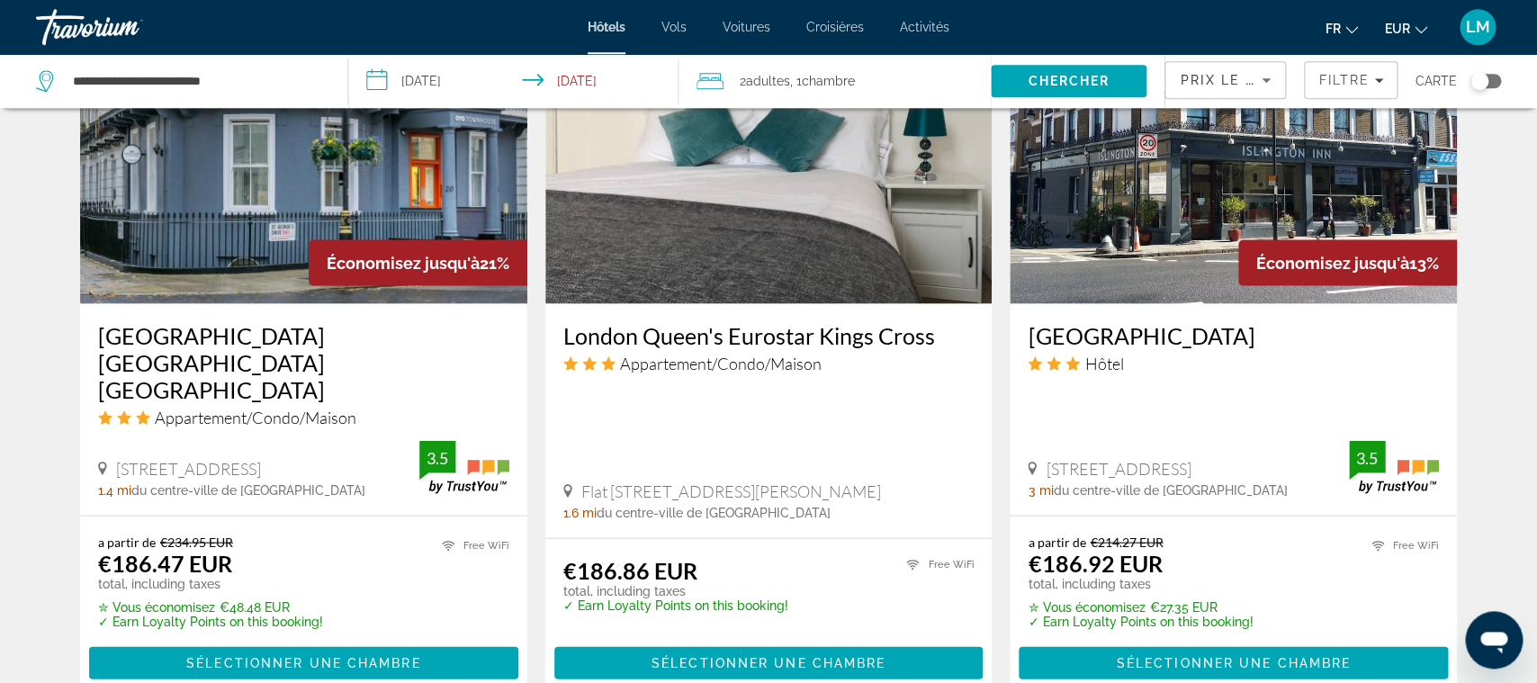
scroll to position [1512, 0]
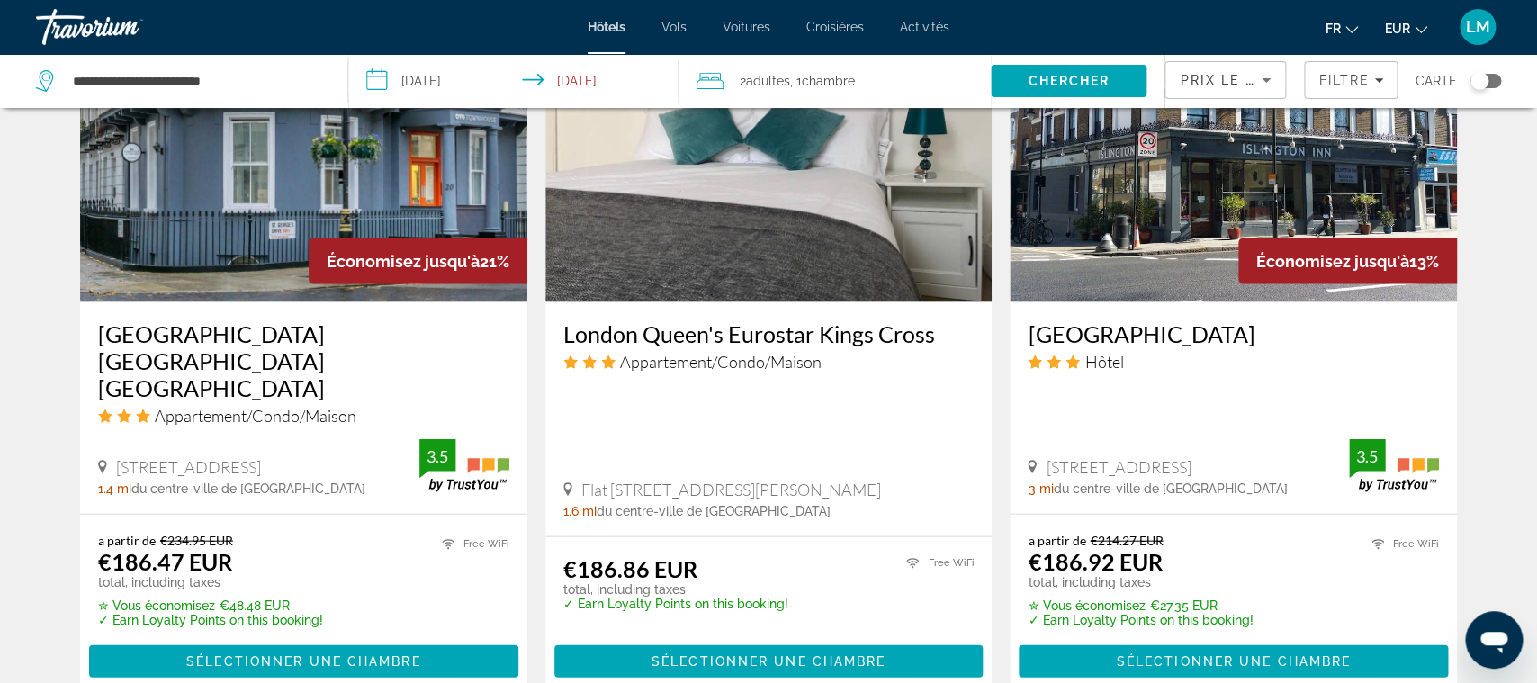
click at [391, 324] on h3 "[GEOGRAPHIC_DATA] [GEOGRAPHIC_DATA] [GEOGRAPHIC_DATA]" at bounding box center [303, 359] width 411 height 81
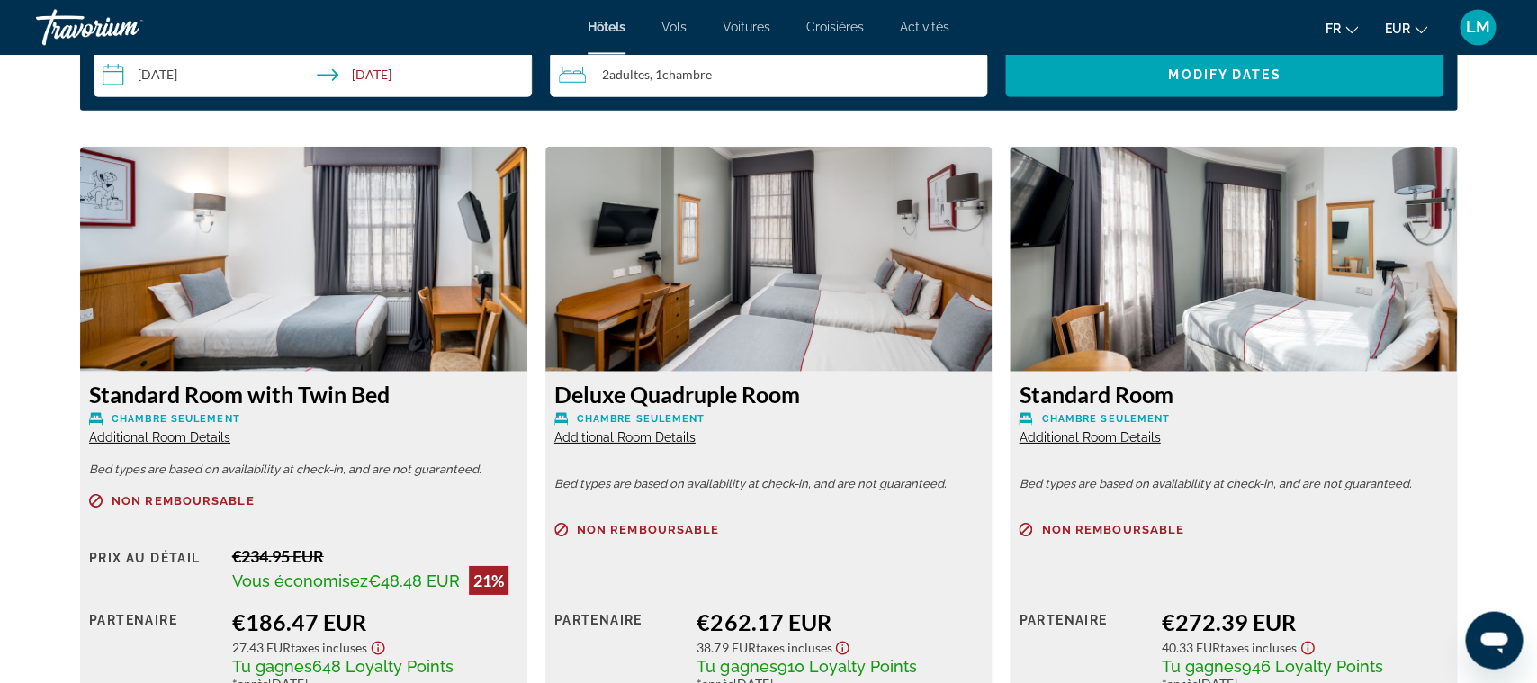
scroll to position [2362, 0]
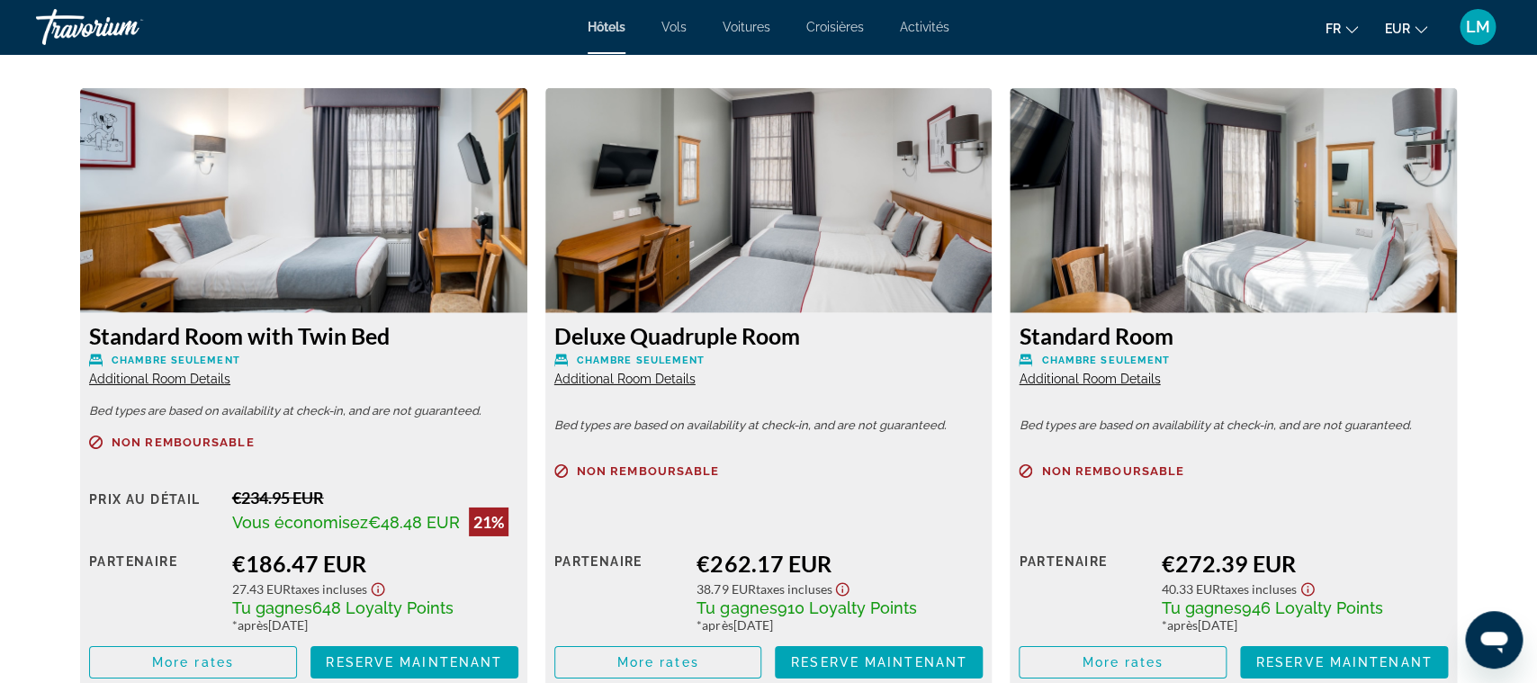
click at [196, 383] on span "Additional Room Details" at bounding box center [159, 379] width 141 height 14
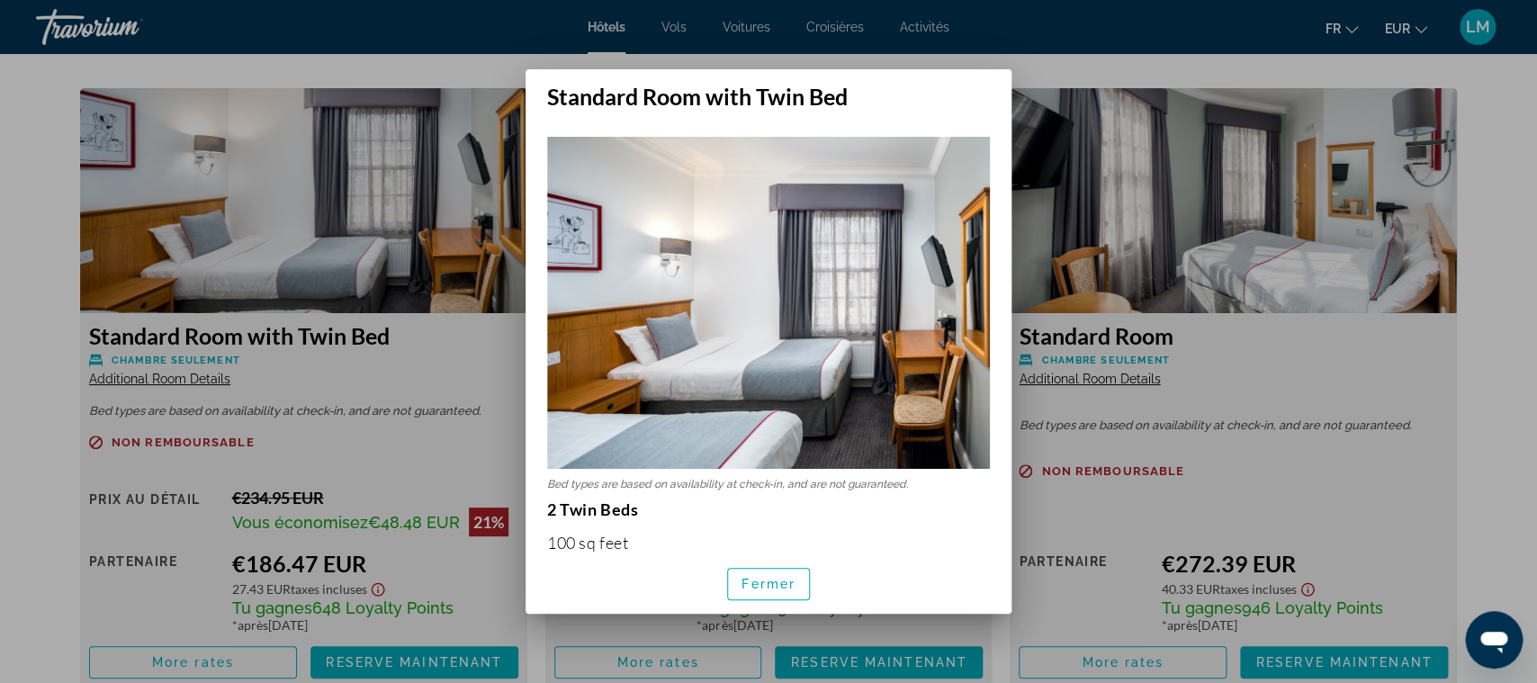
scroll to position [0, 0]
click at [770, 583] on span "Fermer" at bounding box center [769, 584] width 54 height 14
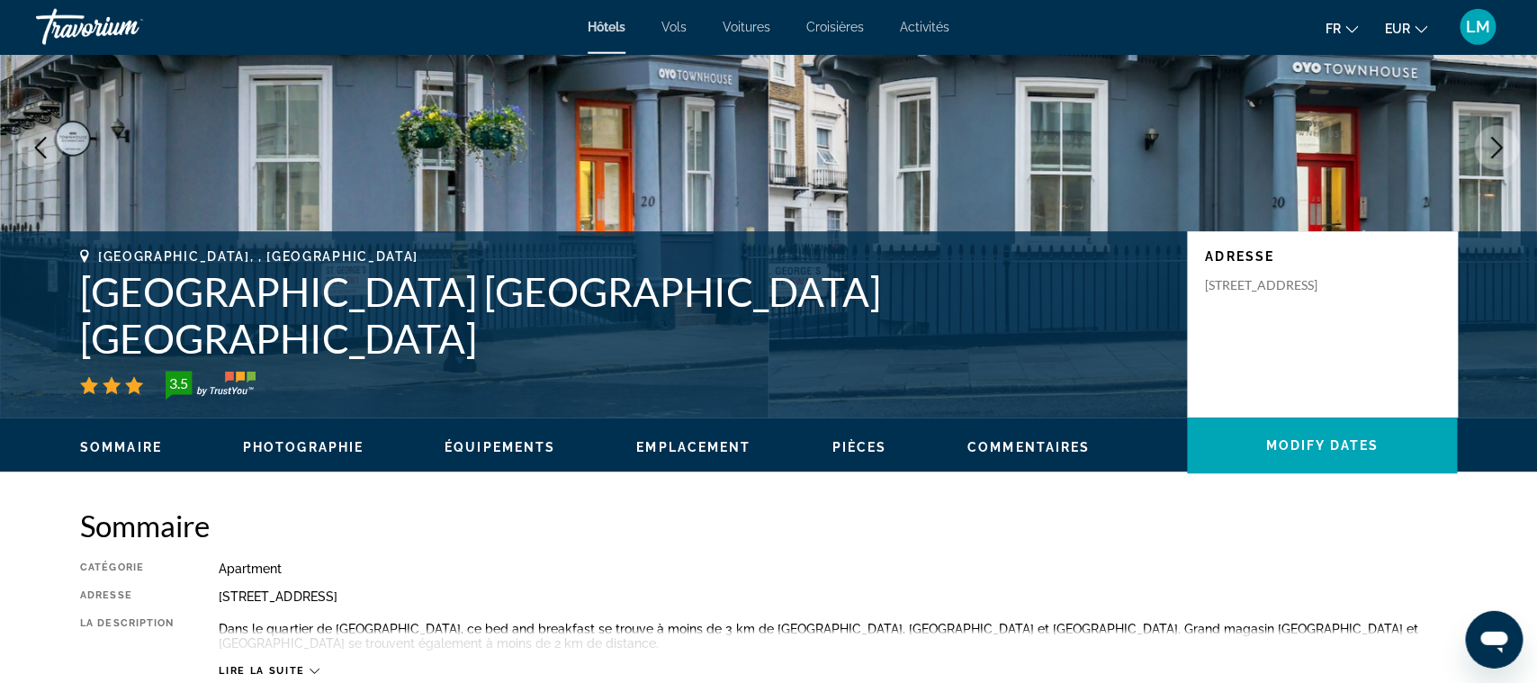
scroll to position [94, 0]
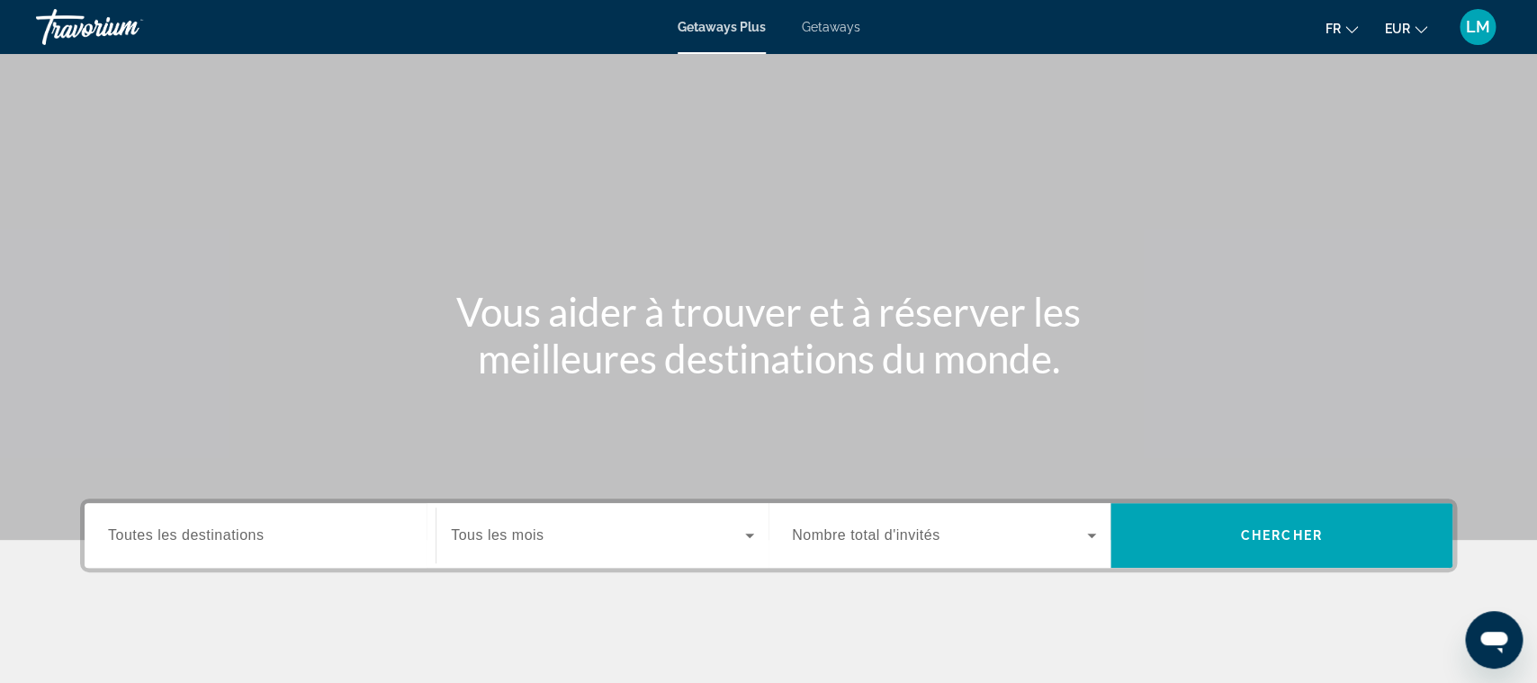
click at [223, 522] on div "Search widget" at bounding box center [260, 535] width 304 height 51
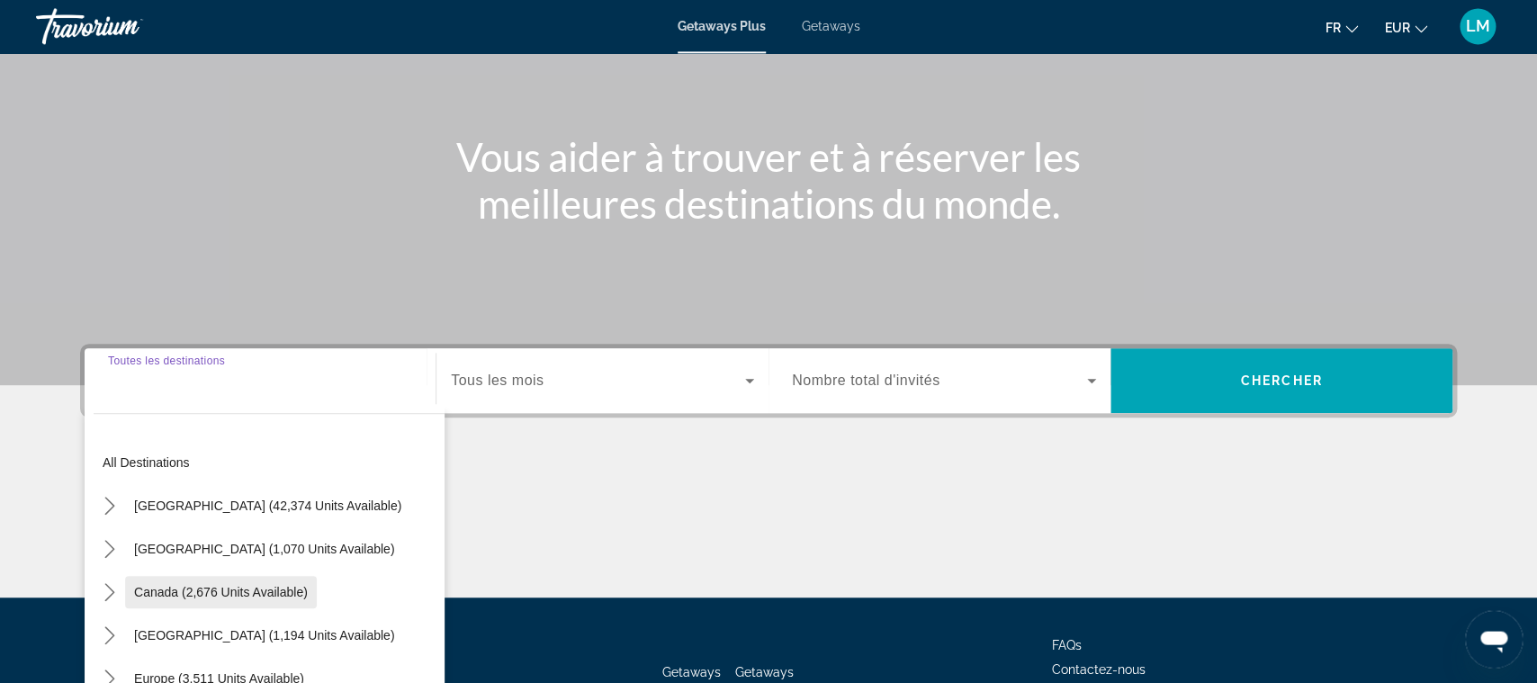
scroll to position [195, 0]
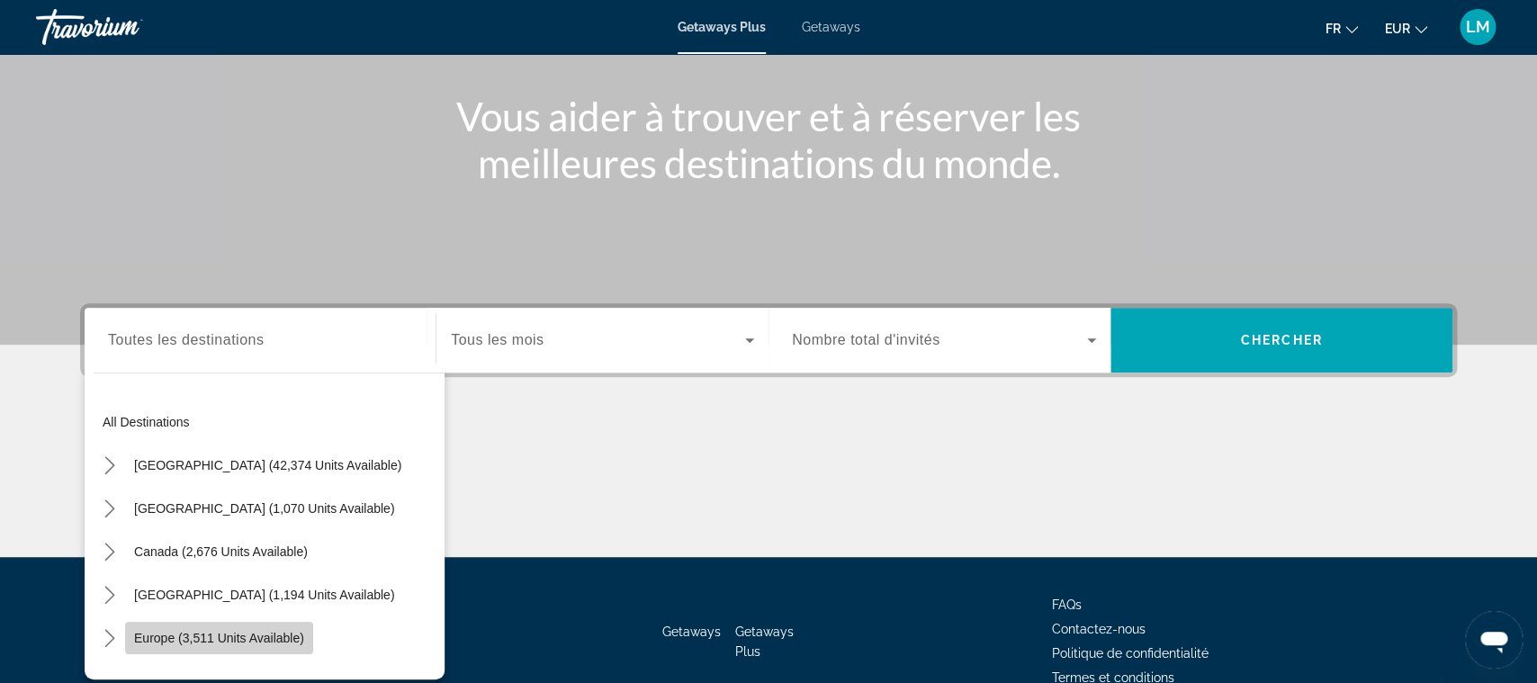
click at [252, 638] on span "Europe (3,511 units available)" at bounding box center [219, 638] width 170 height 14
type input "**********"
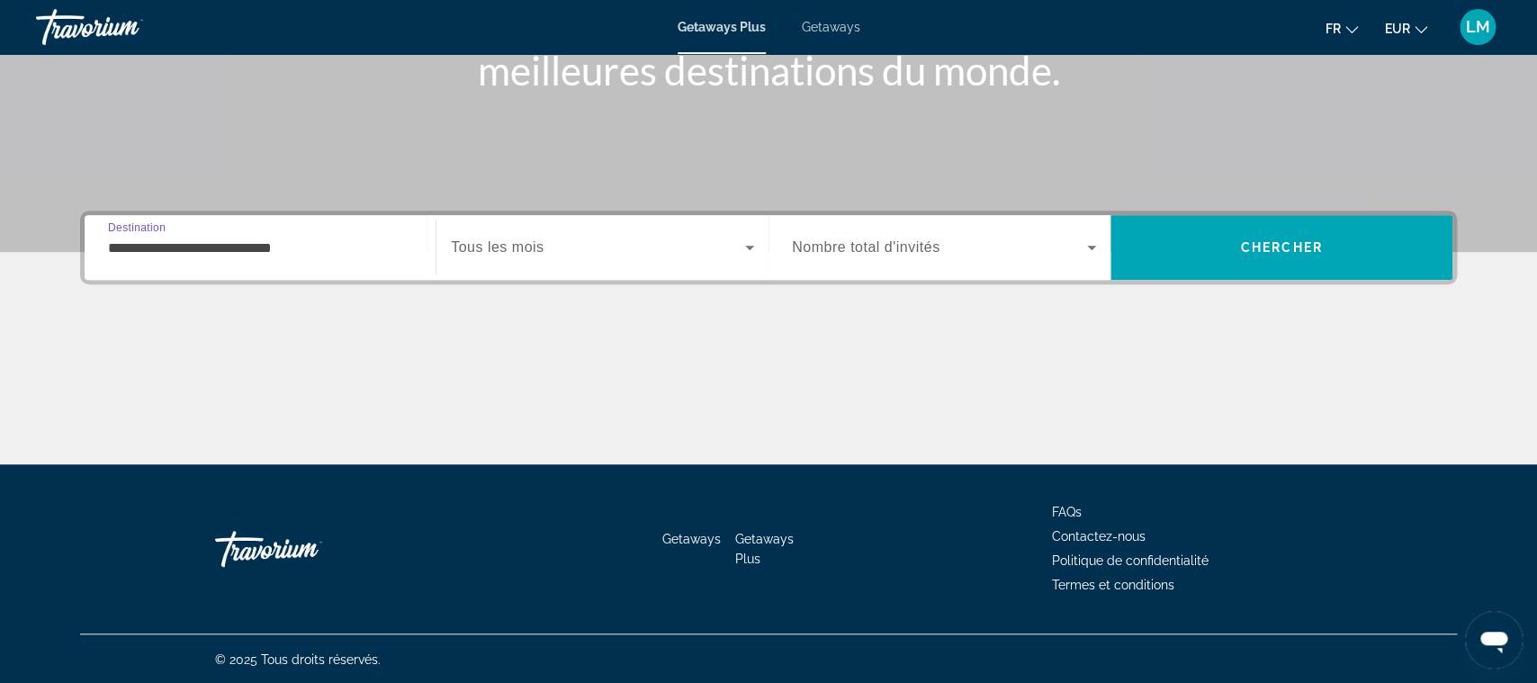
scroll to position [290, 0]
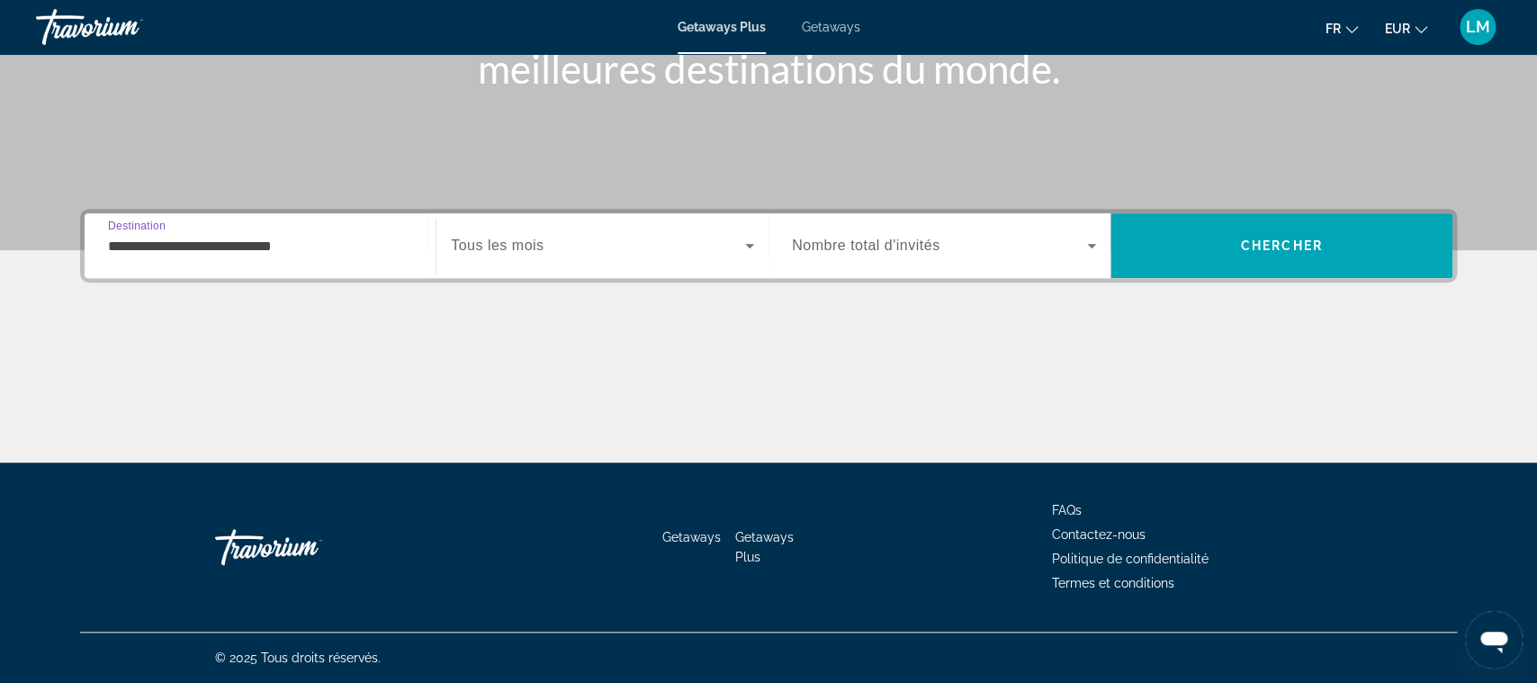
click at [550, 220] on div "Start Month Tous les mois" at bounding box center [602, 245] width 333 height 65
click at [561, 238] on span "Search widget" at bounding box center [598, 246] width 294 height 22
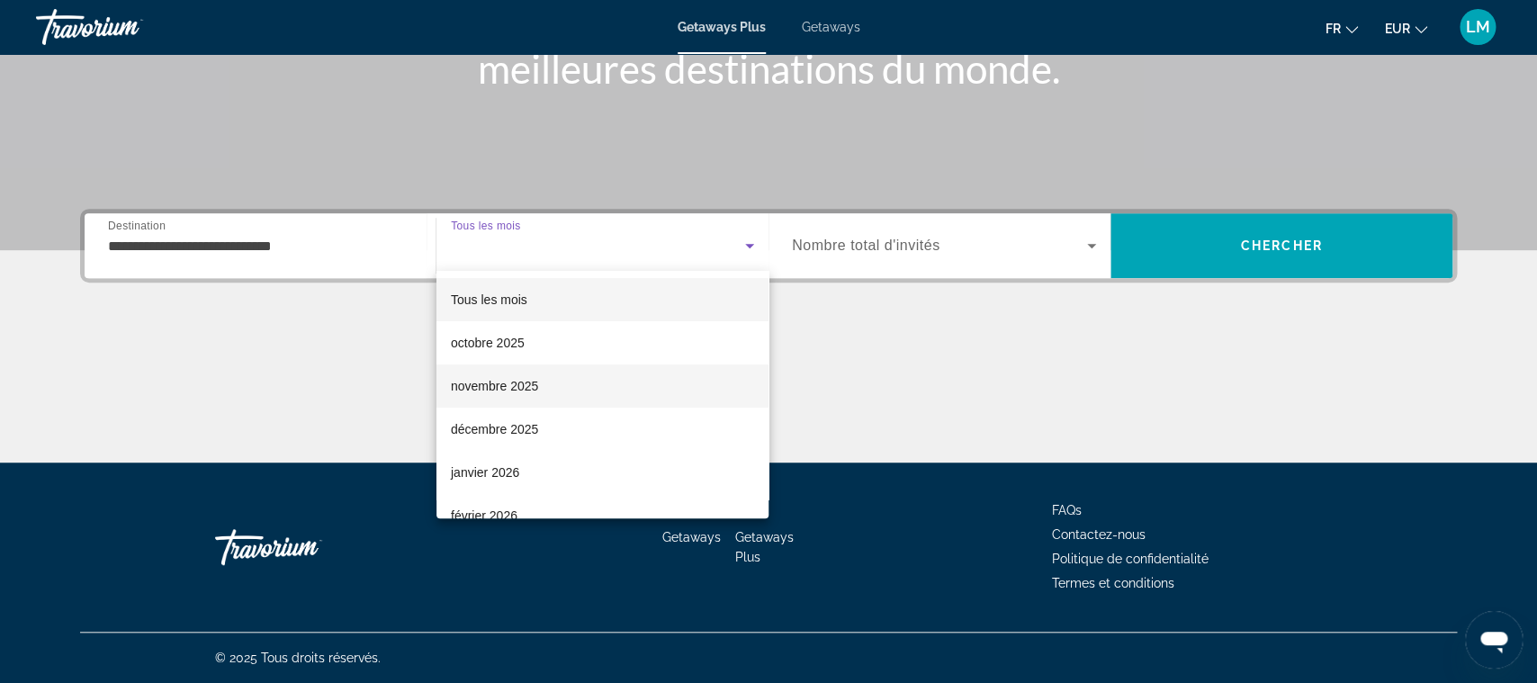
click at [548, 382] on mat-option "novembre 2025" at bounding box center [602, 385] width 332 height 43
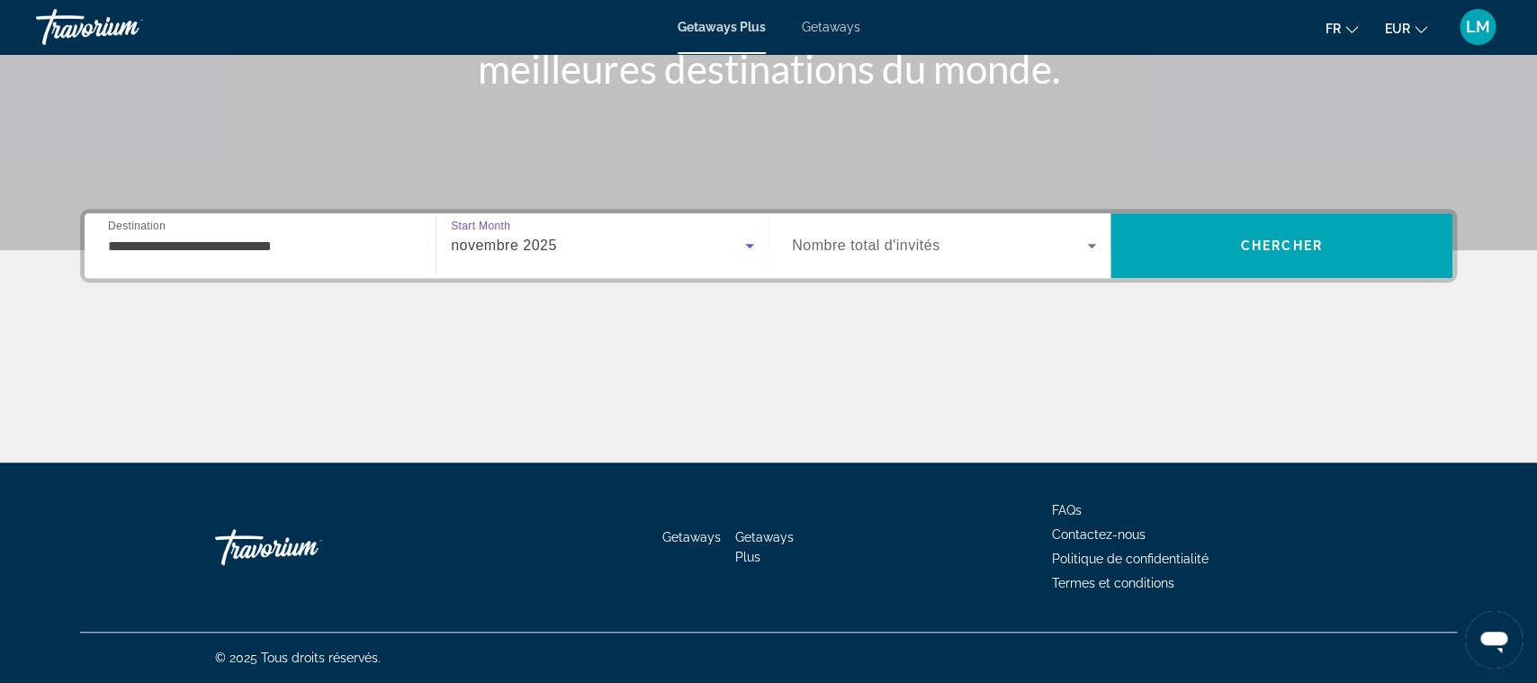
click at [954, 253] on span "Search widget" at bounding box center [939, 246] width 295 height 22
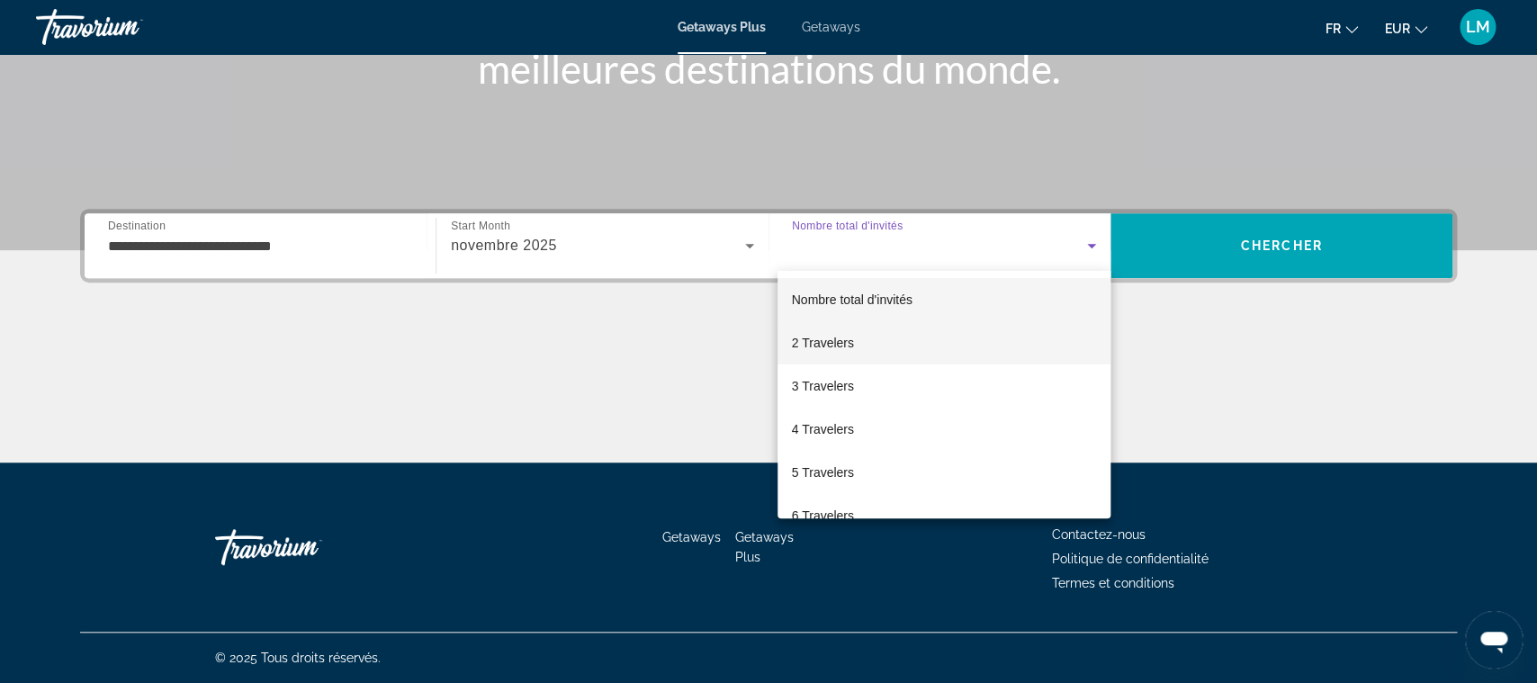
click at [912, 350] on mat-option "2 Travelers" at bounding box center [944, 342] width 333 height 43
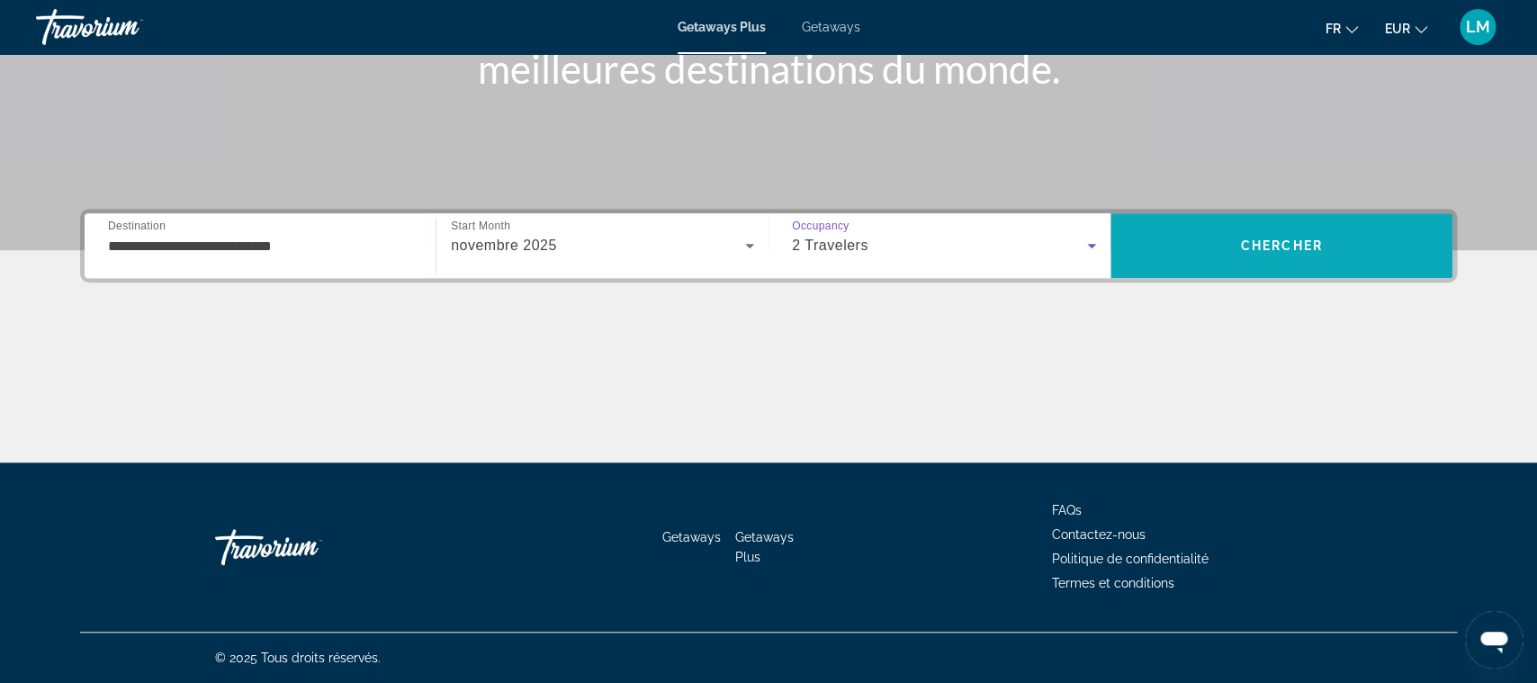
click at [1243, 257] on span "Search" at bounding box center [1282, 245] width 342 height 43
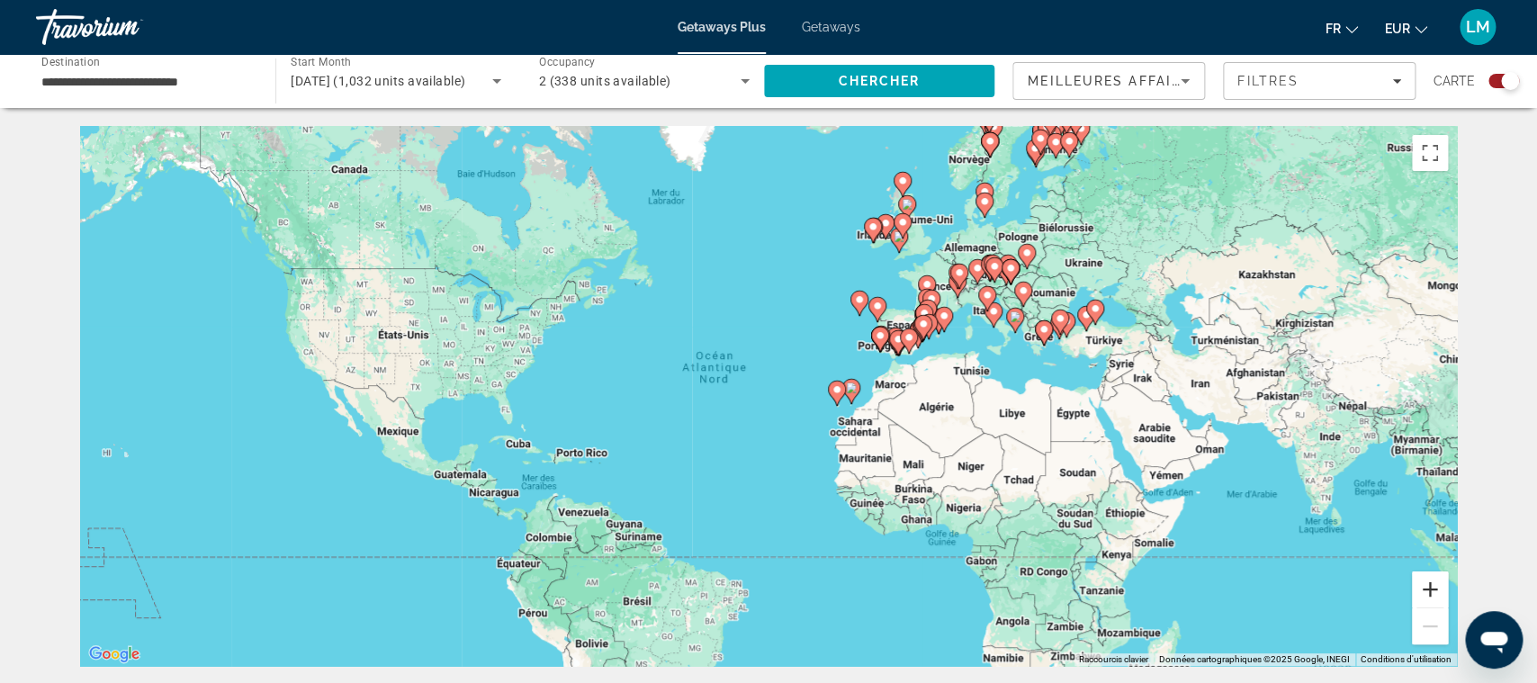
click at [1431, 601] on button "Zoom avant" at bounding box center [1430, 589] width 36 height 36
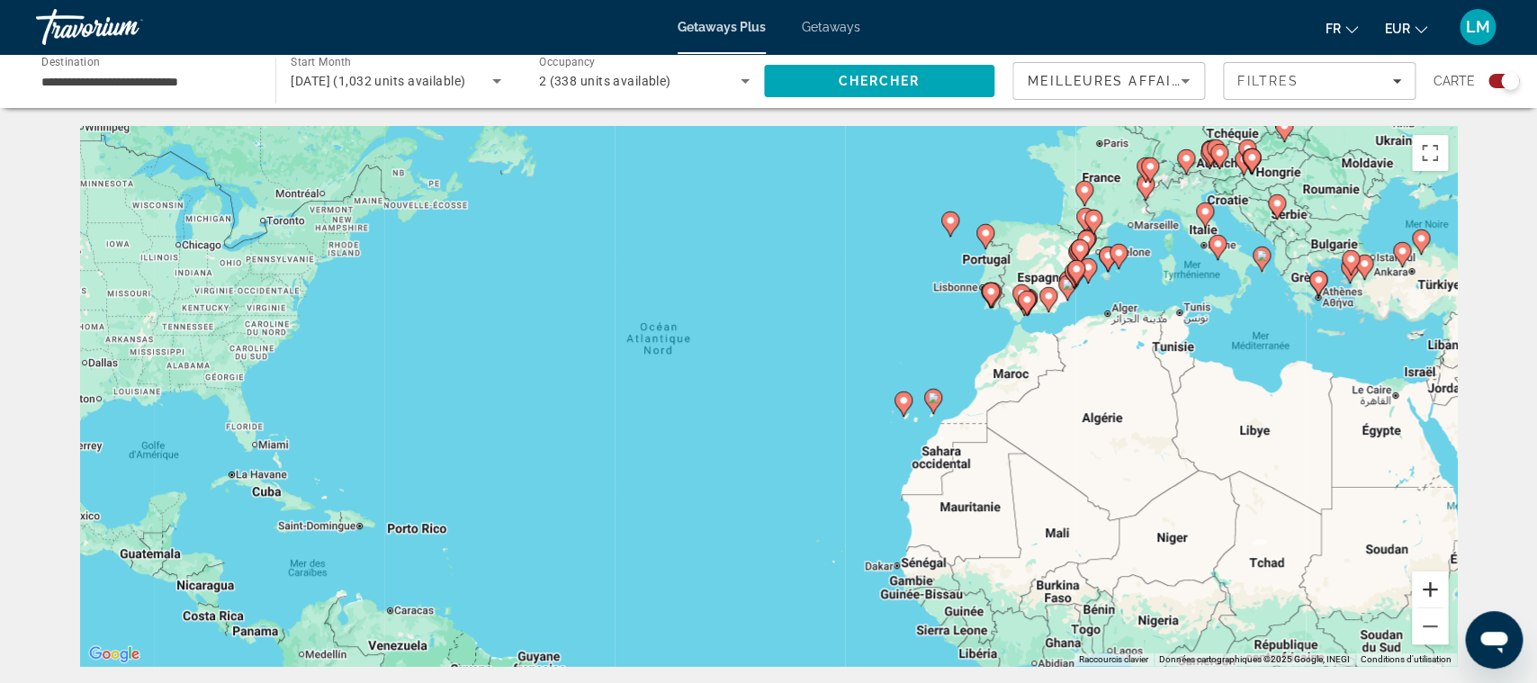
click at [1431, 601] on button "Zoom avant" at bounding box center [1430, 589] width 36 height 36
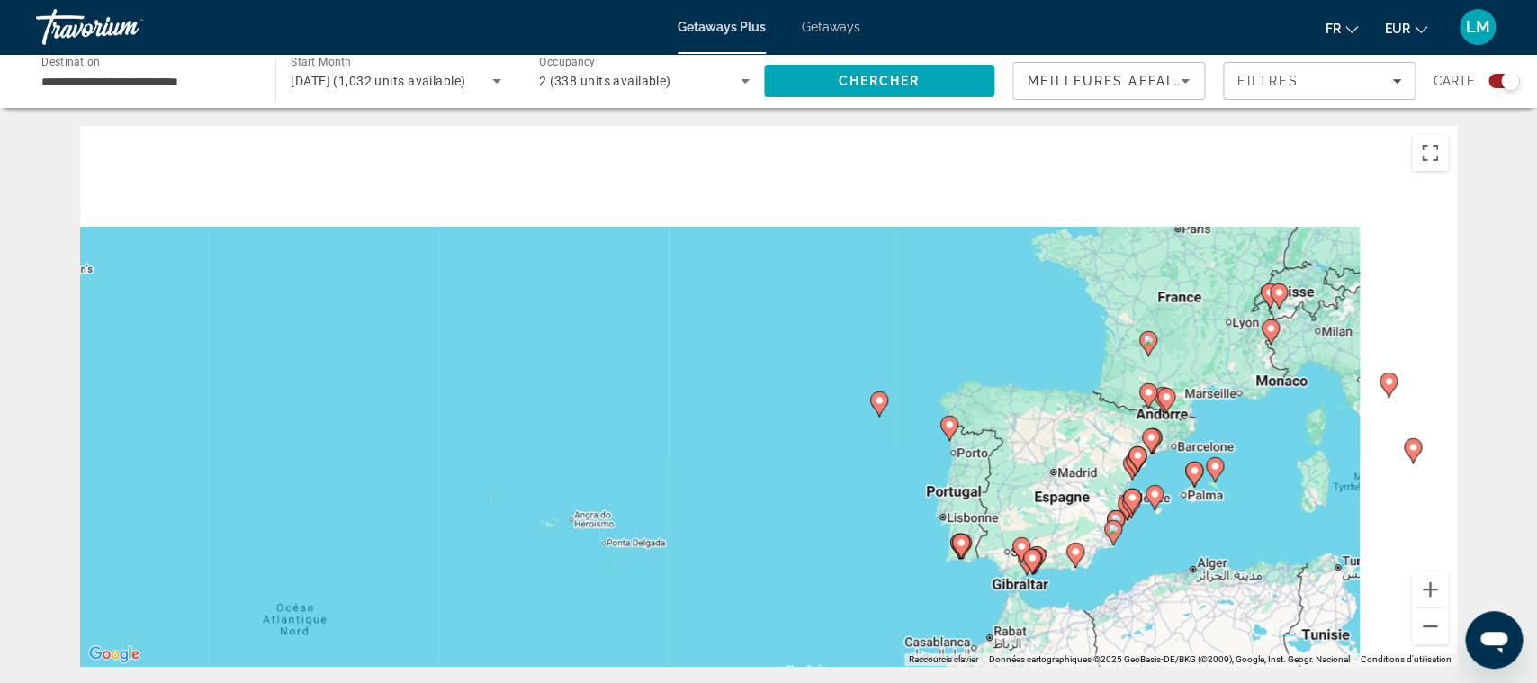
drag, startPoint x: 1099, startPoint y: 475, endPoint x: 961, endPoint y: 678, distance: 244.9
click at [964, 666] on div "Pour activer le glissement avec le clavier, appuyez sur Alt+Entrée. Une fois ce…" at bounding box center [768, 396] width 1377 height 540
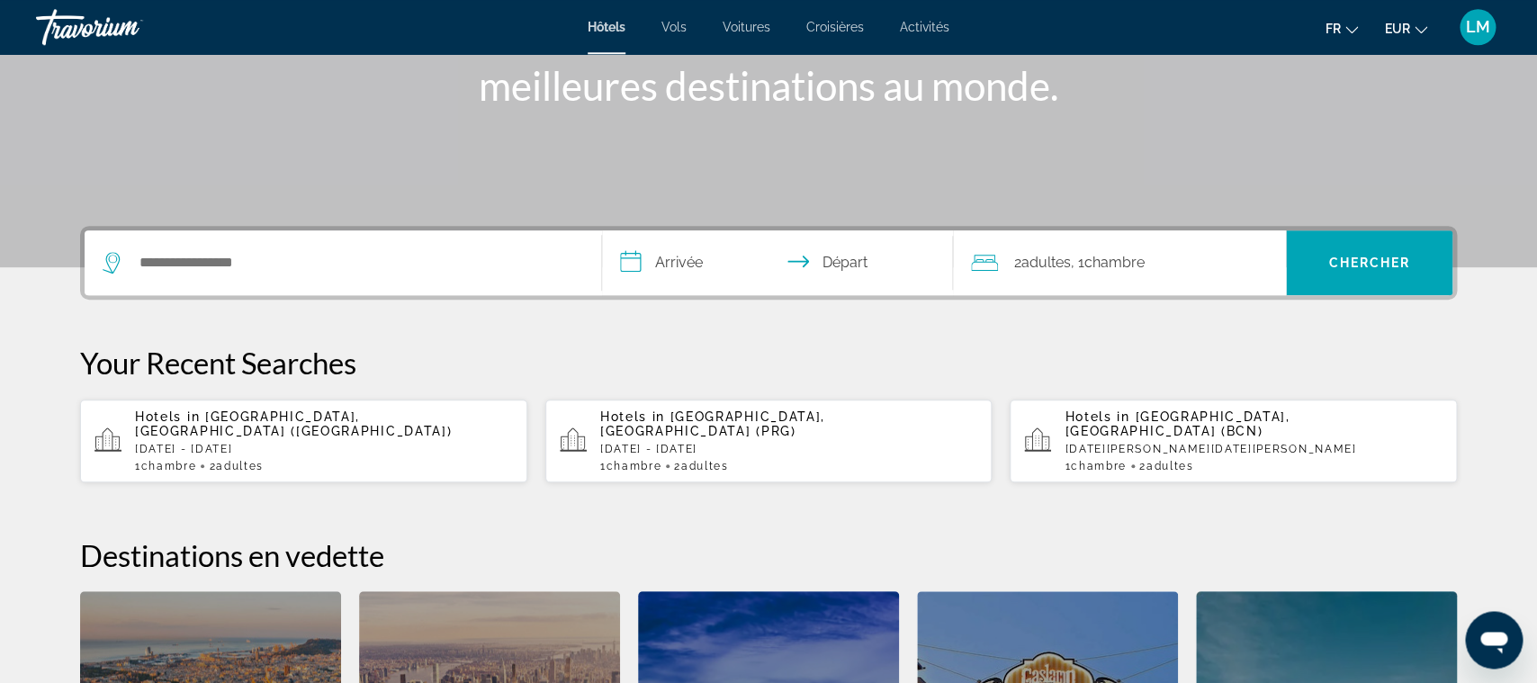
scroll to position [283, 0]
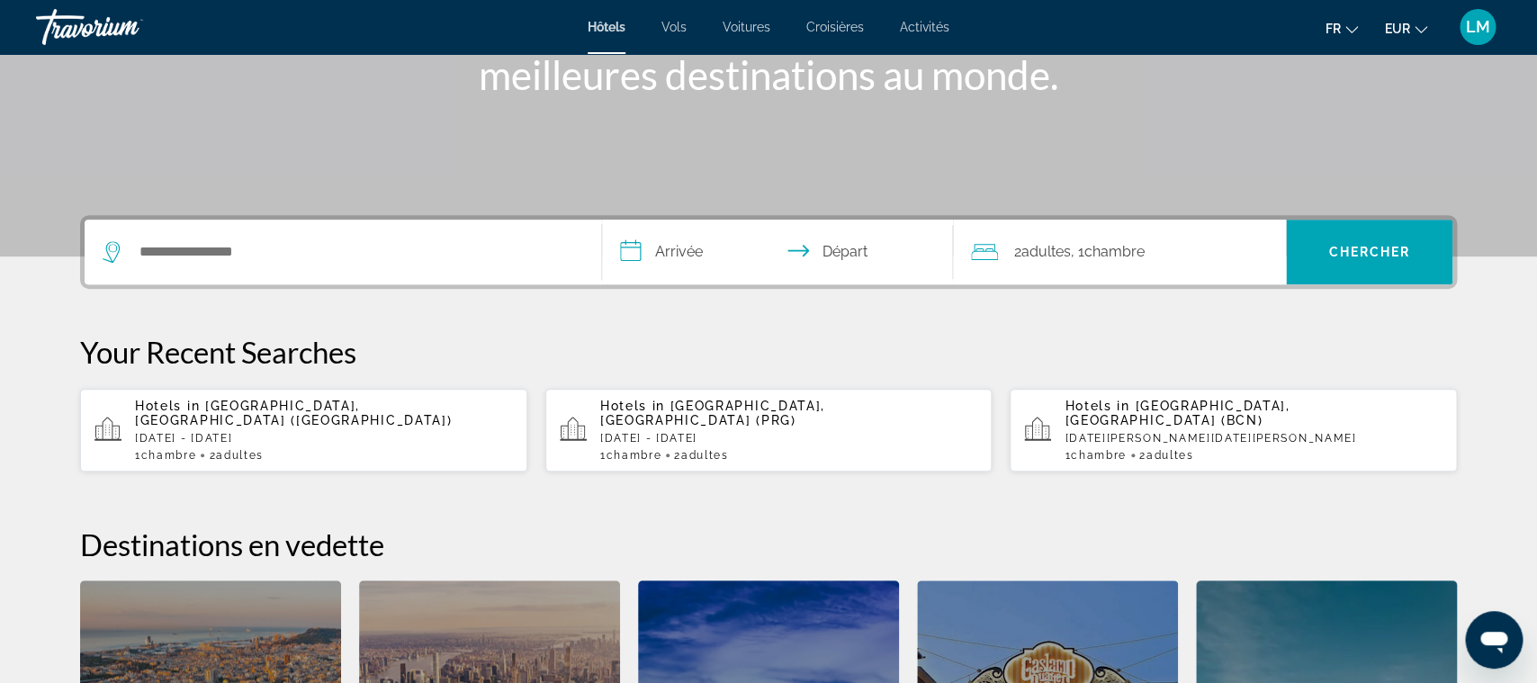
click at [319, 432] on p "[DATE] - [DATE]" at bounding box center [324, 438] width 378 height 13
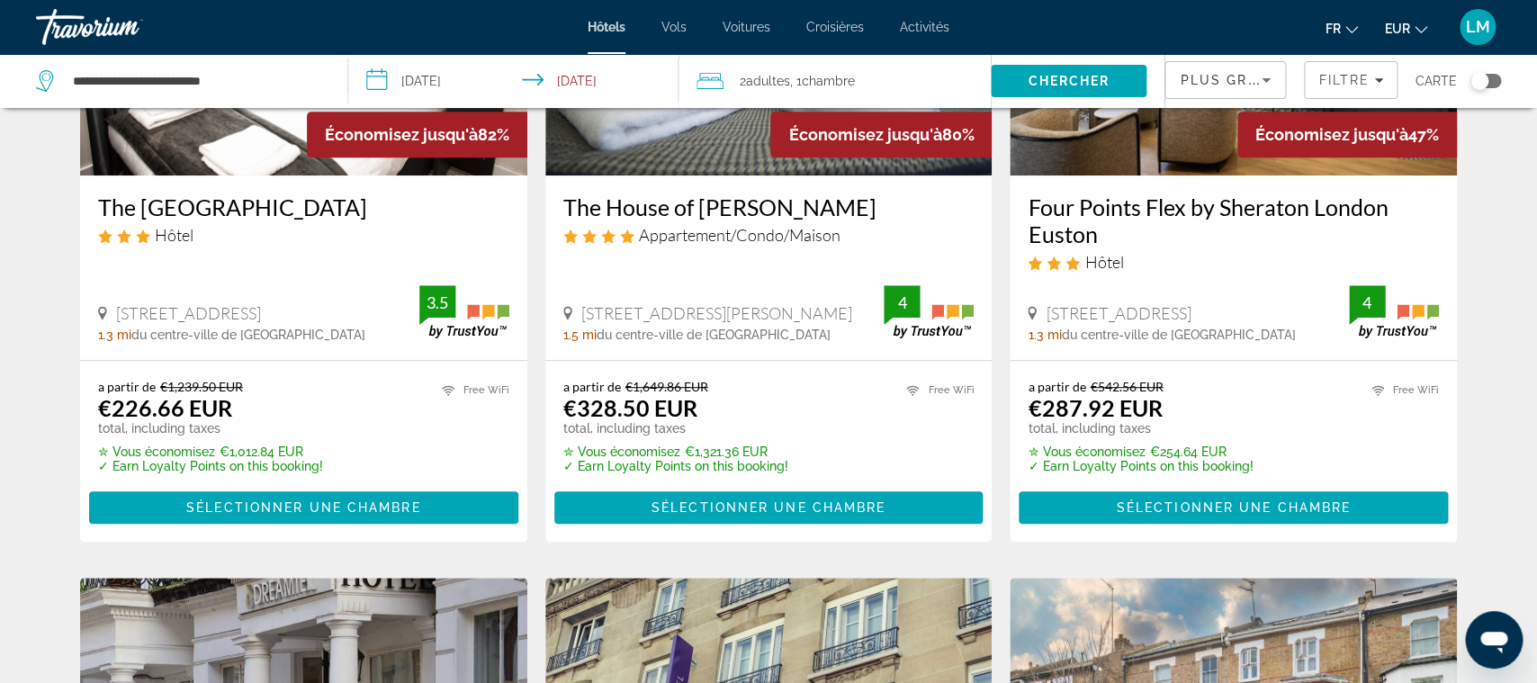
scroll to position [94, 0]
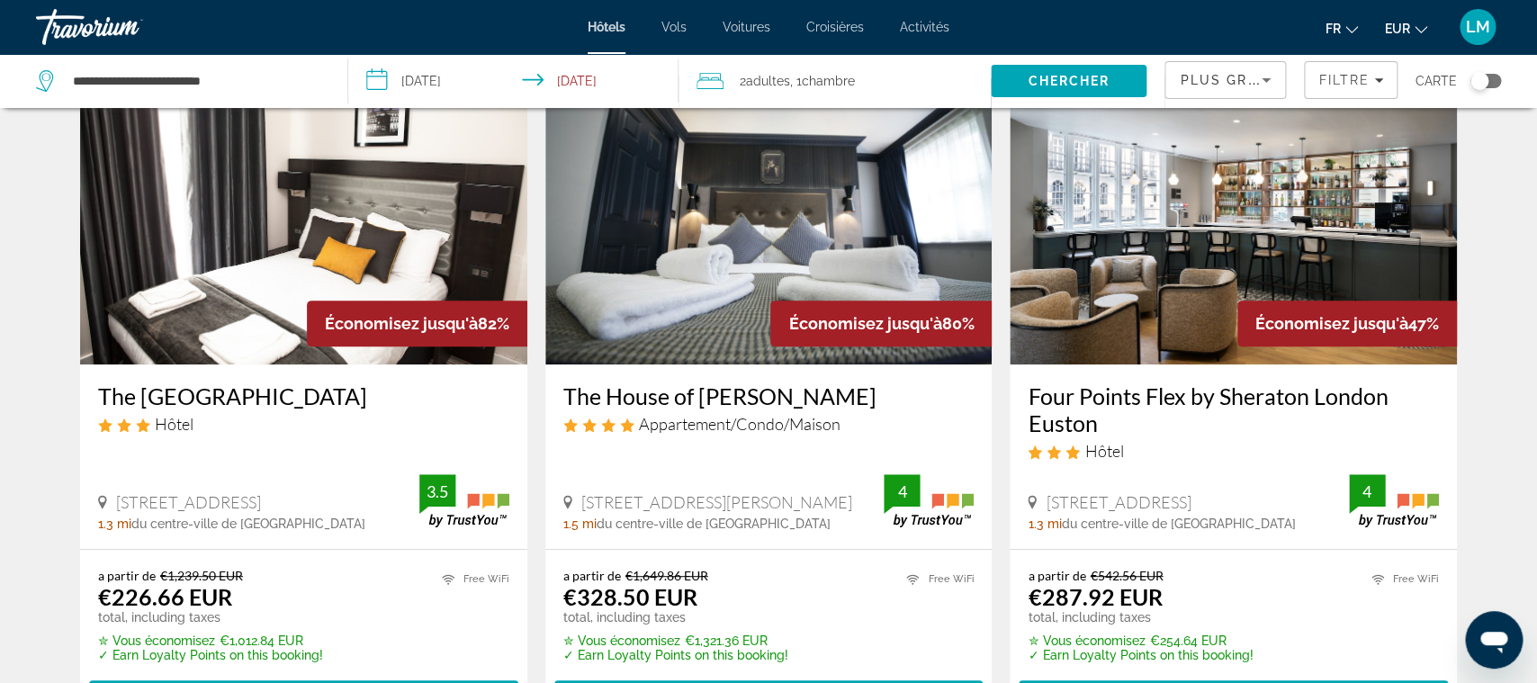
click at [242, 372] on div "The [GEOGRAPHIC_DATA] Hôtel [STREET_ADDRESS] 1.3 mi du centre-ville de [GEOGRAP…" at bounding box center [303, 456] width 447 height 184
click at [237, 418] on div "Hôtel" at bounding box center [303, 424] width 411 height 20
click at [238, 397] on h3 "The [GEOGRAPHIC_DATA]" at bounding box center [303, 395] width 411 height 27
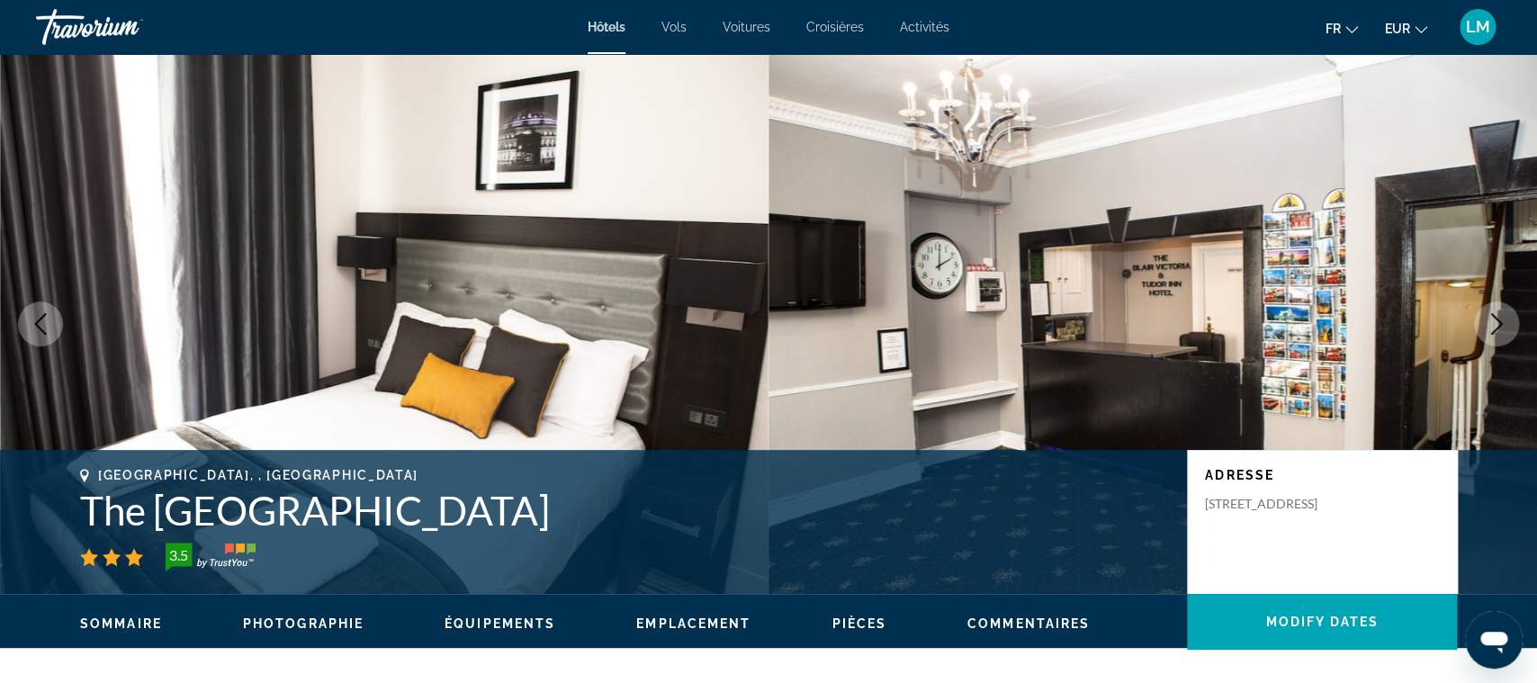
click at [1499, 328] on icon "Next image" at bounding box center [1497, 324] width 22 height 22
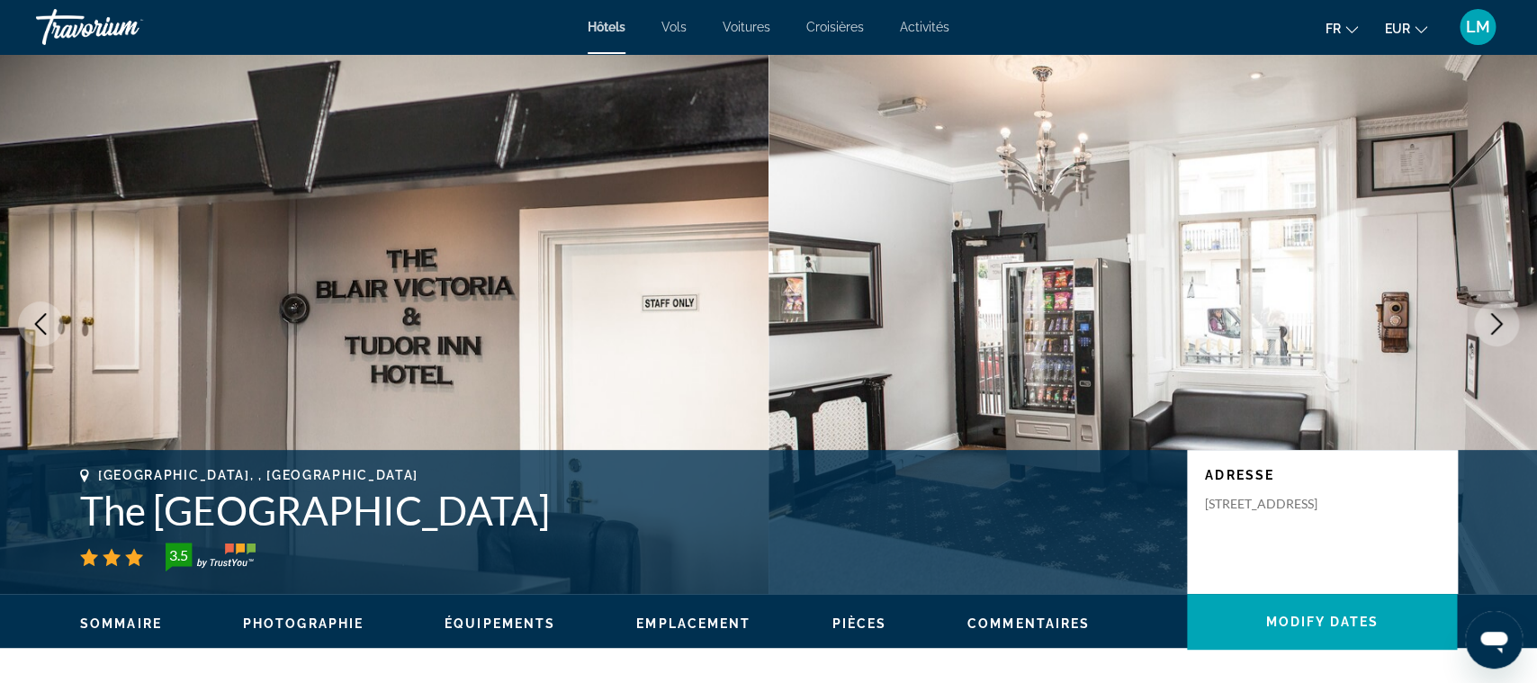
click at [1499, 328] on icon "Next image" at bounding box center [1497, 324] width 22 height 22
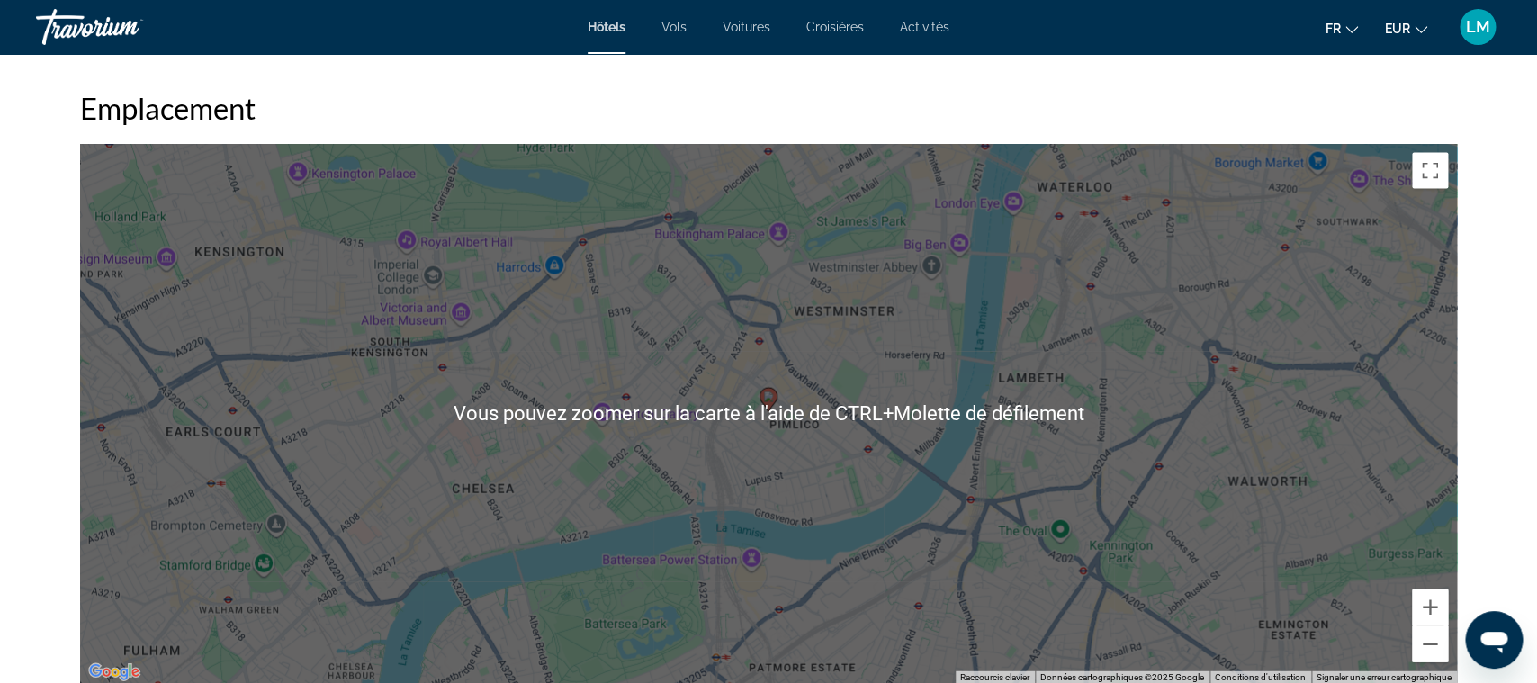
scroll to position [1701, 0]
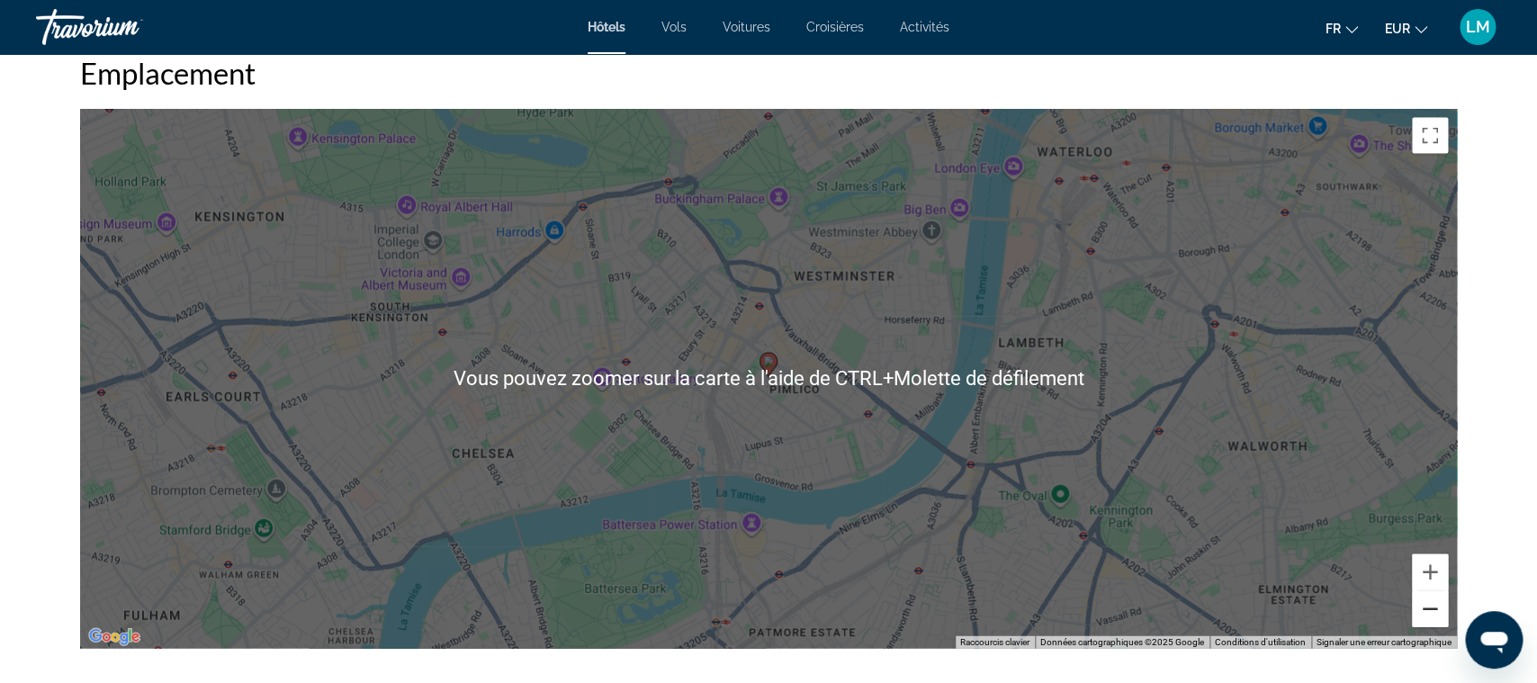
click at [1429, 610] on button "Zoom arrière" at bounding box center [1430, 609] width 36 height 36
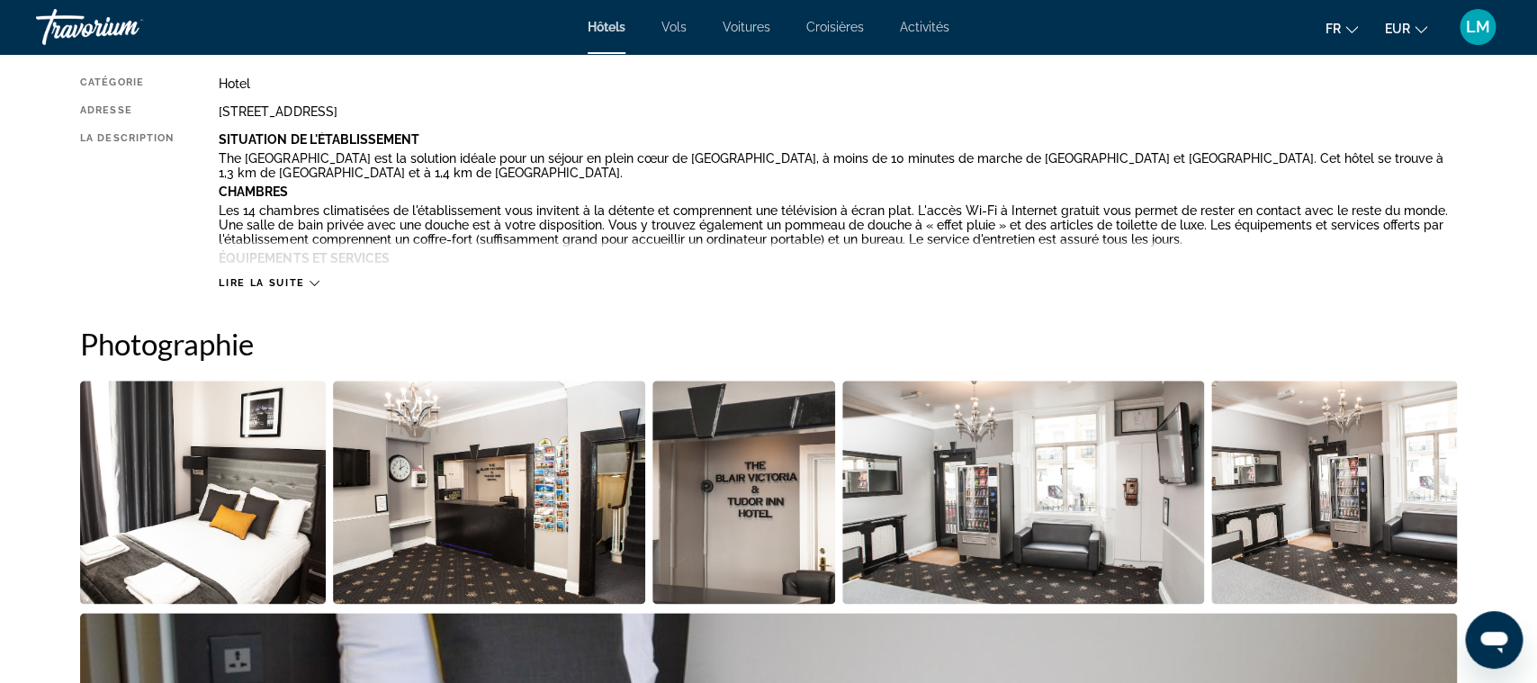
scroll to position [94, 0]
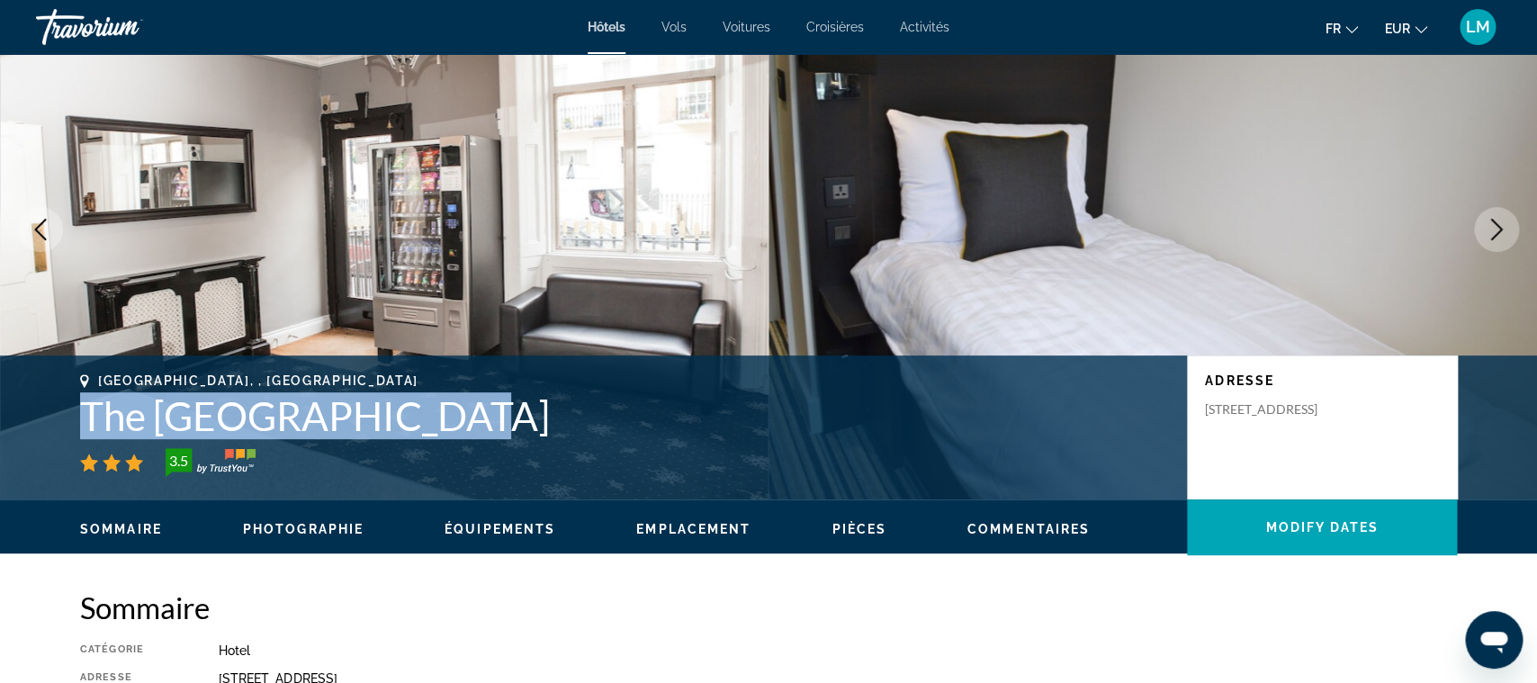
drag, startPoint x: 442, startPoint y: 422, endPoint x: 76, endPoint y: 408, distance: 366.6
click at [76, 408] on div "[GEOGRAPHIC_DATA], , [GEOGRAPHIC_DATA] [GEOGRAPHIC_DATA] 3.5 Adresse [STREET_AD…" at bounding box center [768, 427] width 1449 height 108
copy h1 "The [GEOGRAPHIC_DATA]"
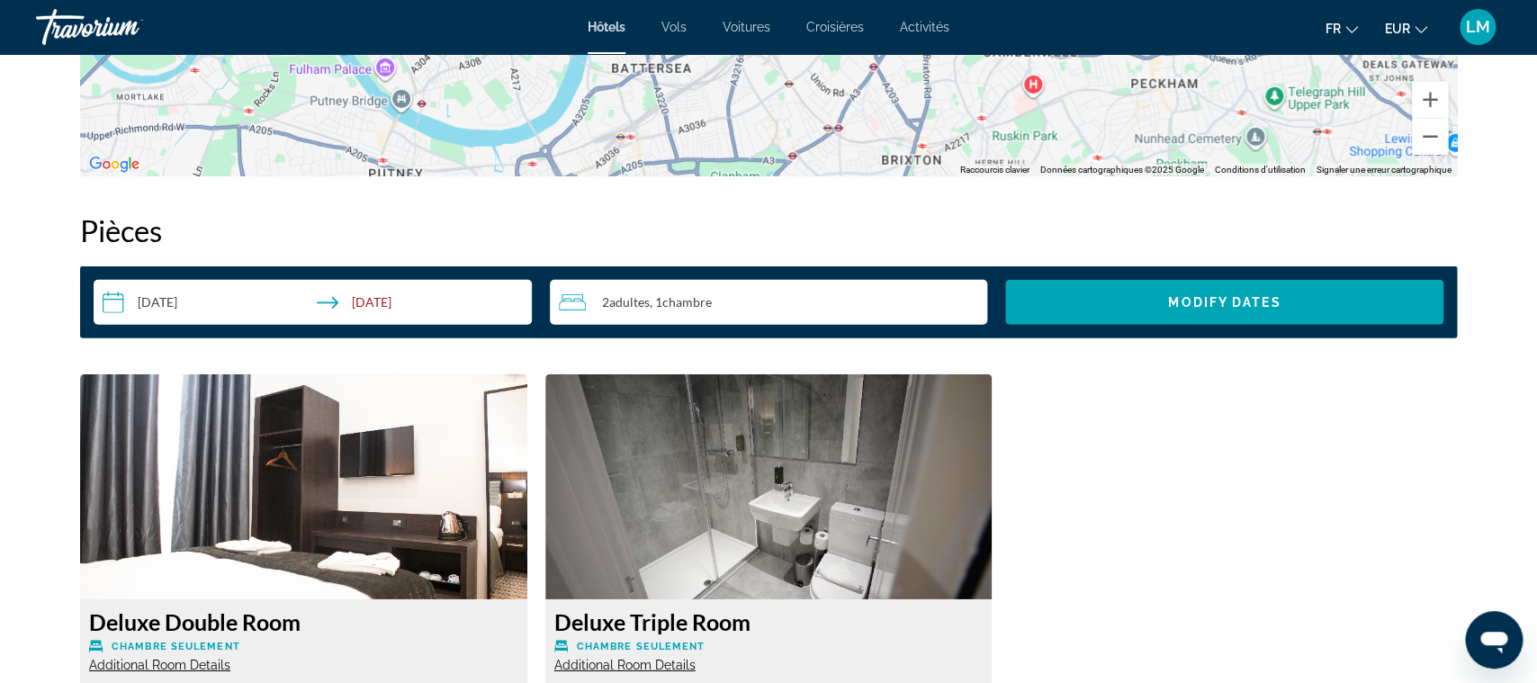
scroll to position [2457, 0]
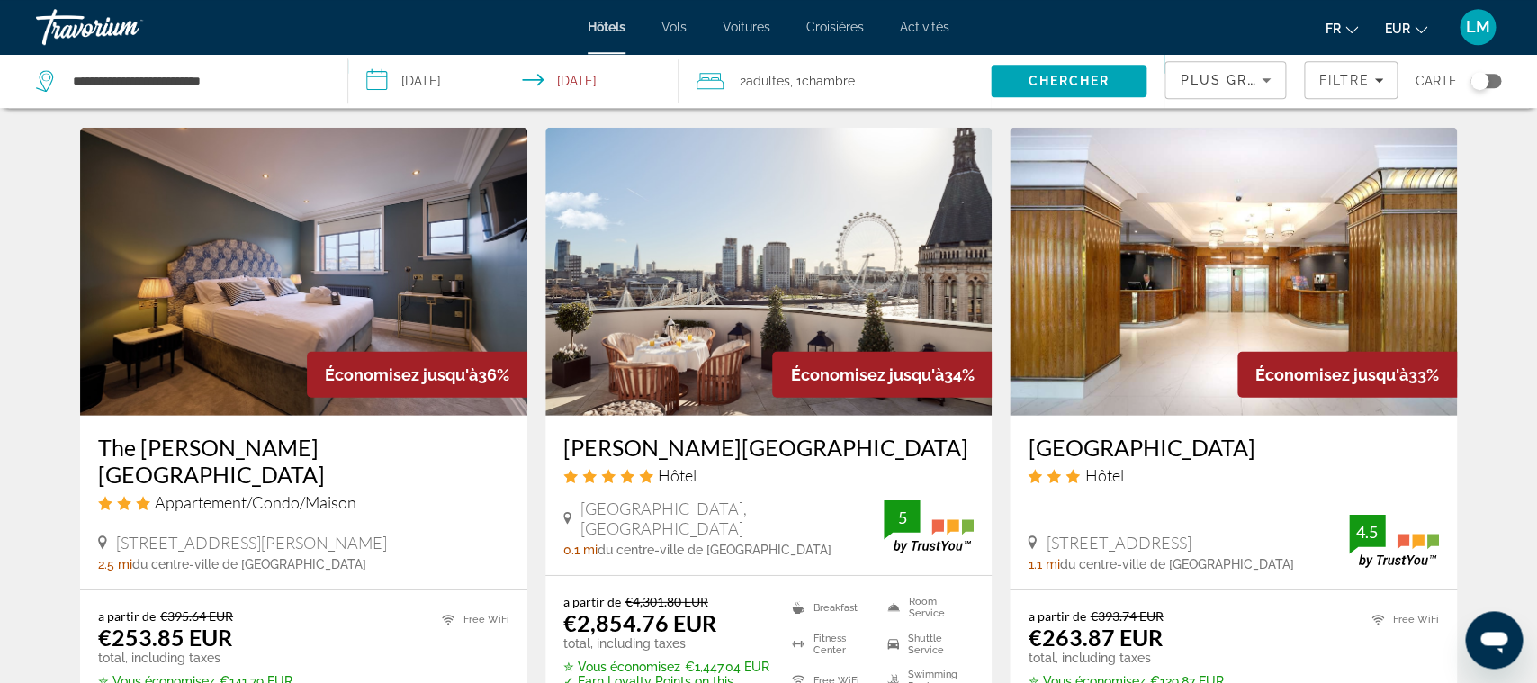
scroll to position [2173, 0]
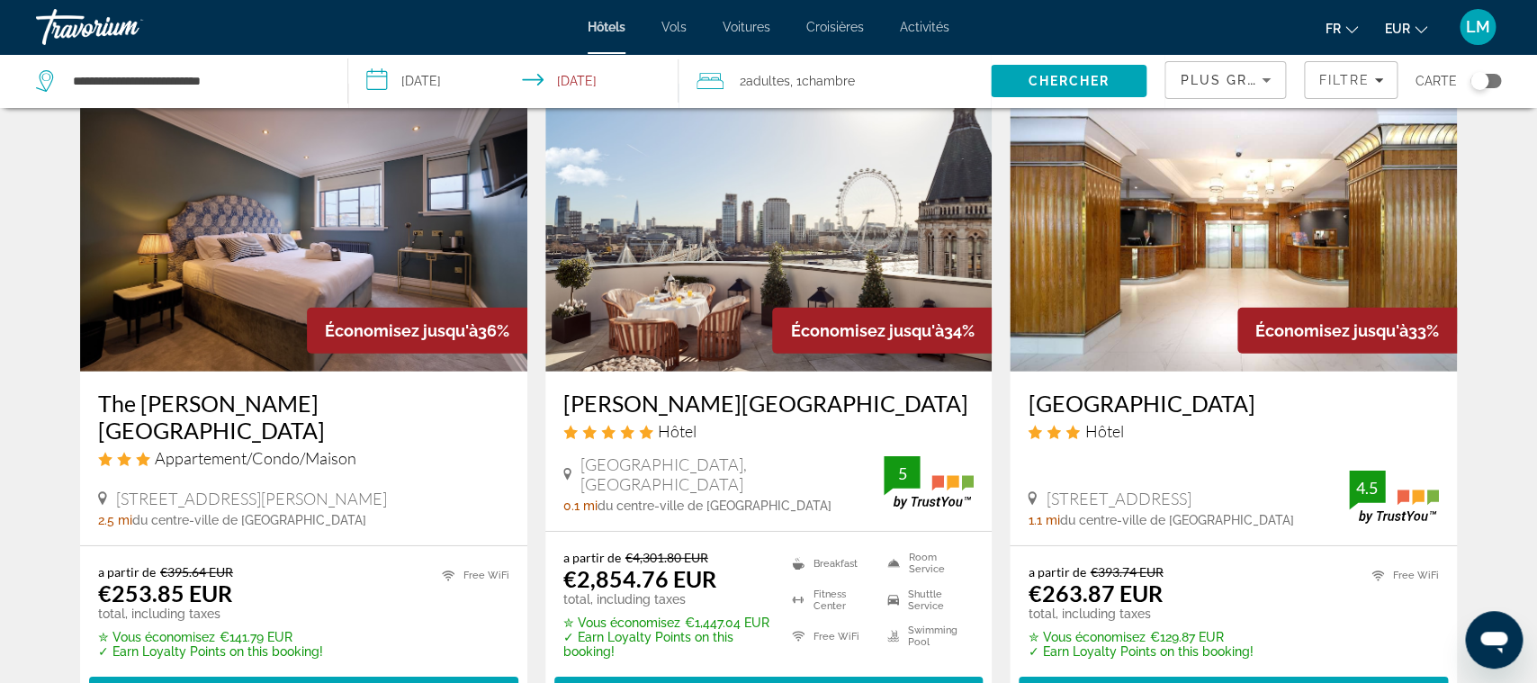
click at [1260, 81] on icon "Sort by" at bounding box center [1266, 80] width 22 height 22
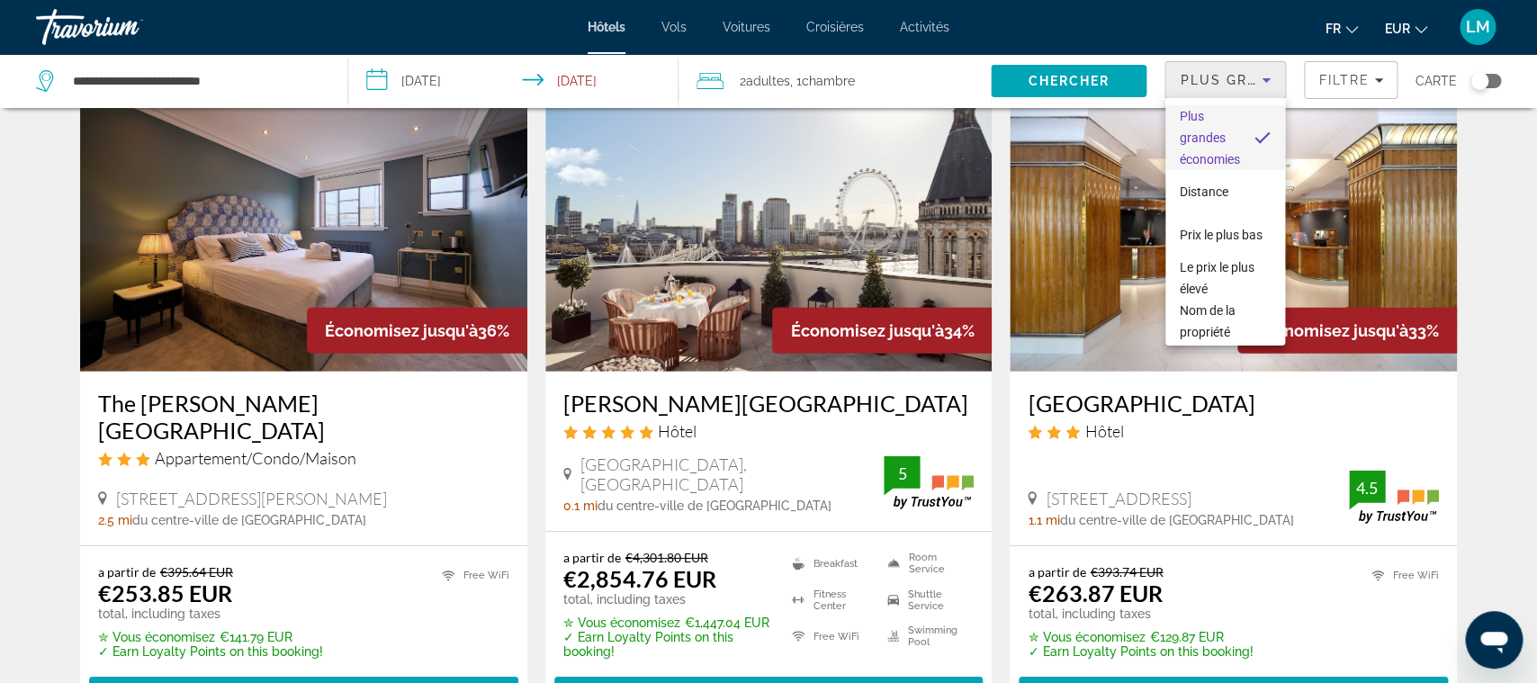
click at [1318, 80] on div at bounding box center [768, 341] width 1537 height 683
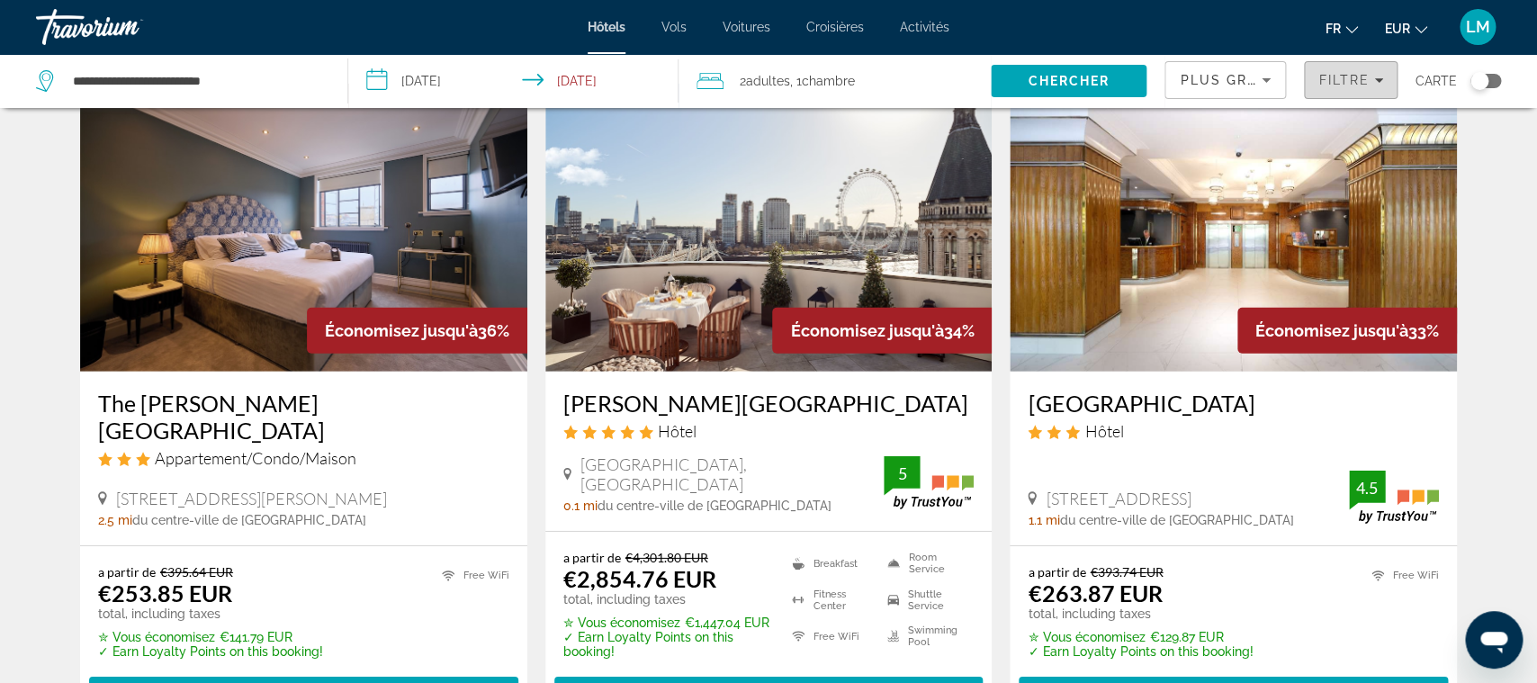
click at [1341, 80] on span "Filtre" at bounding box center [1343, 80] width 51 height 14
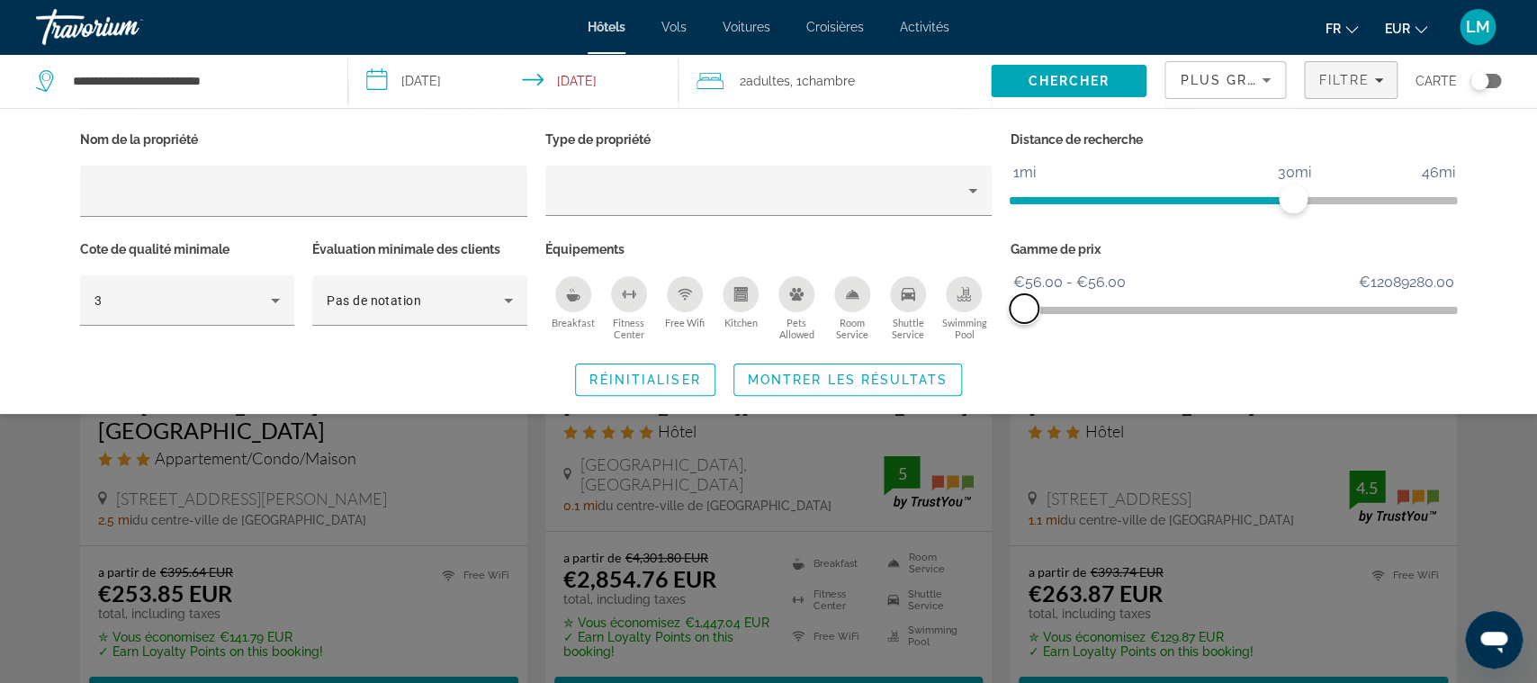
drag, startPoint x: 1435, startPoint y: 305, endPoint x: 1210, endPoint y: 219, distance: 241.0
click at [1027, 295] on span "ngx-slider-max" at bounding box center [1024, 308] width 29 height 29
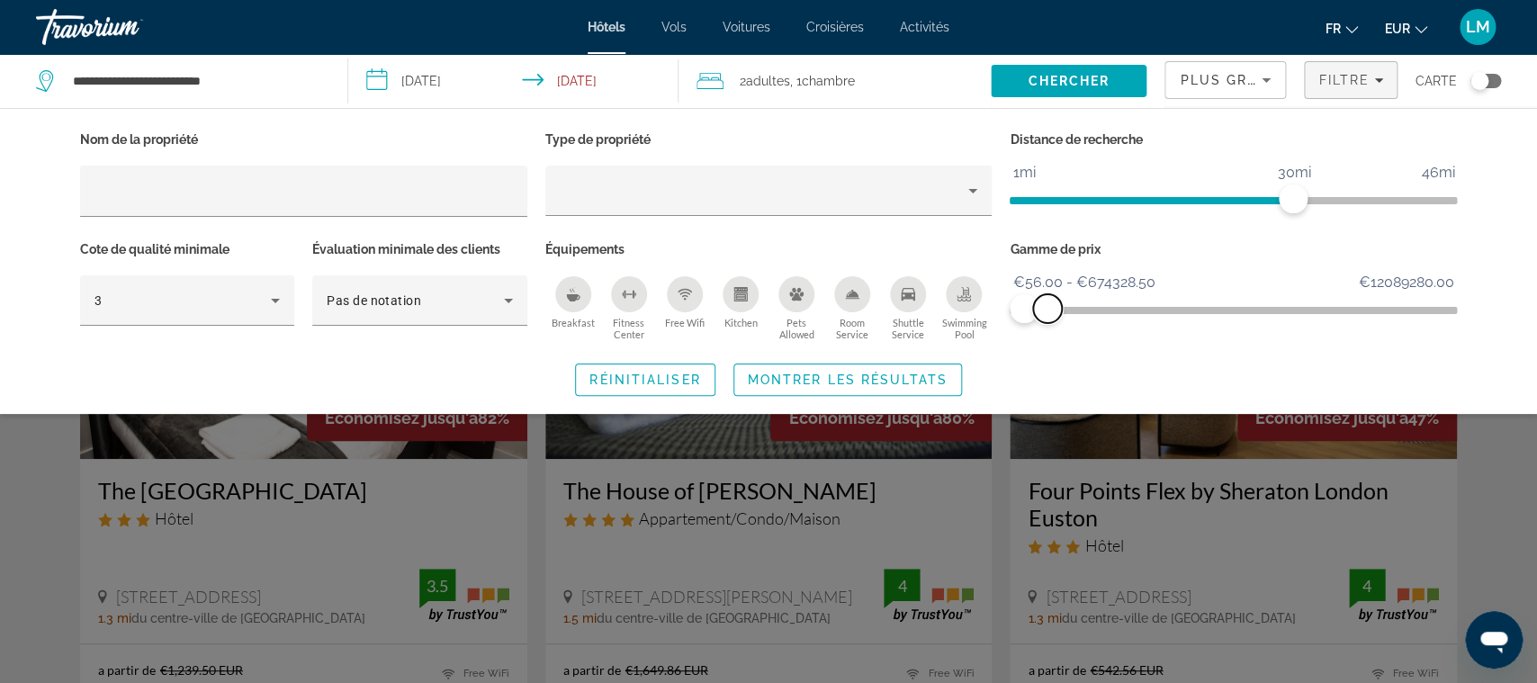
drag, startPoint x: 1034, startPoint y: 301, endPoint x: 1048, endPoint y: 302, distance: 13.5
click at [1048, 302] on span "ngx-slider-max" at bounding box center [1047, 308] width 29 height 29
drag, startPoint x: 1303, startPoint y: 210, endPoint x: 1067, endPoint y: 197, distance: 236.1
click at [1067, 197] on span "ngx-slider" at bounding box center [1071, 198] width 29 height 29
drag, startPoint x: 1067, startPoint y: 197, endPoint x: 1042, endPoint y: 201, distance: 25.5
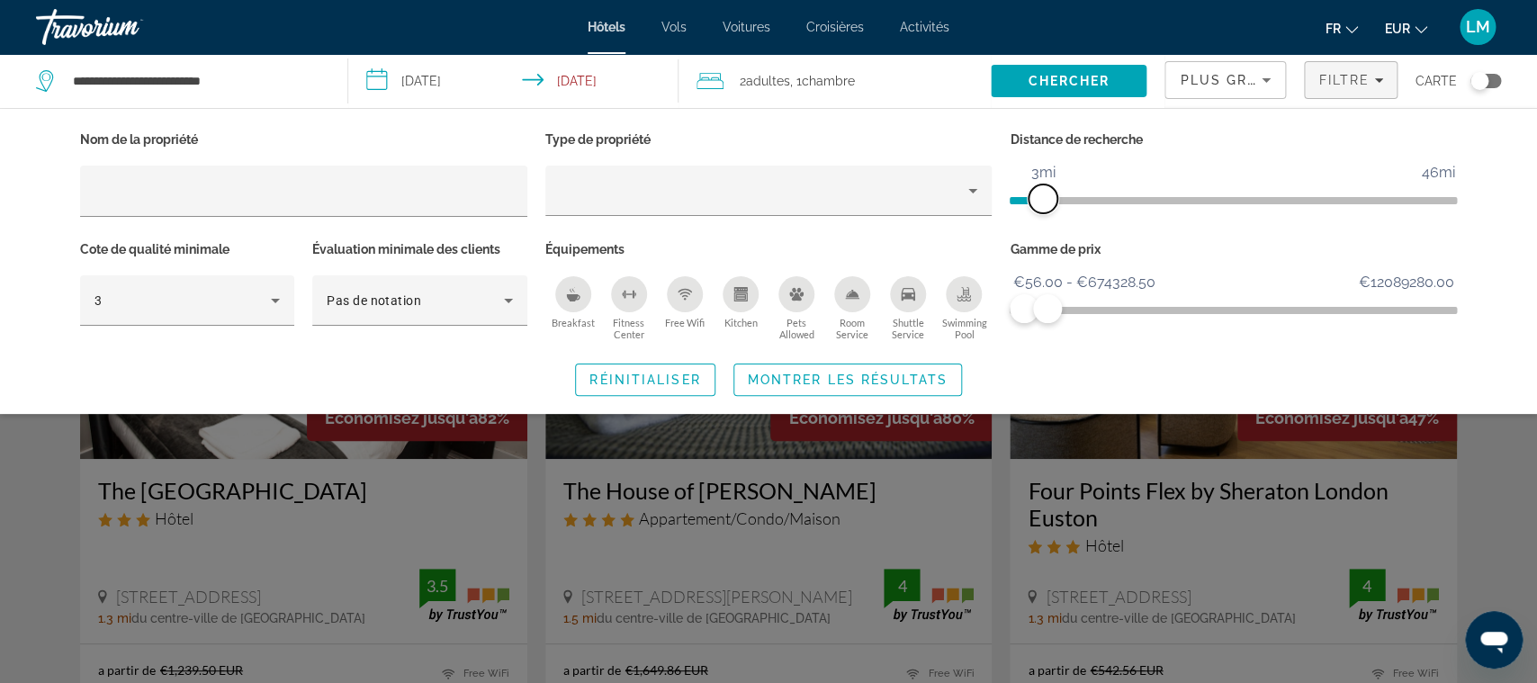
click at [1042, 201] on span "ngx-slider" at bounding box center [1043, 198] width 29 height 29
click at [887, 365] on span "Search widget" at bounding box center [847, 379] width 227 height 43
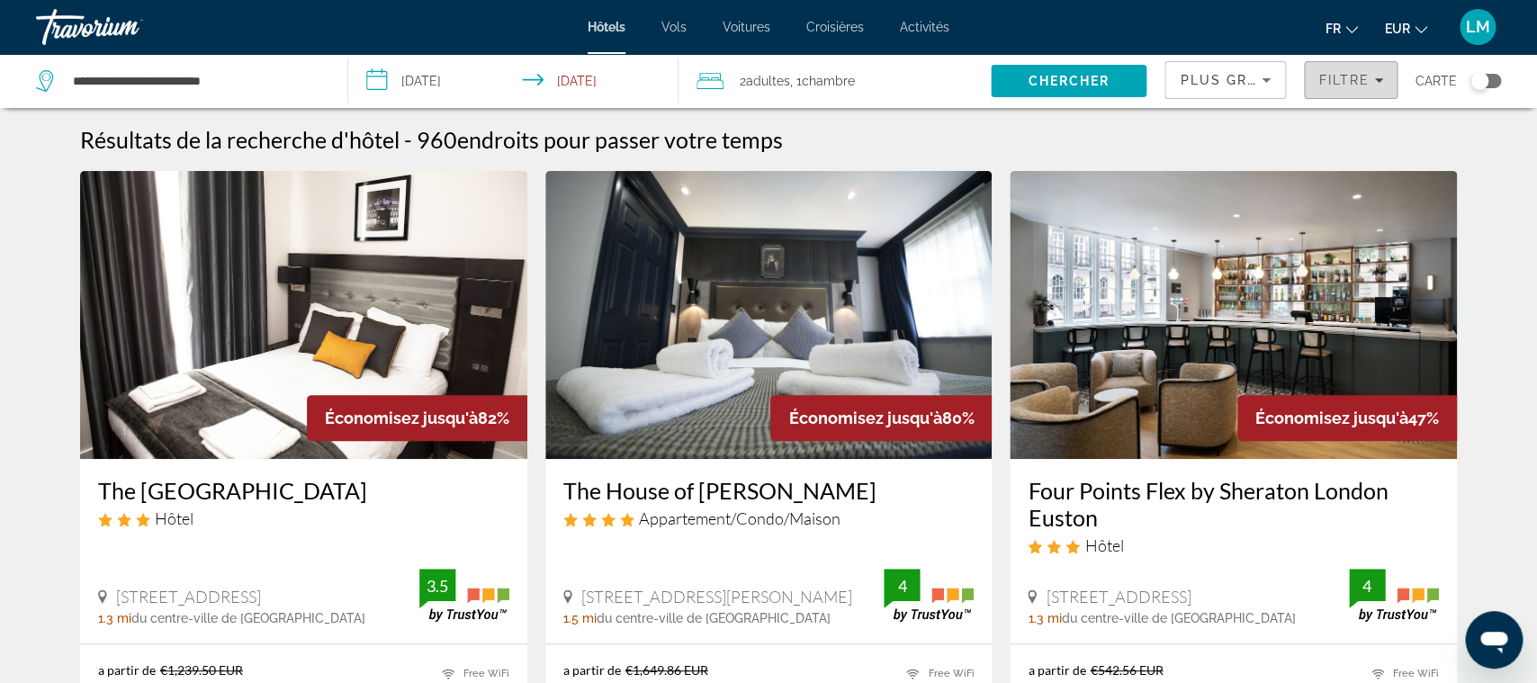
click at [1371, 76] on div "Filtre" at bounding box center [1350, 80] width 65 height 14
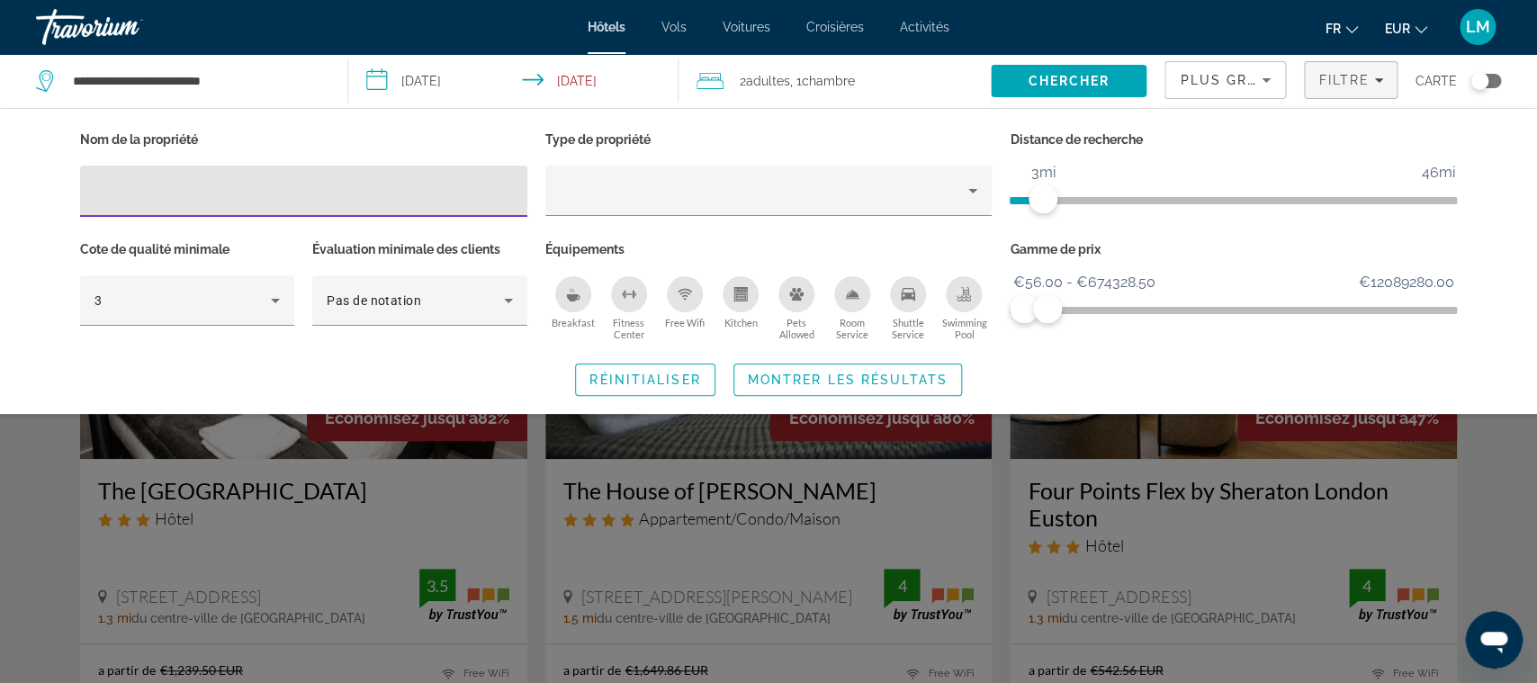
click at [1232, 85] on span "Plus grandes économies" at bounding box center [1287, 80] width 215 height 14
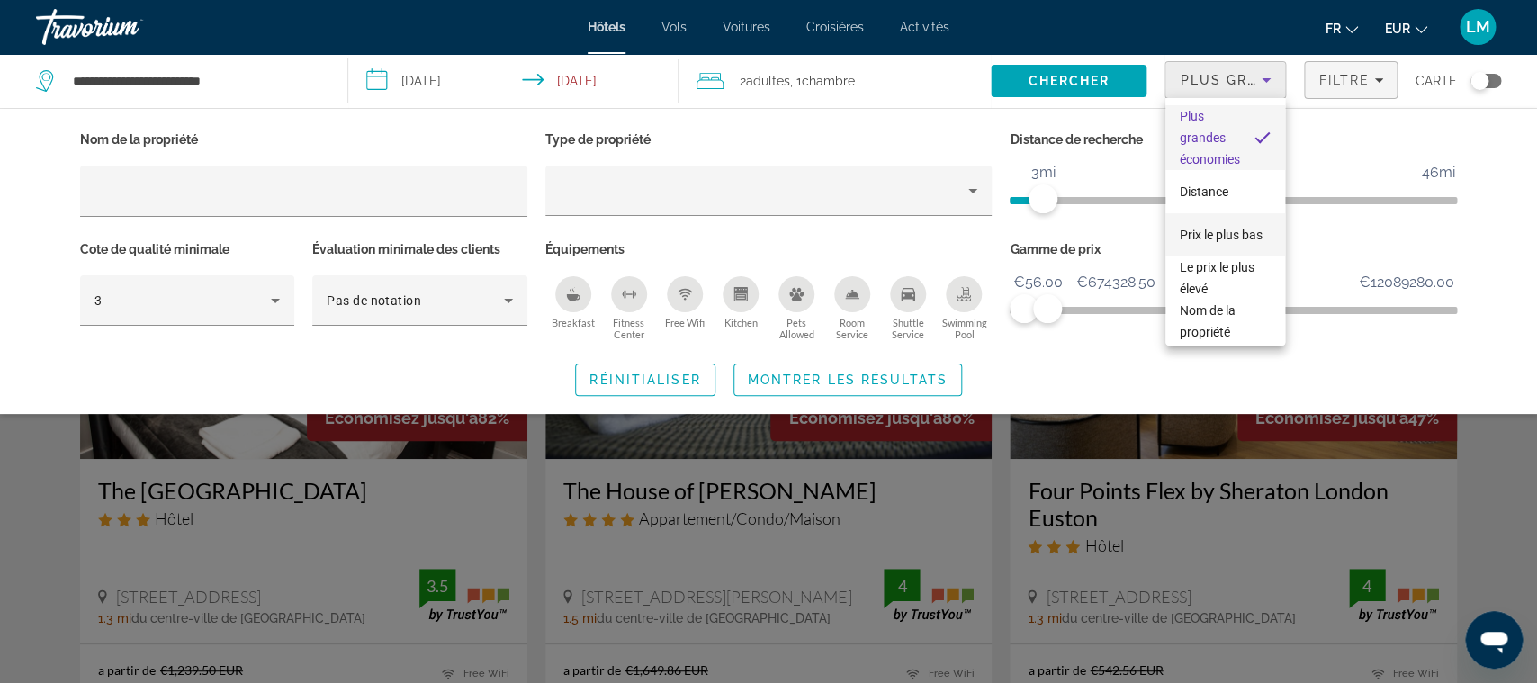
click at [1236, 235] on span "Prix le plus bas" at bounding box center [1221, 235] width 83 height 14
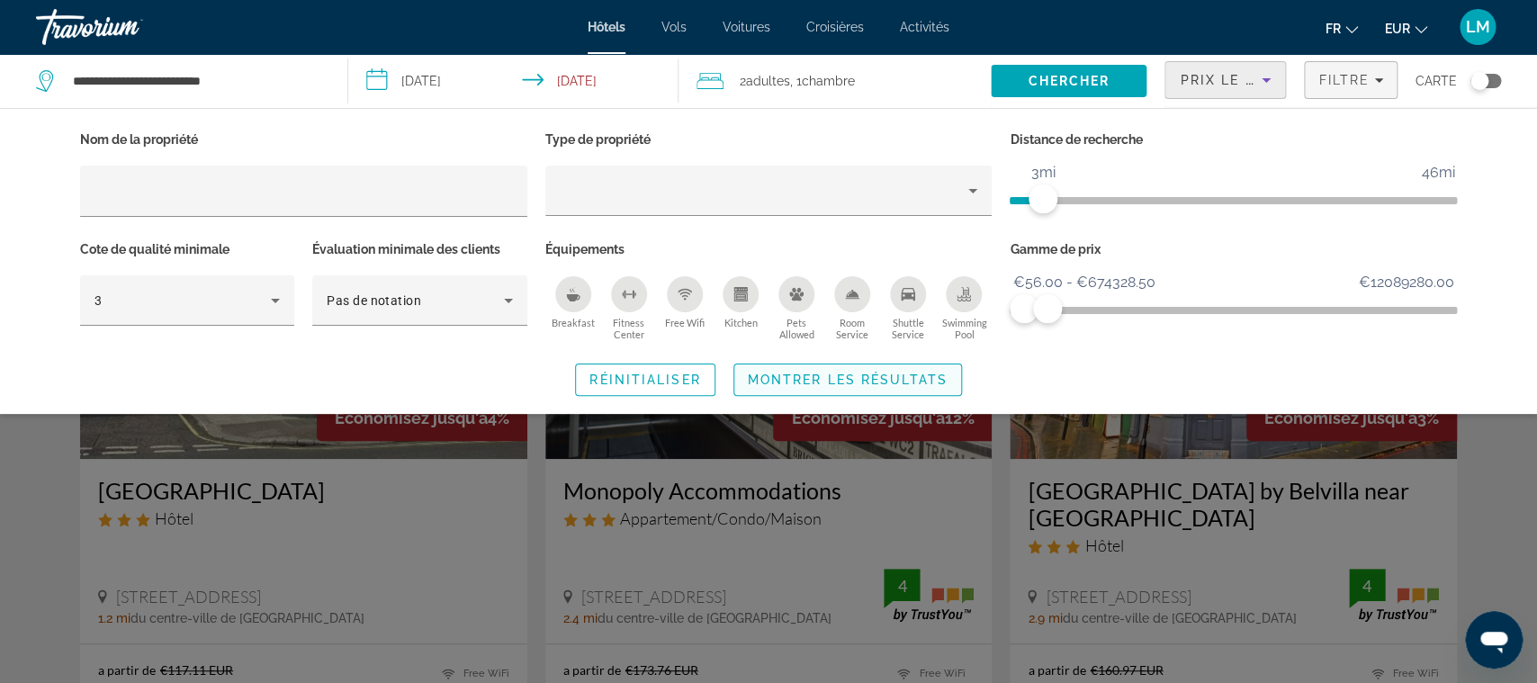
click at [873, 386] on span "Montrer les résultats" at bounding box center [848, 380] width 200 height 14
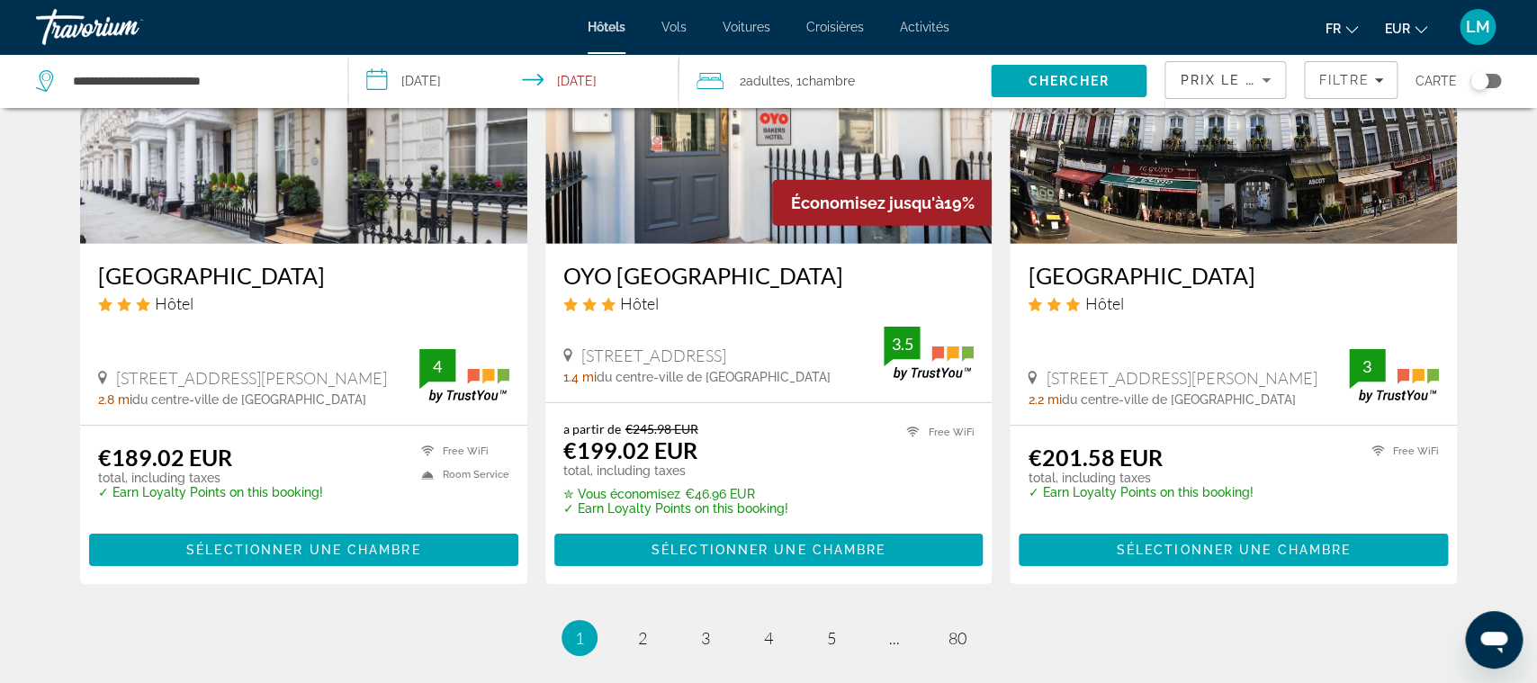
scroll to position [2464, 0]
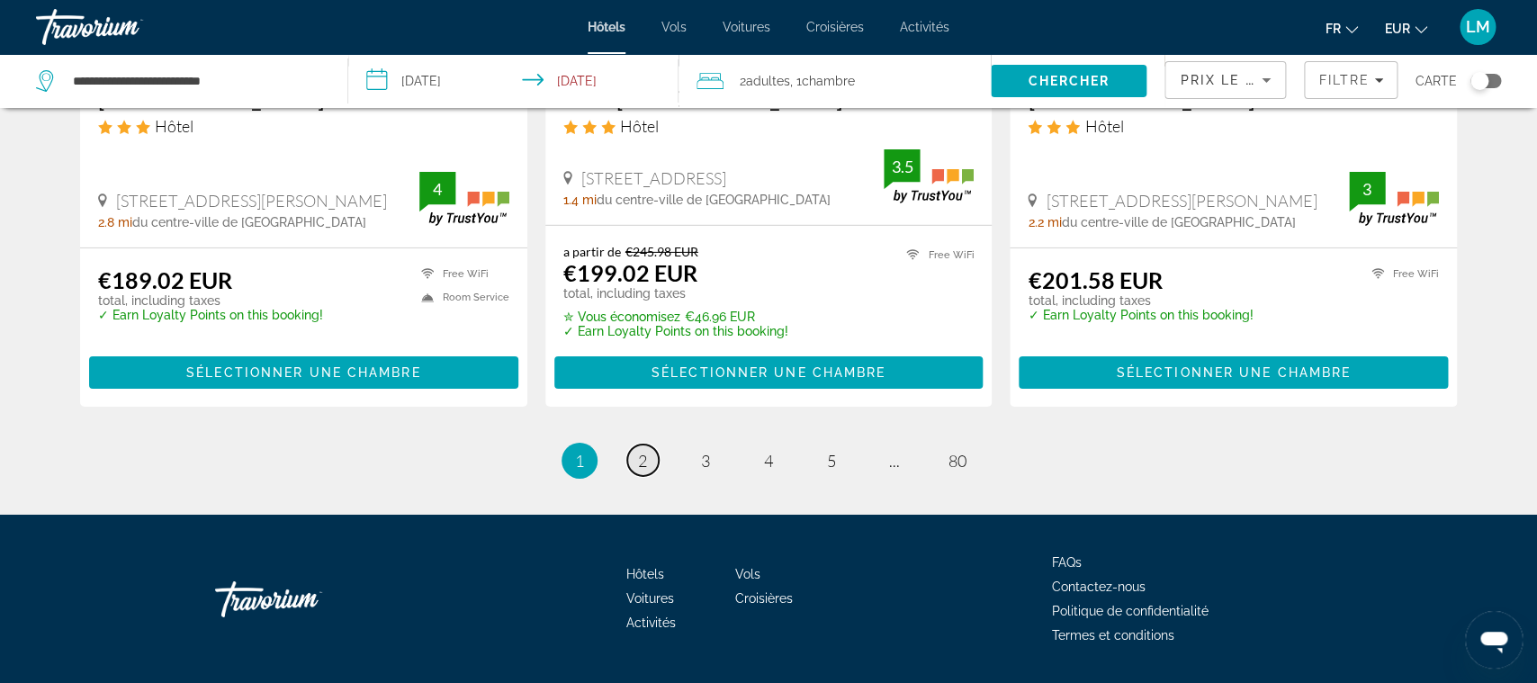
click at [647, 451] on span "2" at bounding box center [642, 461] width 9 height 20
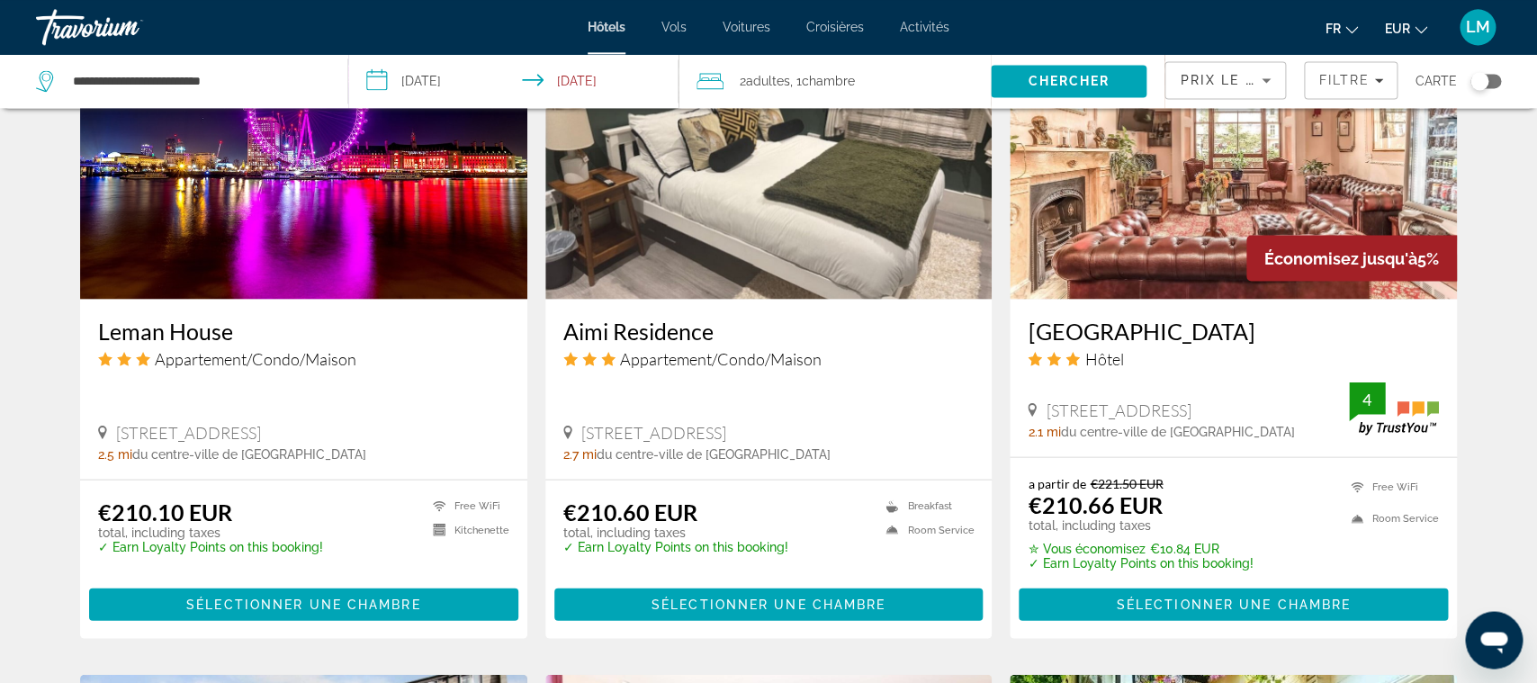
scroll to position [1512, 0]
